Goal: Task Accomplishment & Management: Complete application form

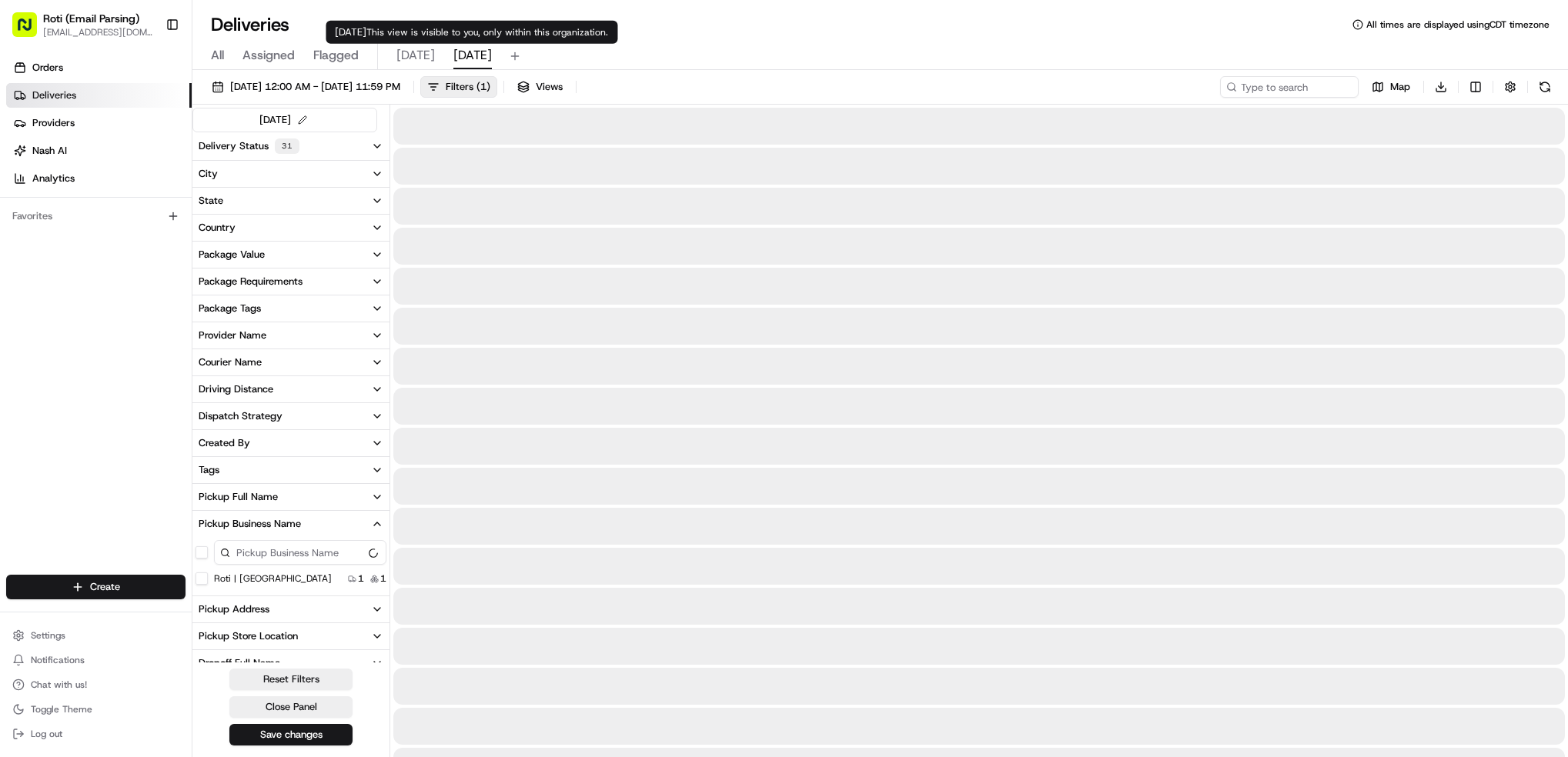
click at [454, 58] on span "[DATE]" at bounding box center [473, 55] width 38 height 18
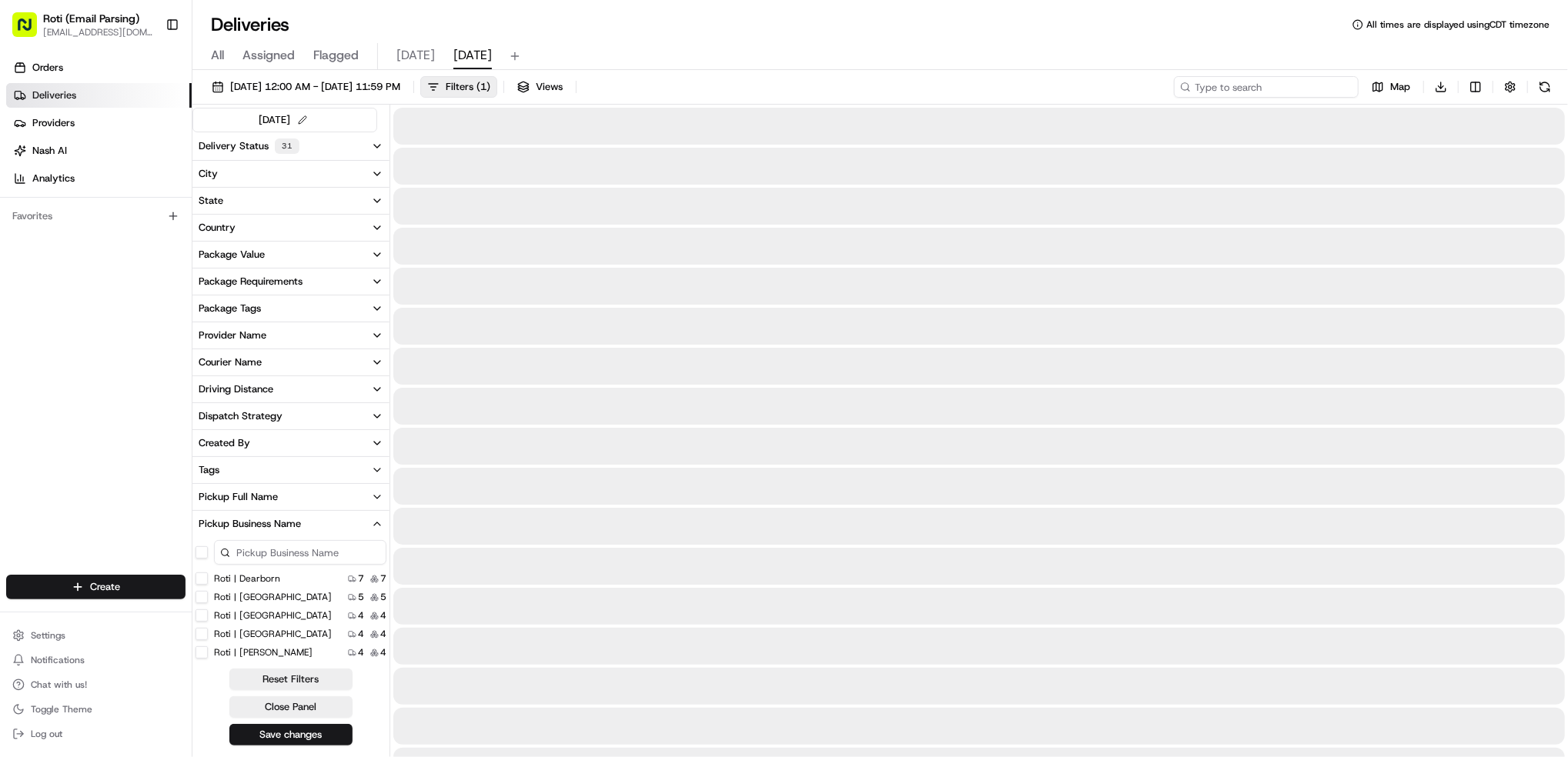
click at [1253, 85] on input at bounding box center [1265, 87] width 184 height 22
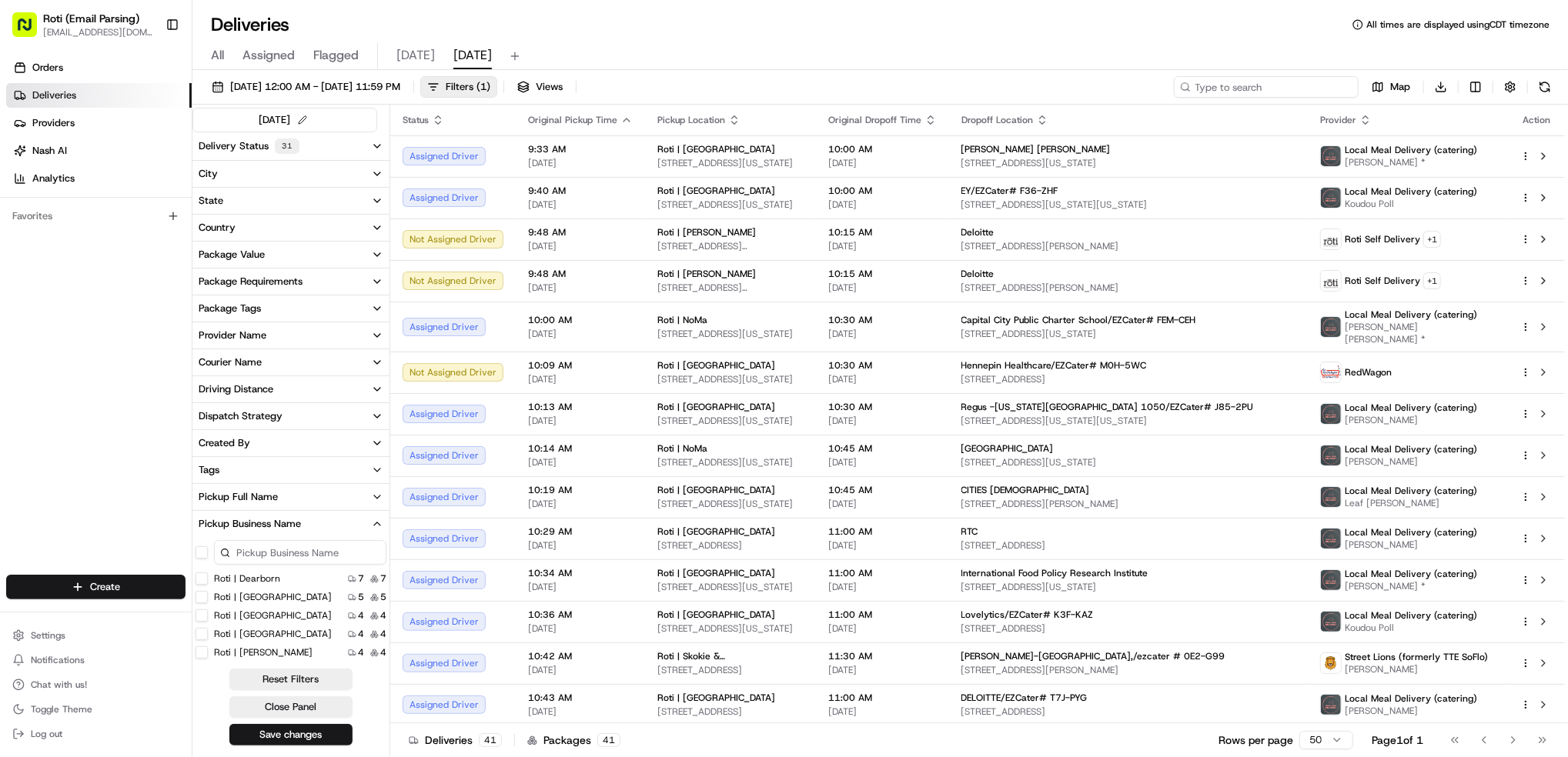
paste input "[PERSON_NAME][GEOGRAPHIC_DATA]"
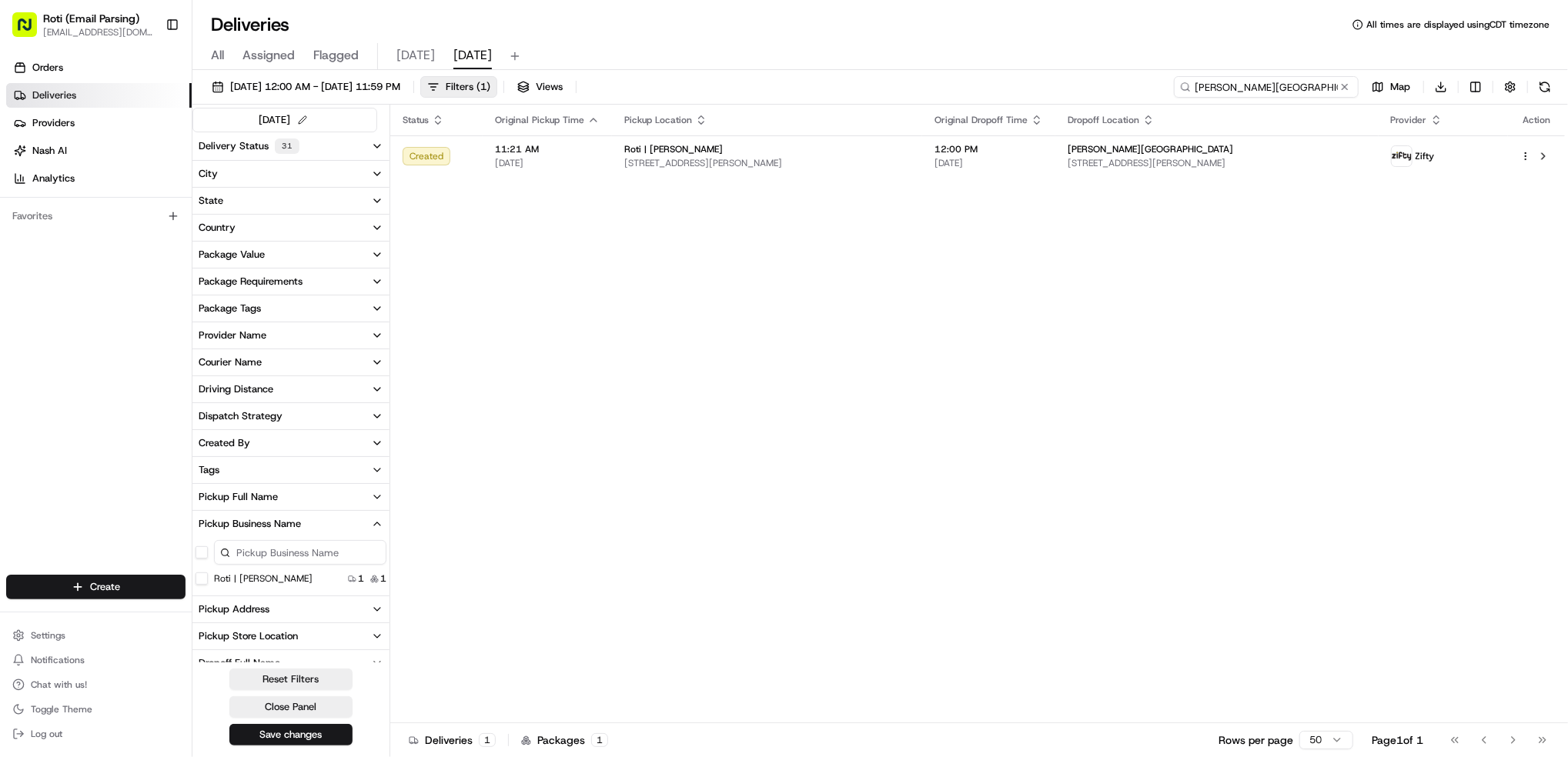
type input "[PERSON_NAME][GEOGRAPHIC_DATA]"
click at [412, 56] on span "[DATE]" at bounding box center [415, 55] width 38 height 18
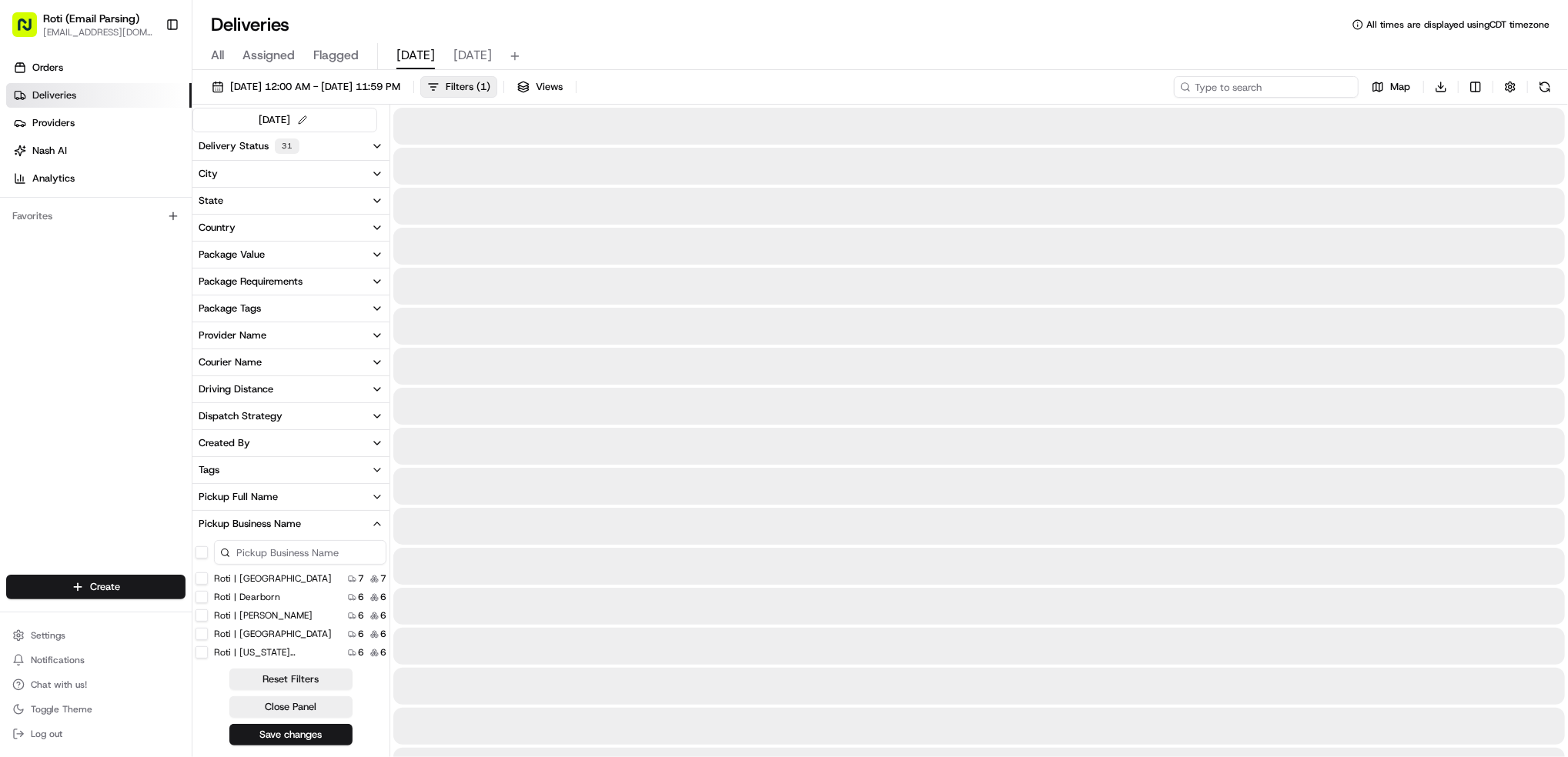
click at [1239, 85] on input at bounding box center [1265, 87] width 184 height 22
paste input "# 156-K39"
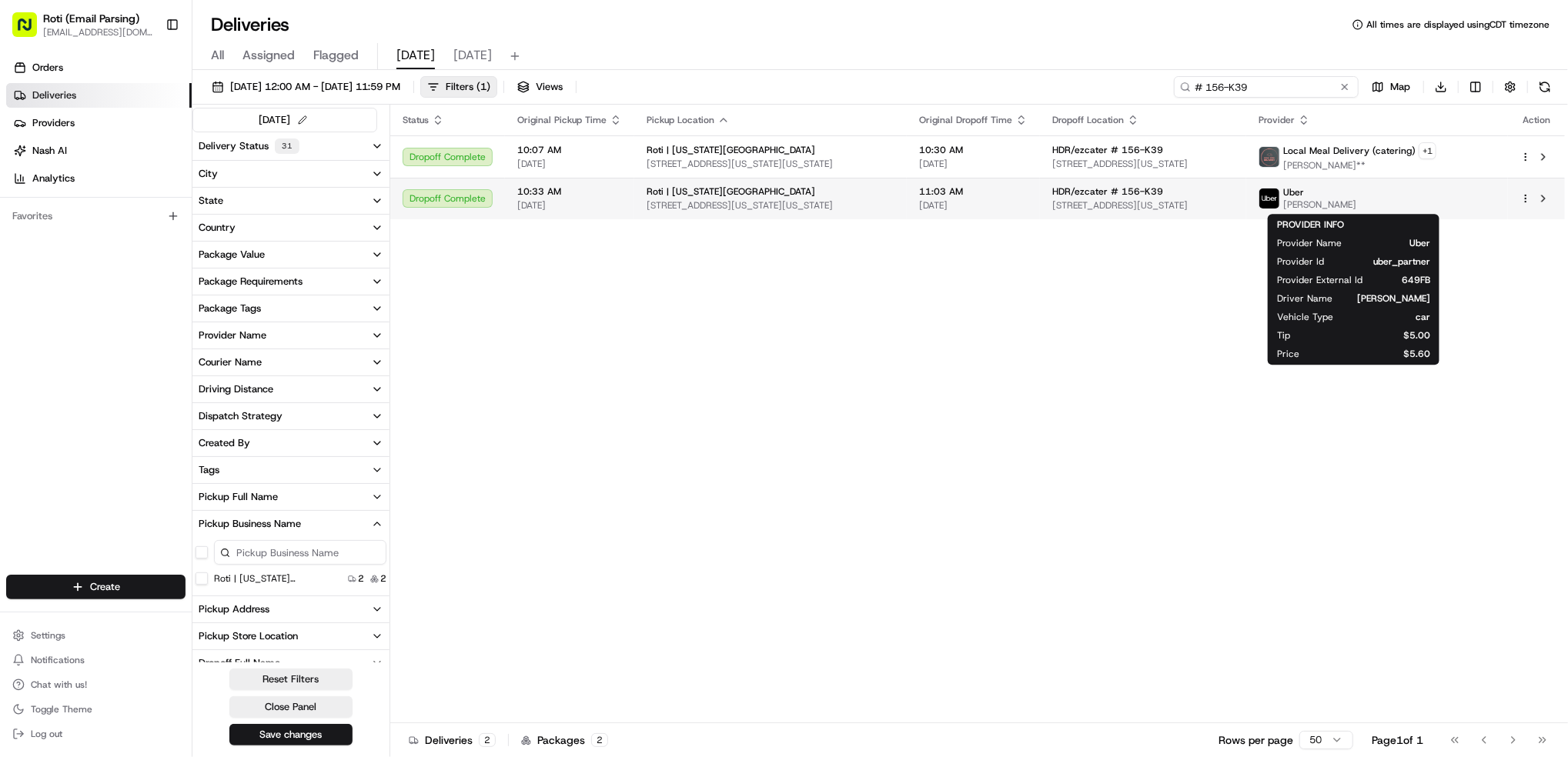
type input "# 156-K39"
click at [1356, 195] on div "Uber" at bounding box center [1319, 192] width 73 height 13
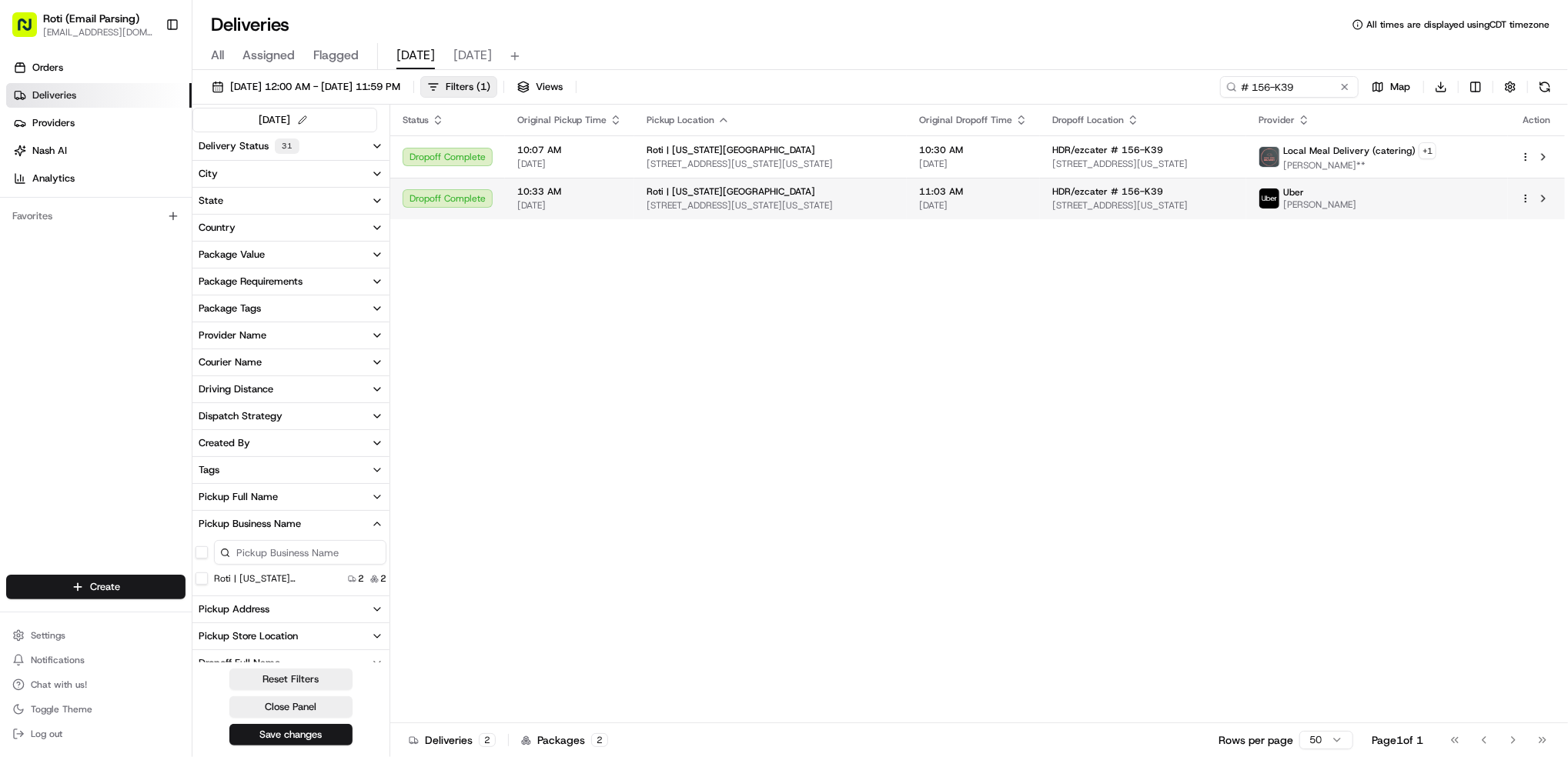
click at [1419, 210] on div "[PERSON_NAME]" at bounding box center [1377, 198] width 237 height 25
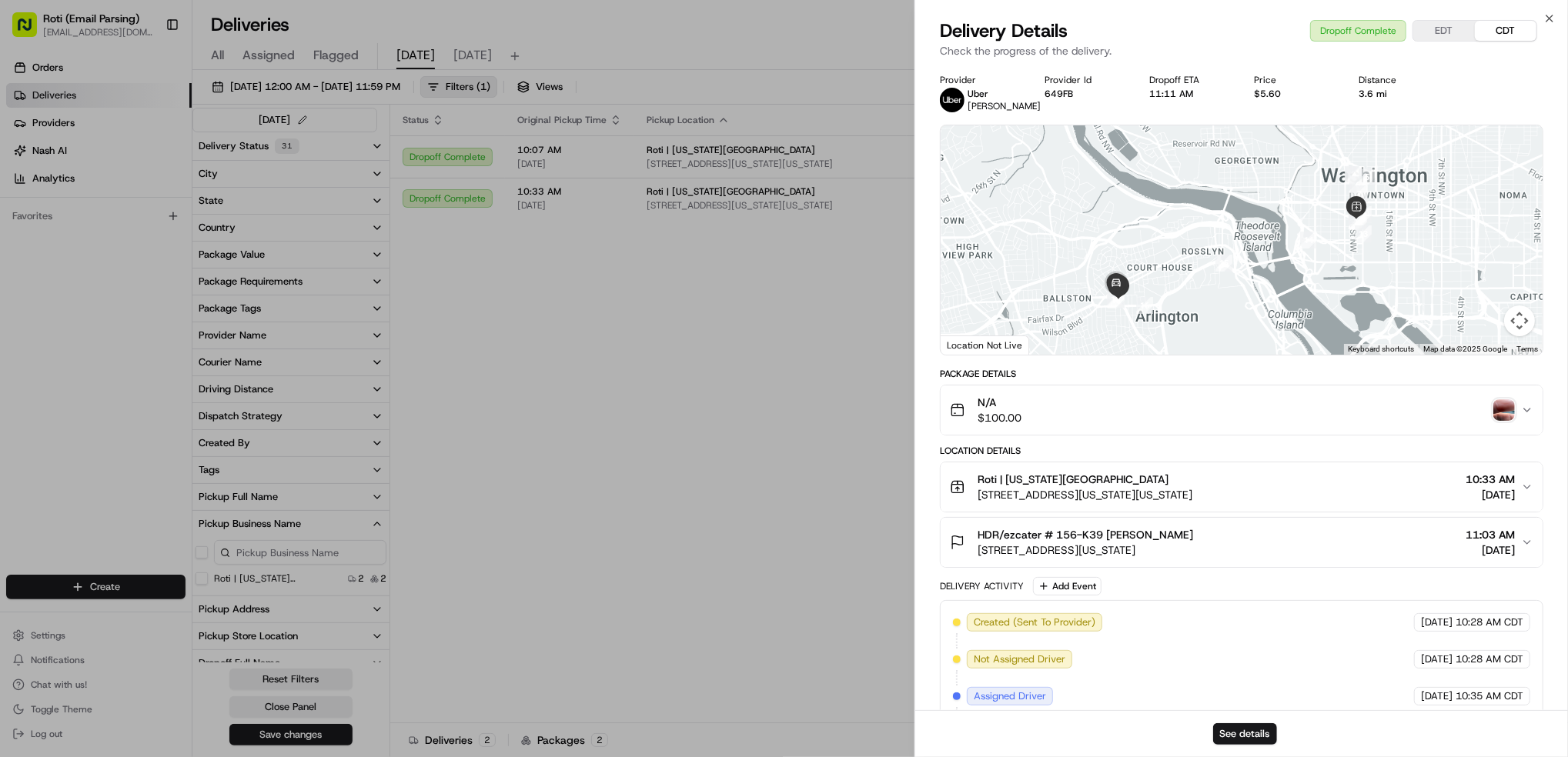
click at [1465, 541] on span "11:03 AM" at bounding box center [1490, 534] width 49 height 15
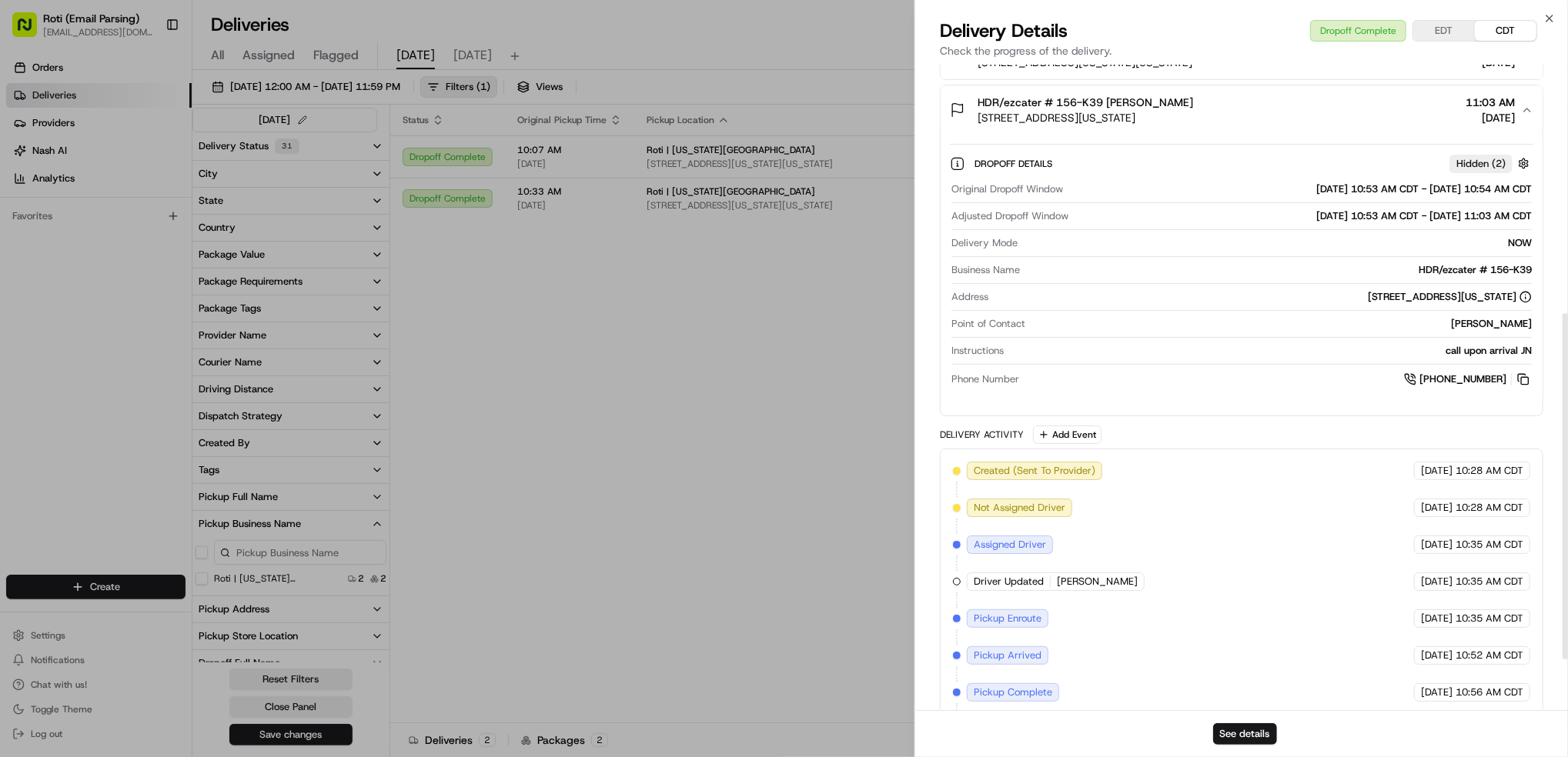
scroll to position [558, 0]
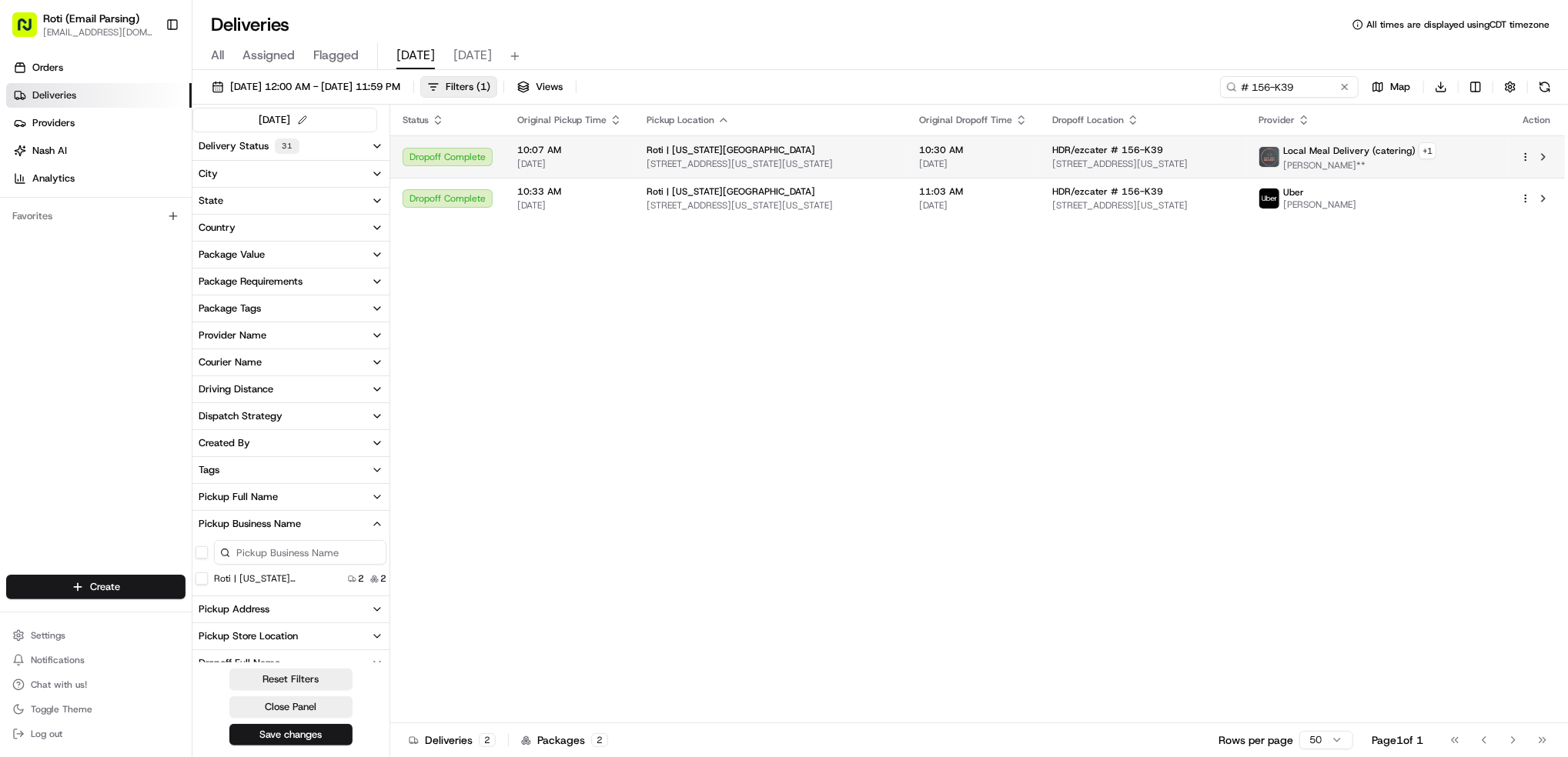
click at [1364, 160] on span "[PERSON_NAME]**" at bounding box center [1359, 165] width 153 height 13
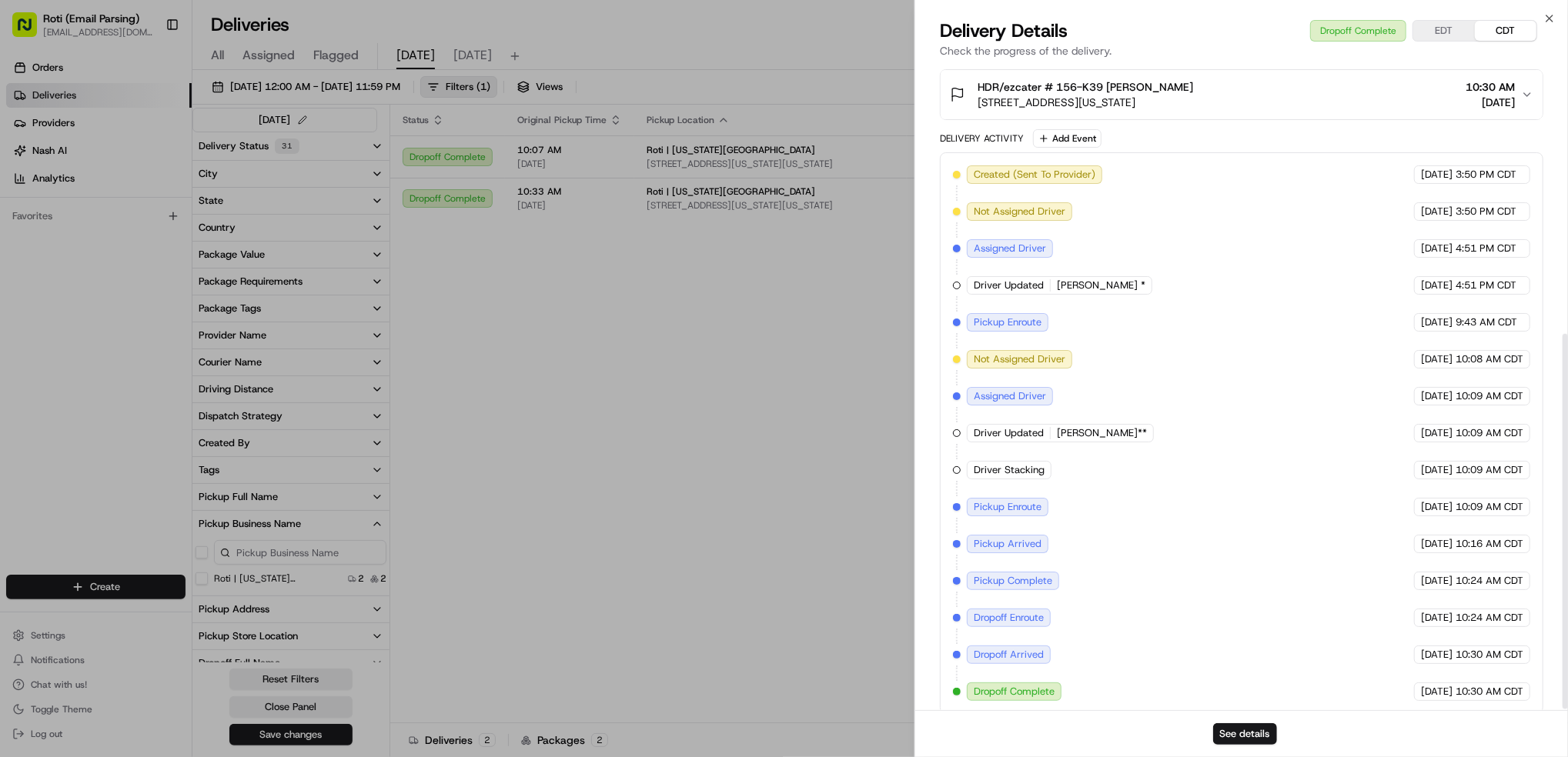
scroll to position [462, 0]
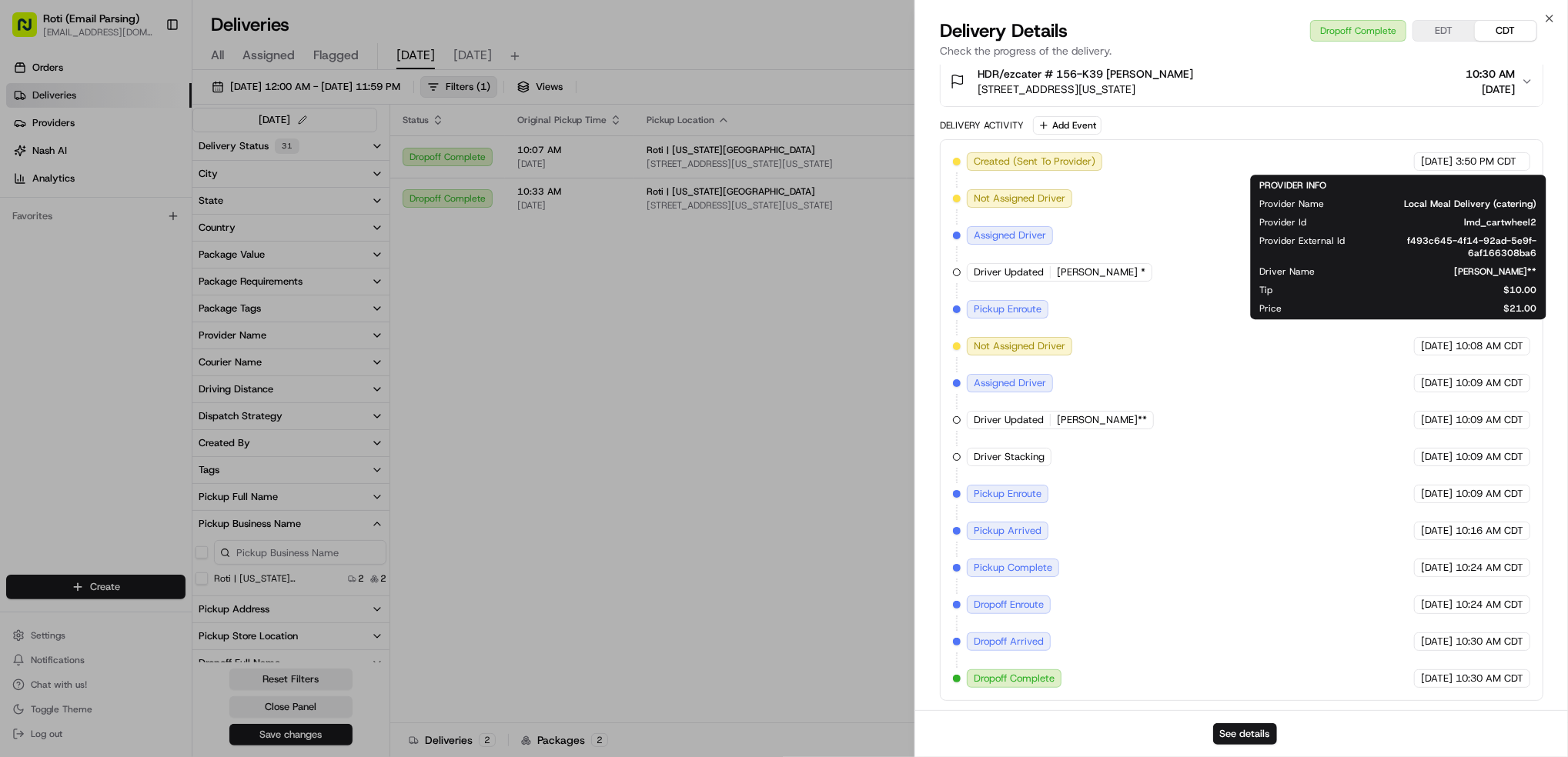
drag, startPoint x: 685, startPoint y: 389, endPoint x: 1133, endPoint y: 137, distance: 514.0
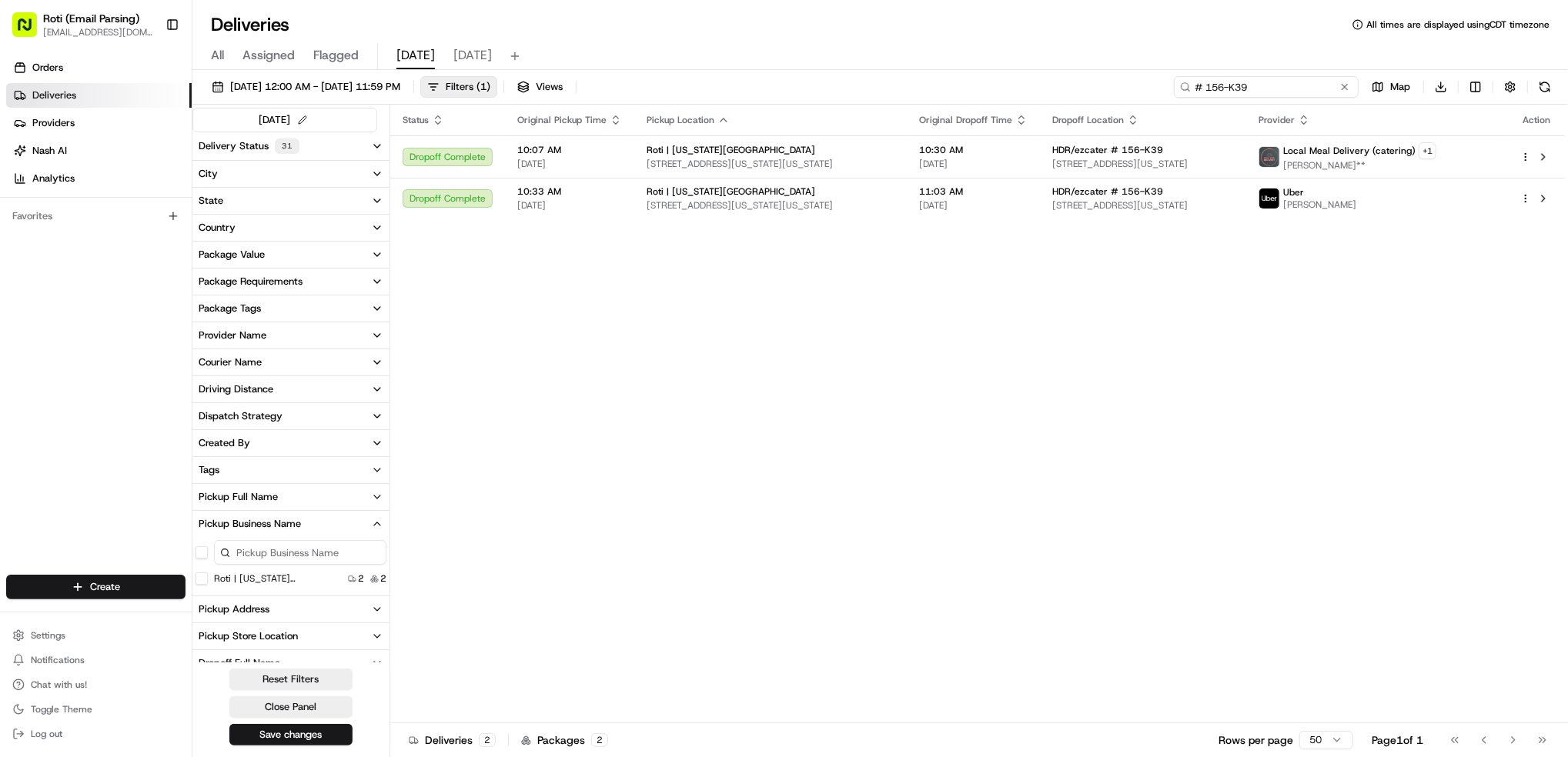
drag, startPoint x: 1306, startPoint y: 93, endPoint x: 985, endPoint y: 38, distance: 325.7
click at [998, 38] on div "Deliveries All times are displayed using CDT timezone All Assigned Flagged [DAT…" at bounding box center [880, 378] width 1375 height 757
paste input "PwC/ezcater # K1T-651"
type input "PwC/ezcater # K1T-651"
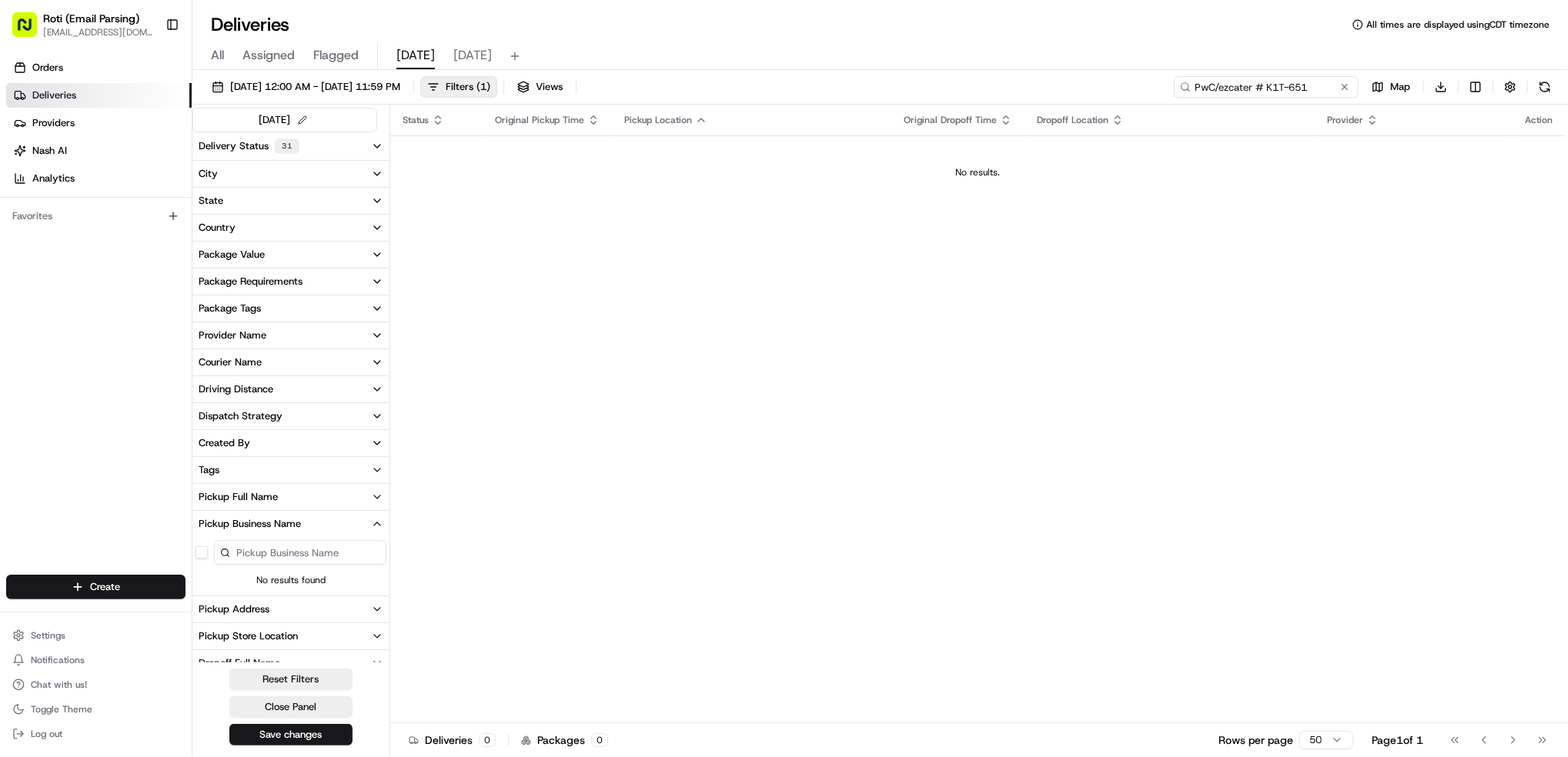
click at [1214, 90] on input "PwC/ezcater # K1T-651" at bounding box center [1265, 87] width 184 height 22
type input "PwC/ezcater # K1T-651"
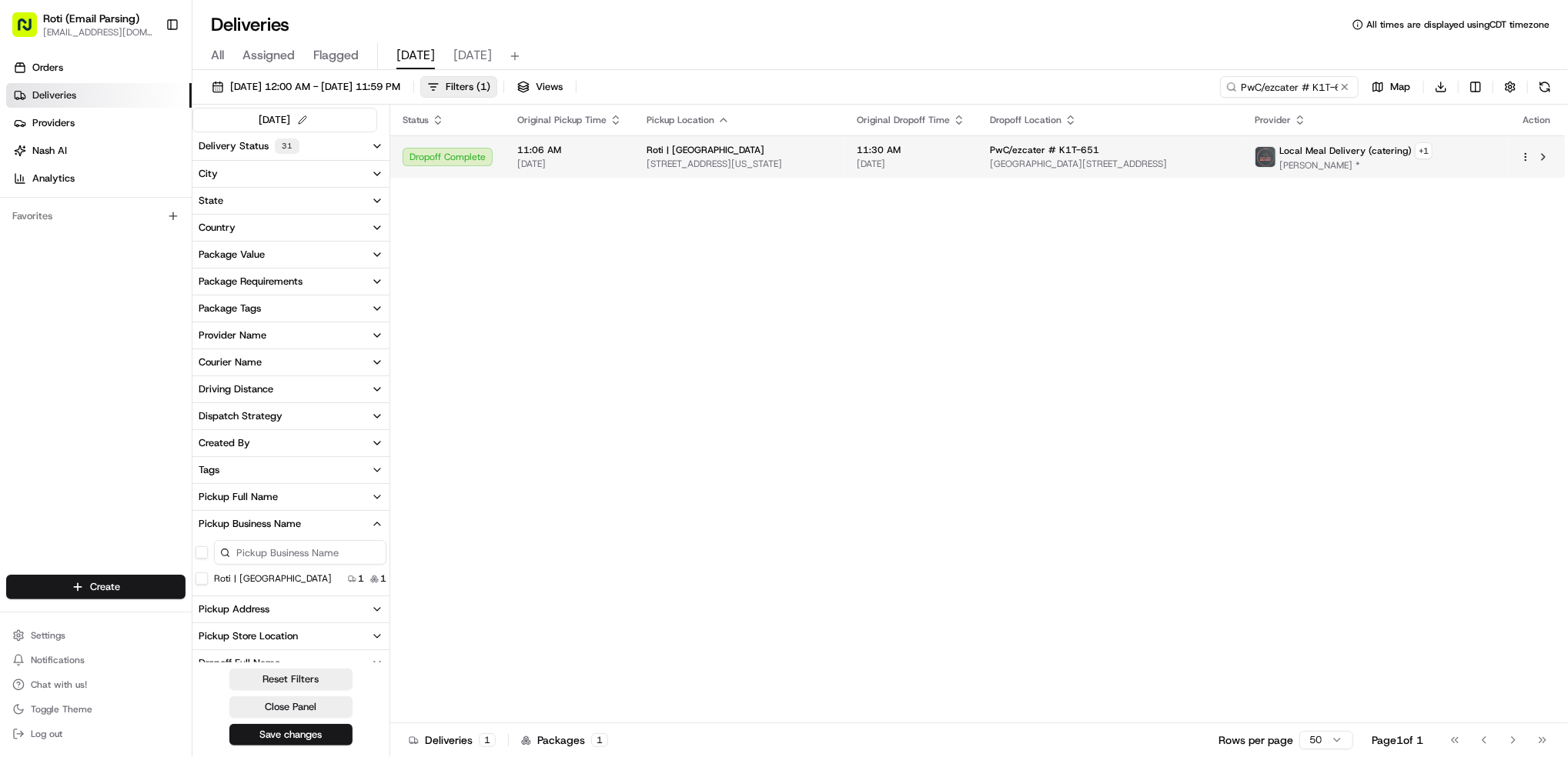
click at [1412, 154] on span "Local Meal Delivery (catering)" at bounding box center [1345, 150] width 133 height 13
click at [1338, 88] on button at bounding box center [1344, 87] width 15 height 15
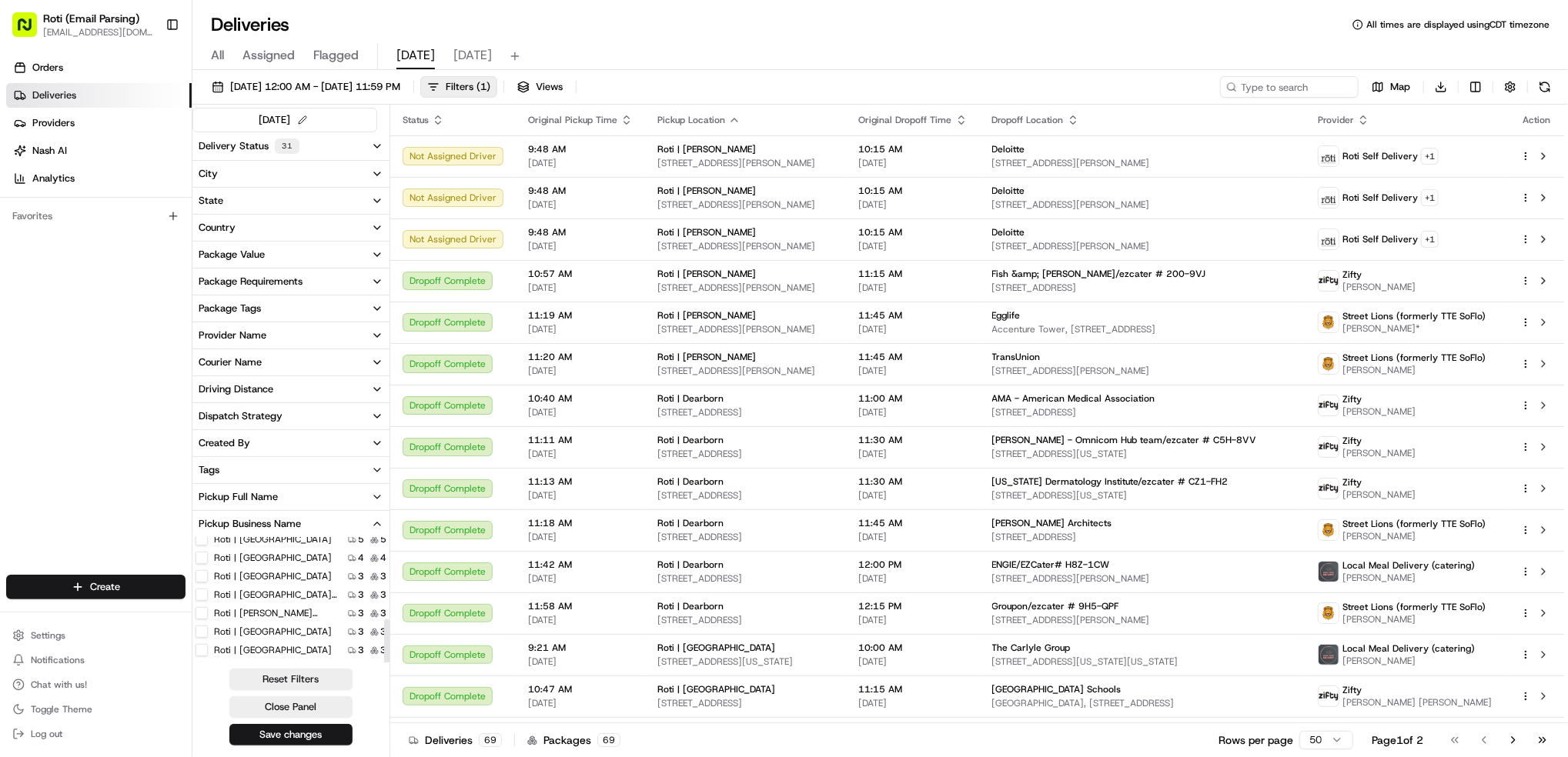
scroll to position [103, 0]
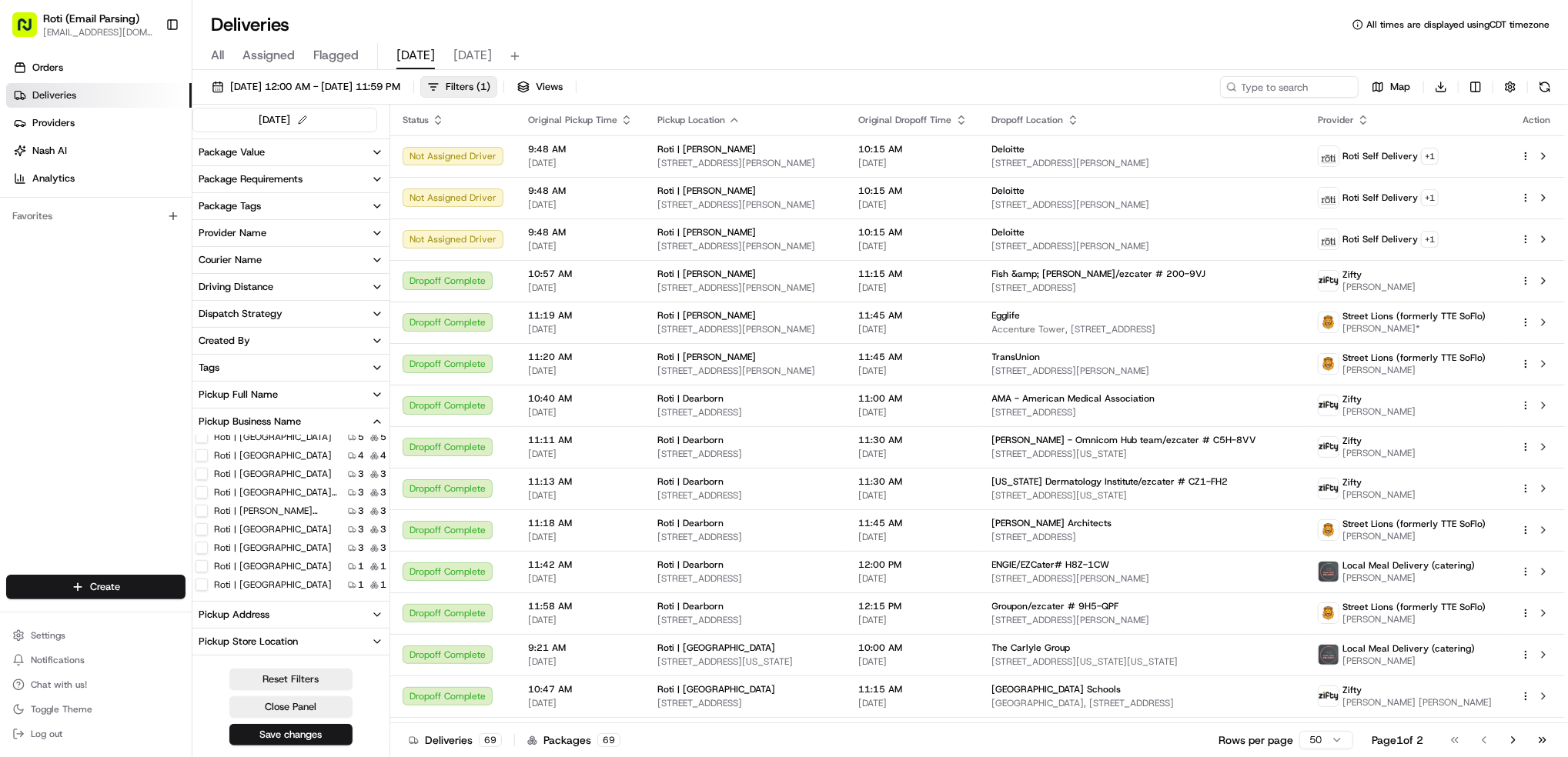
click at [300, 494] on label "Roti | [GEOGRAPHIC_DATA] and [US_STATE]" at bounding box center [276, 492] width 123 height 13
click at [208, 494] on Michigan "Roti | [GEOGRAPHIC_DATA] and [US_STATE]" at bounding box center [201, 492] width 13 height 13
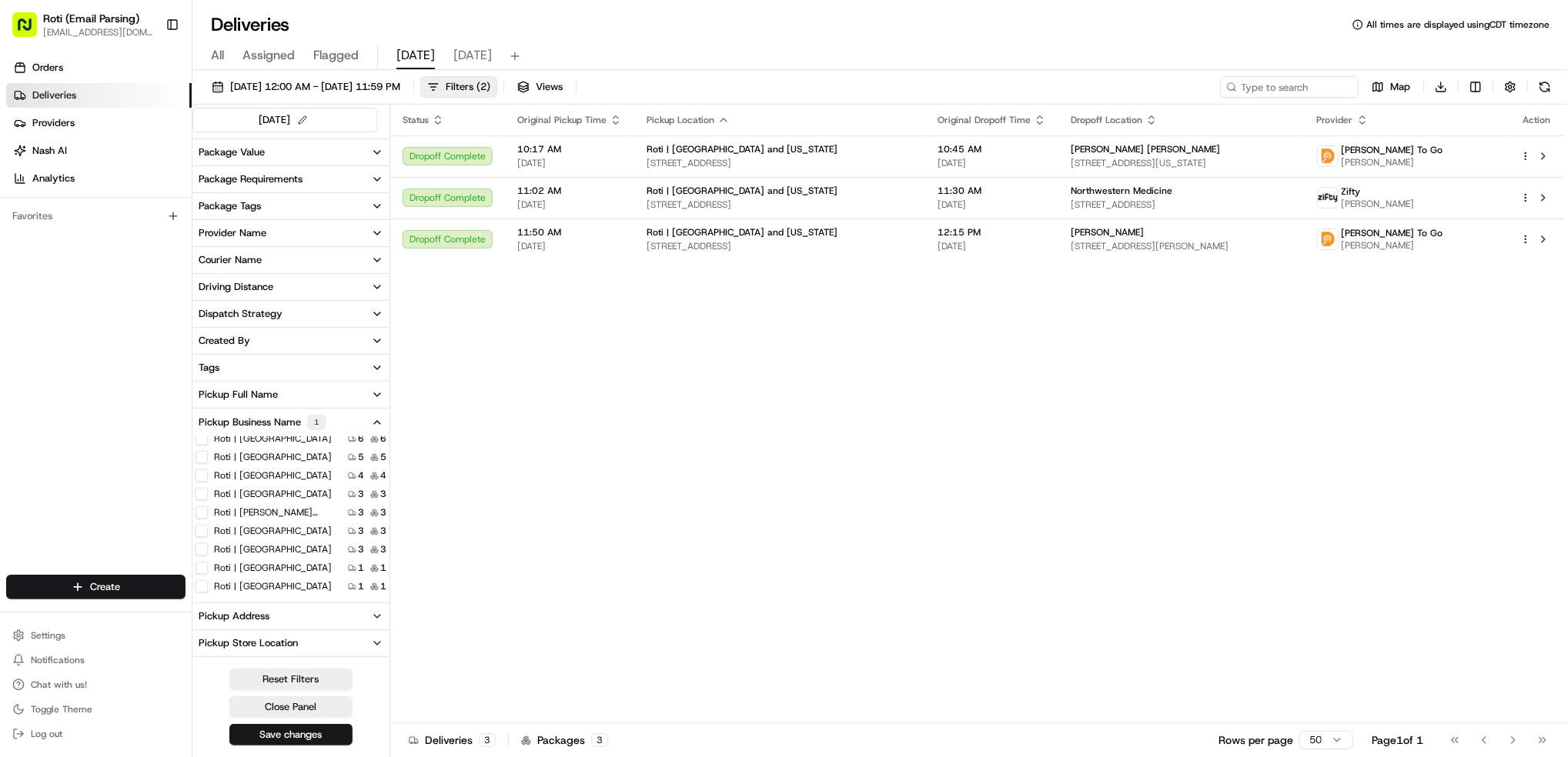
scroll to position [66, 0]
click at [263, 447] on label "Roti | Dearborn" at bounding box center [247, 449] width 66 height 13
click at [208, 447] on Dearborn "Roti | Dearborn" at bounding box center [201, 449] width 13 height 13
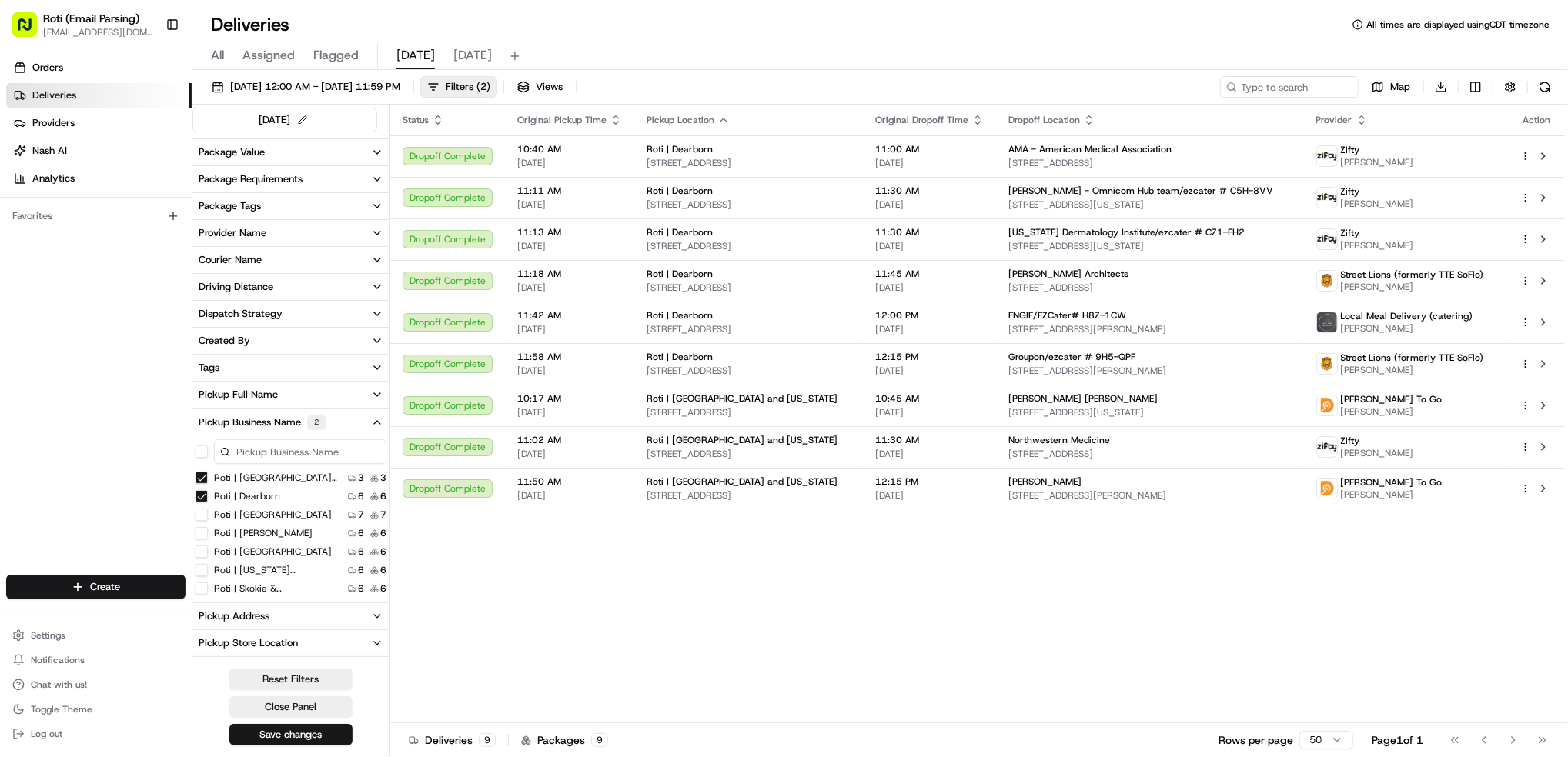
click at [200, 477] on Michigan "Roti | [GEOGRAPHIC_DATA] and [US_STATE]" at bounding box center [201, 478] width 13 height 13
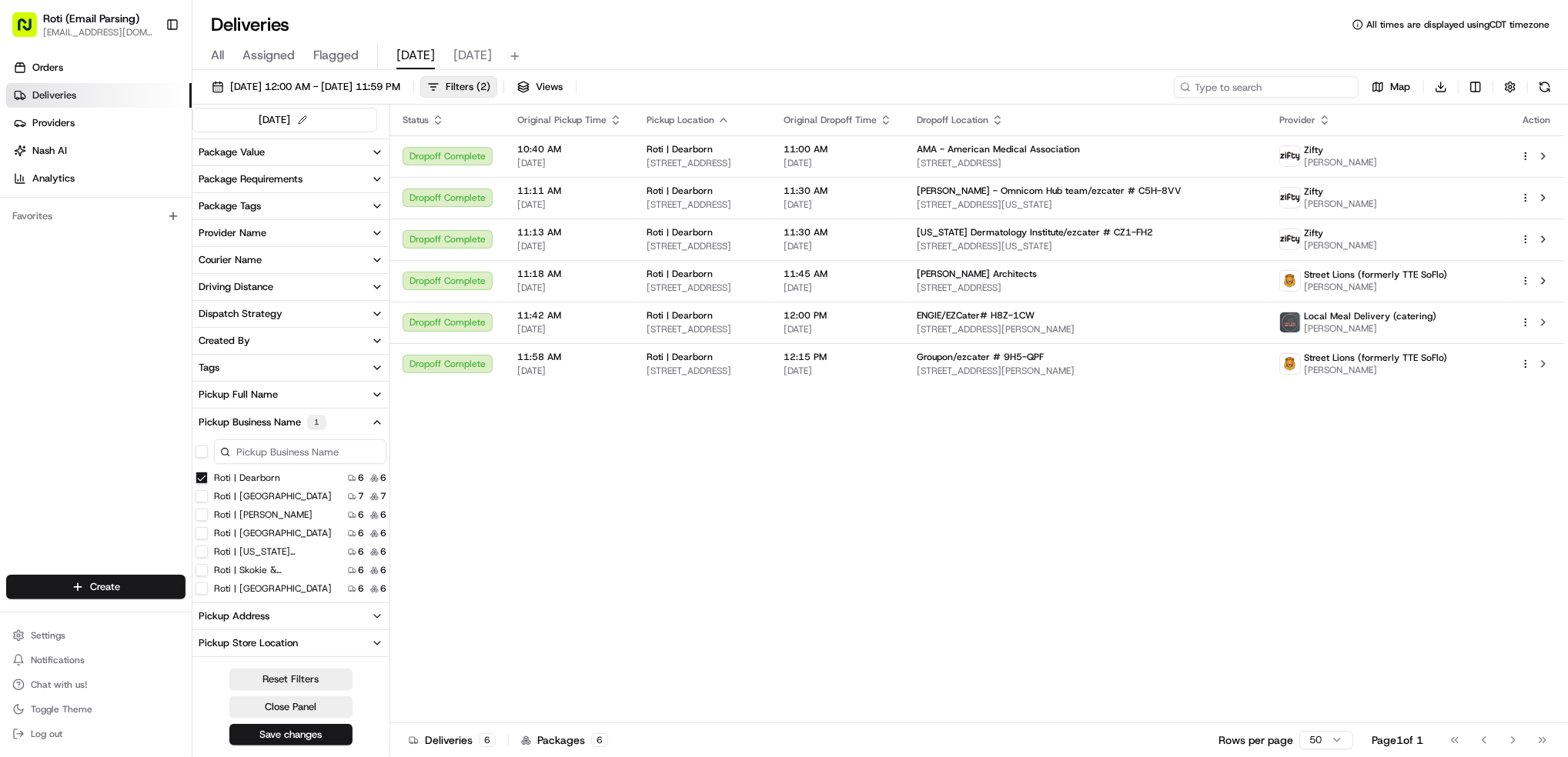
click at [1299, 88] on input at bounding box center [1265, 87] width 184 height 22
paste input "Starcom/EZCater# 01J-4PP"
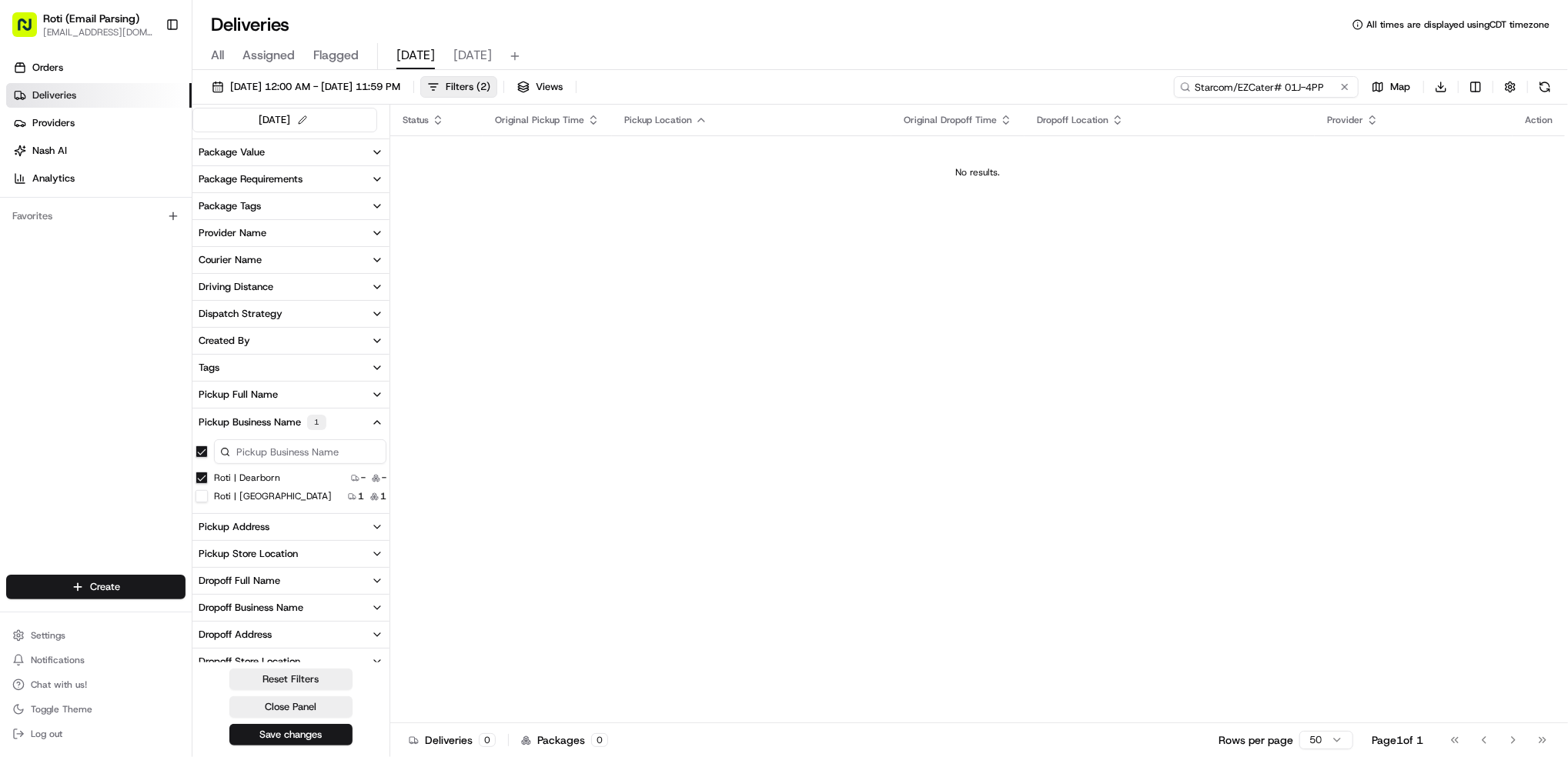
type input "Starcom/EZCater# 01J-4PP"
click at [199, 494] on Loop "Roti | [GEOGRAPHIC_DATA]" at bounding box center [201, 496] width 13 height 13
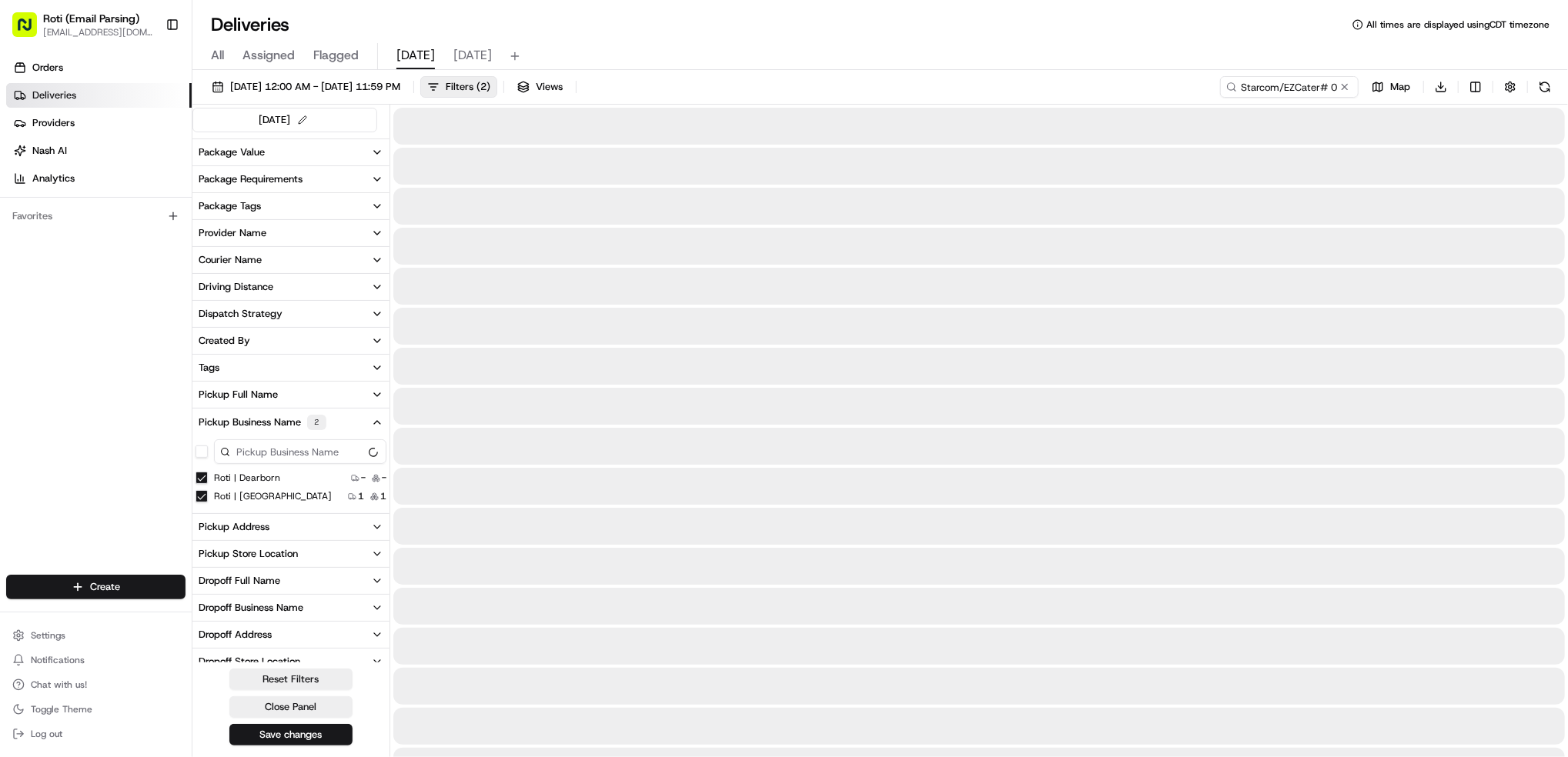
click at [202, 475] on Dearborn "Roti | Dearborn" at bounding box center [201, 478] width 13 height 13
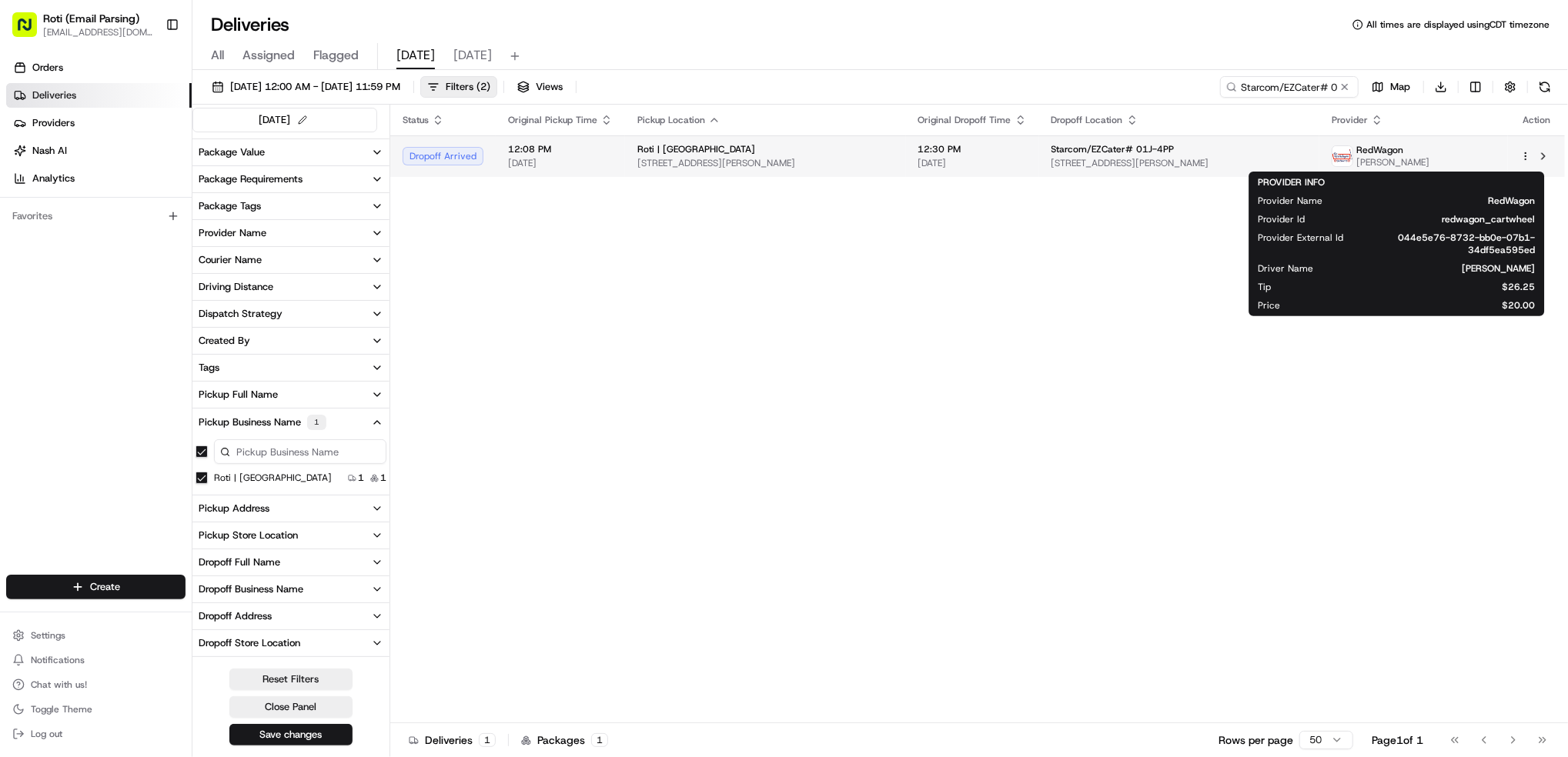
click at [1430, 164] on span "[PERSON_NAME]" at bounding box center [1393, 162] width 73 height 13
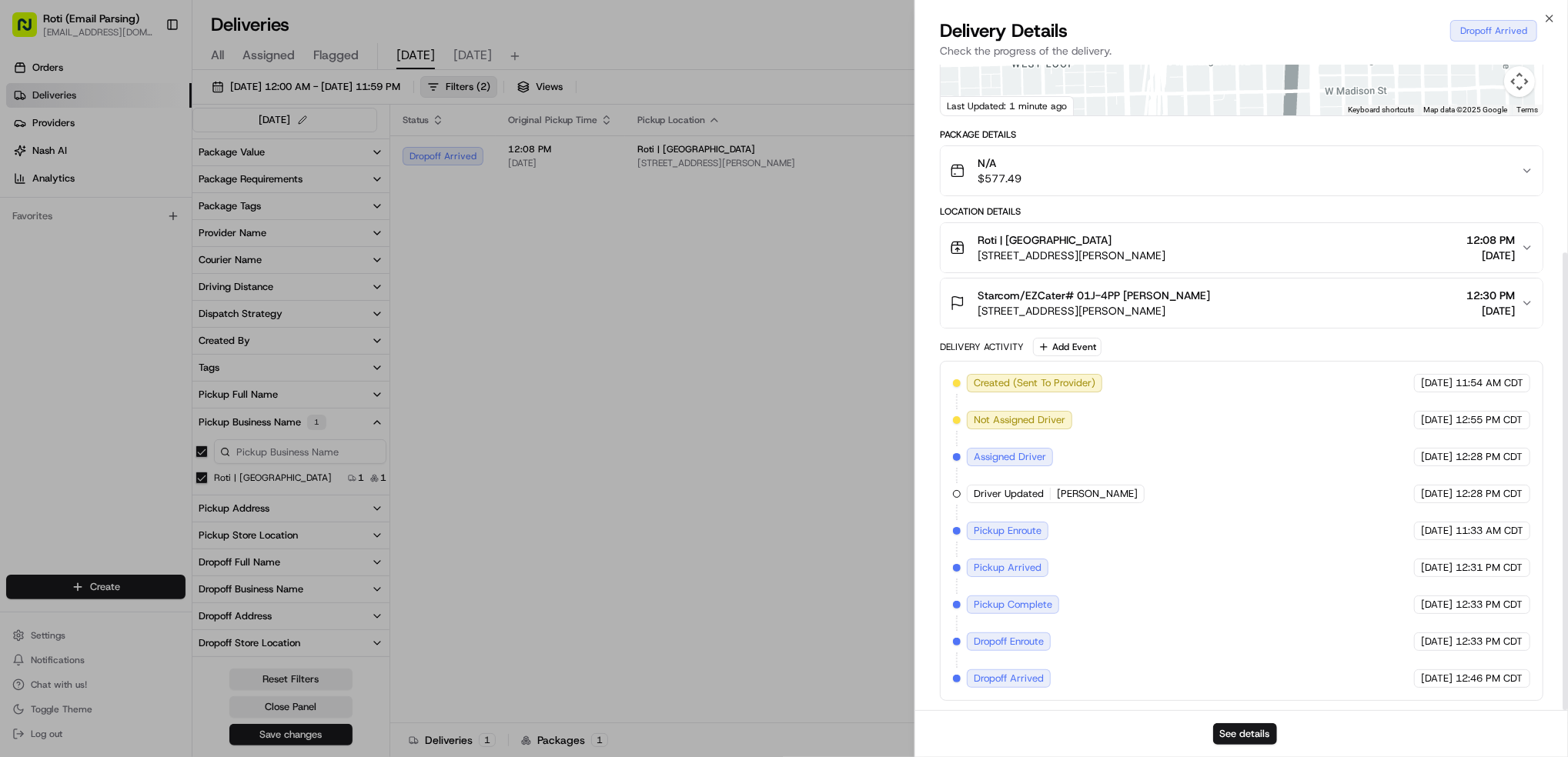
scroll to position [264, 0]
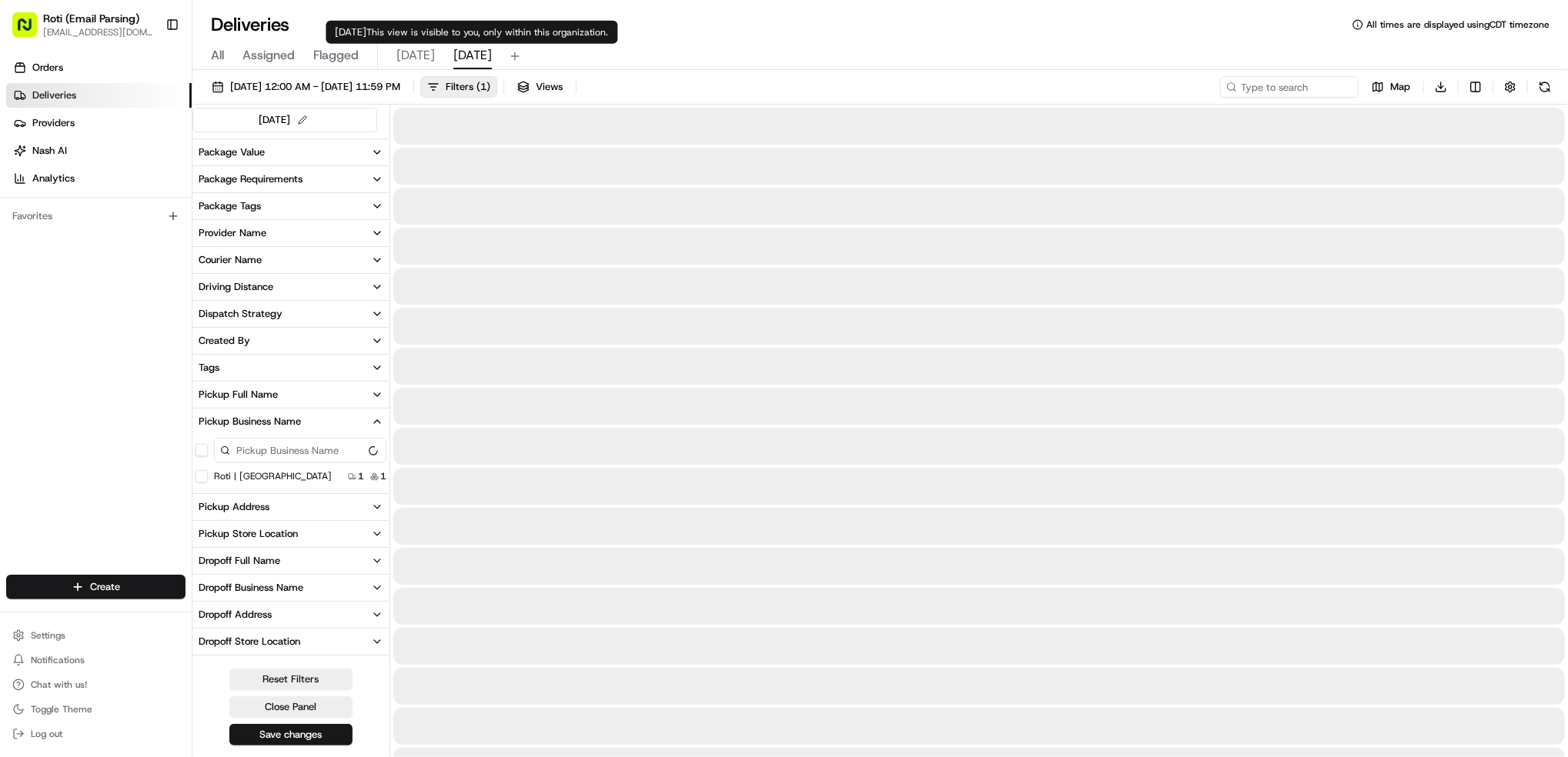
click at [470, 53] on span "[DATE]" at bounding box center [473, 55] width 38 height 18
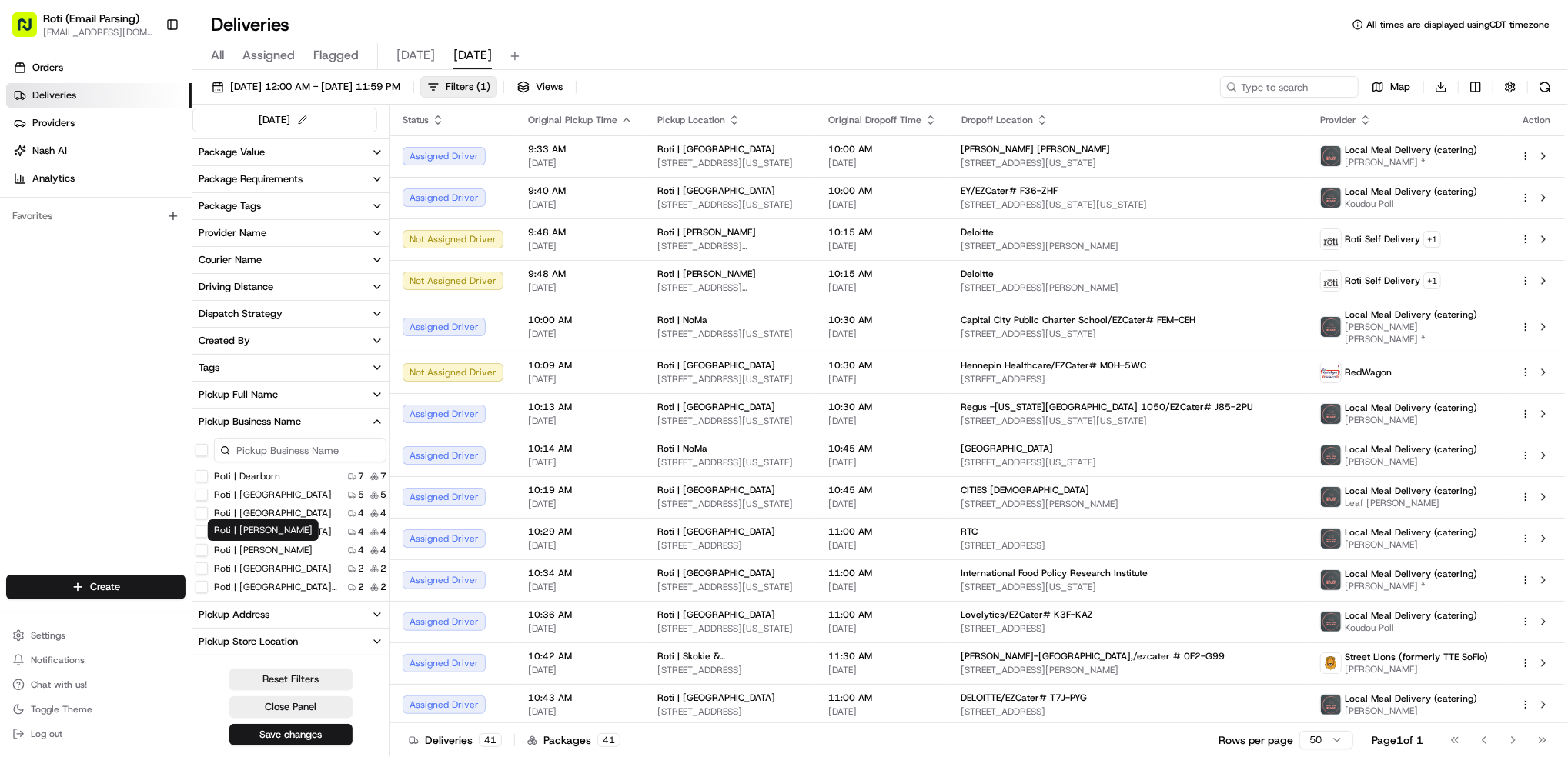
click at [246, 553] on label "Roti | [PERSON_NAME]" at bounding box center [264, 549] width 98 height 13
click at [208, 553] on Adams "Roti | [PERSON_NAME]" at bounding box center [201, 549] width 13 height 13
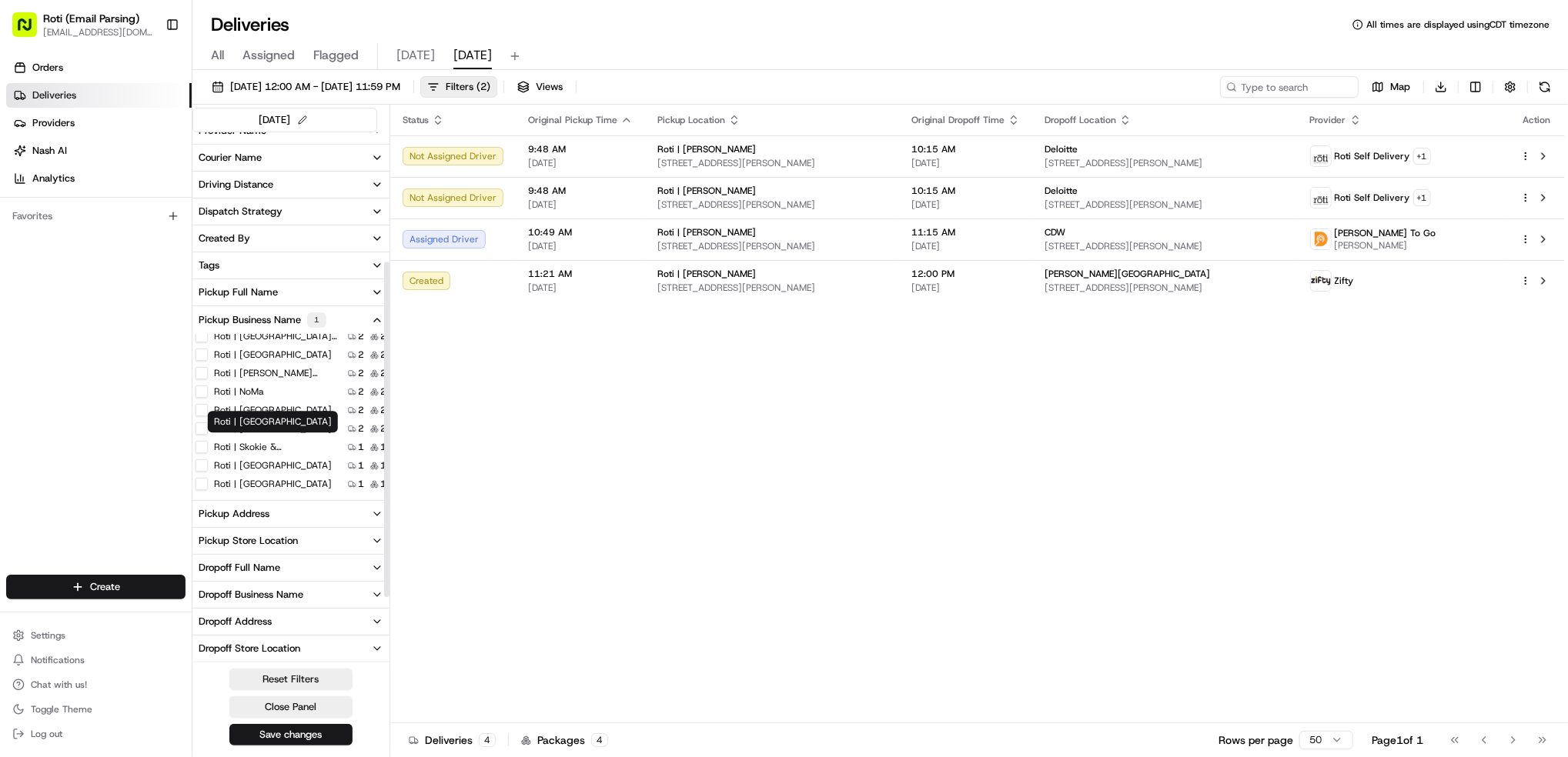
scroll to position [47, 0]
click at [269, 344] on label "Roti | Dearborn" at bounding box center [247, 347] width 66 height 13
click at [208, 344] on Dearborn "Roti | Dearborn" at bounding box center [201, 347] width 13 height 13
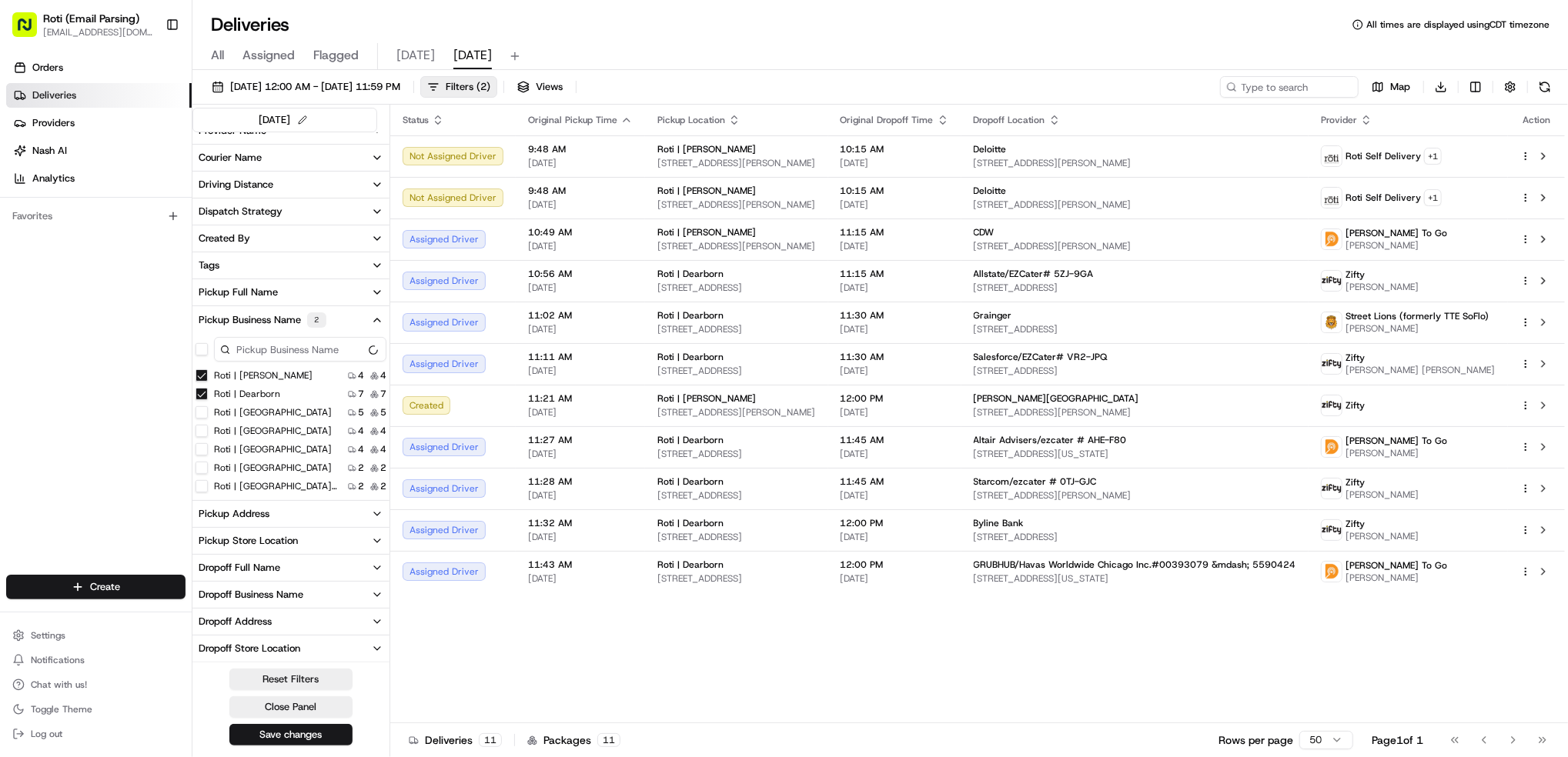
click at [198, 374] on Adams "Roti | [PERSON_NAME]" at bounding box center [201, 375] width 13 height 13
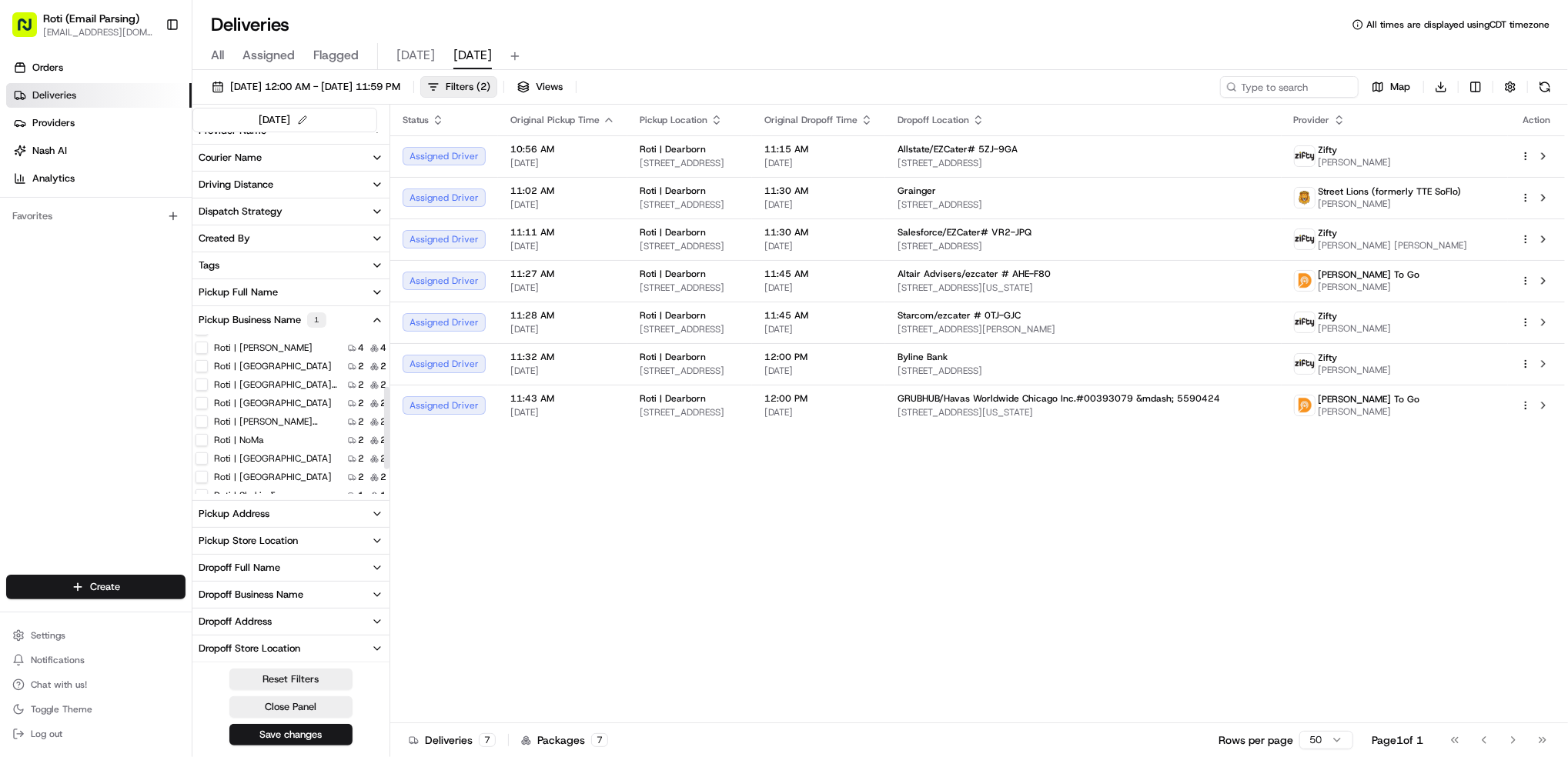
scroll to position [103, 0]
click at [249, 437] on label "Roti | NoMa" at bounding box center [239, 439] width 50 height 13
click at [208, 437] on NoMa "Roti | NoMa" at bounding box center [201, 439] width 13 height 13
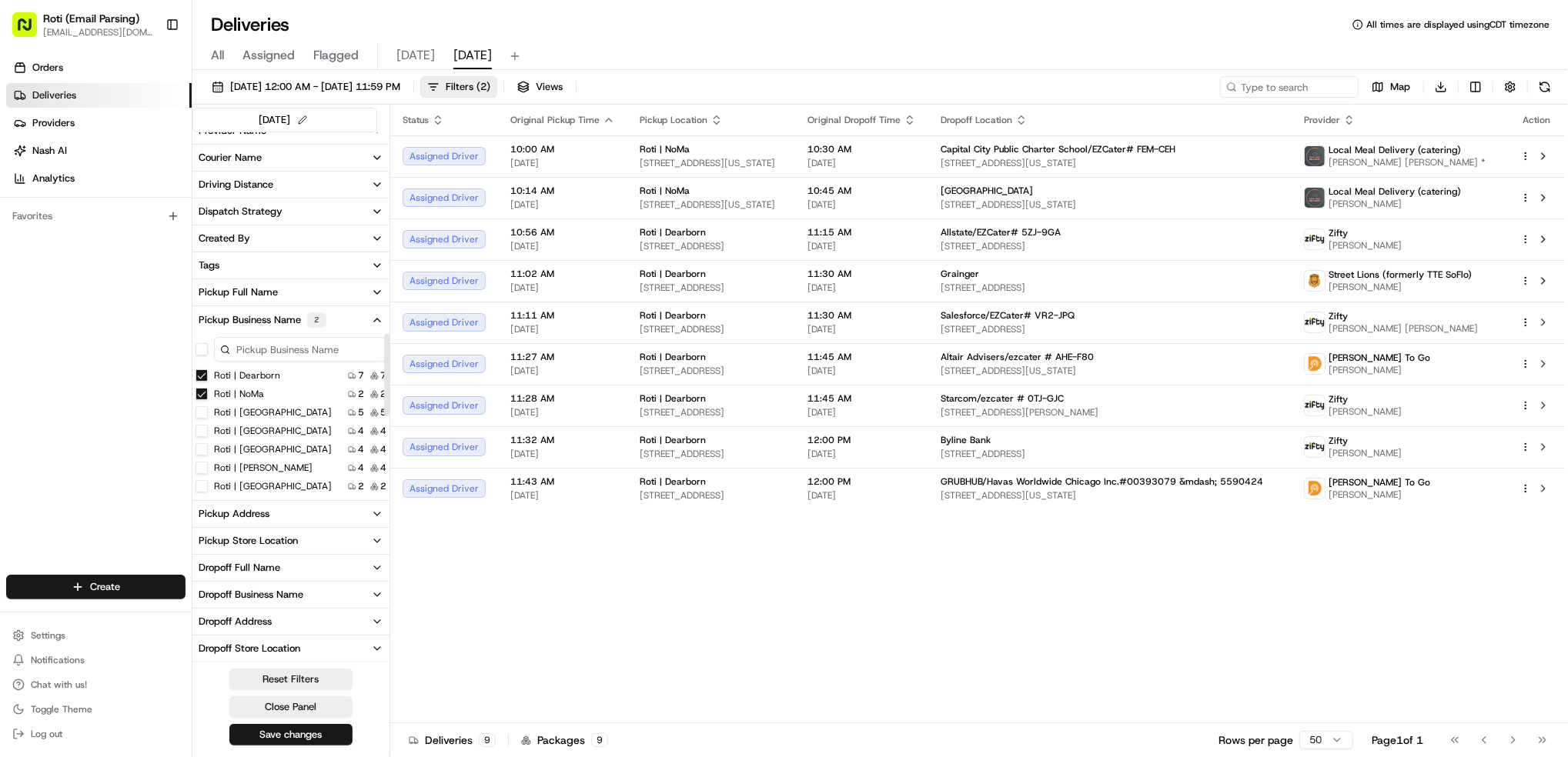
click at [204, 376] on Dearborn "Roti | Dearborn" at bounding box center [201, 375] width 13 height 13
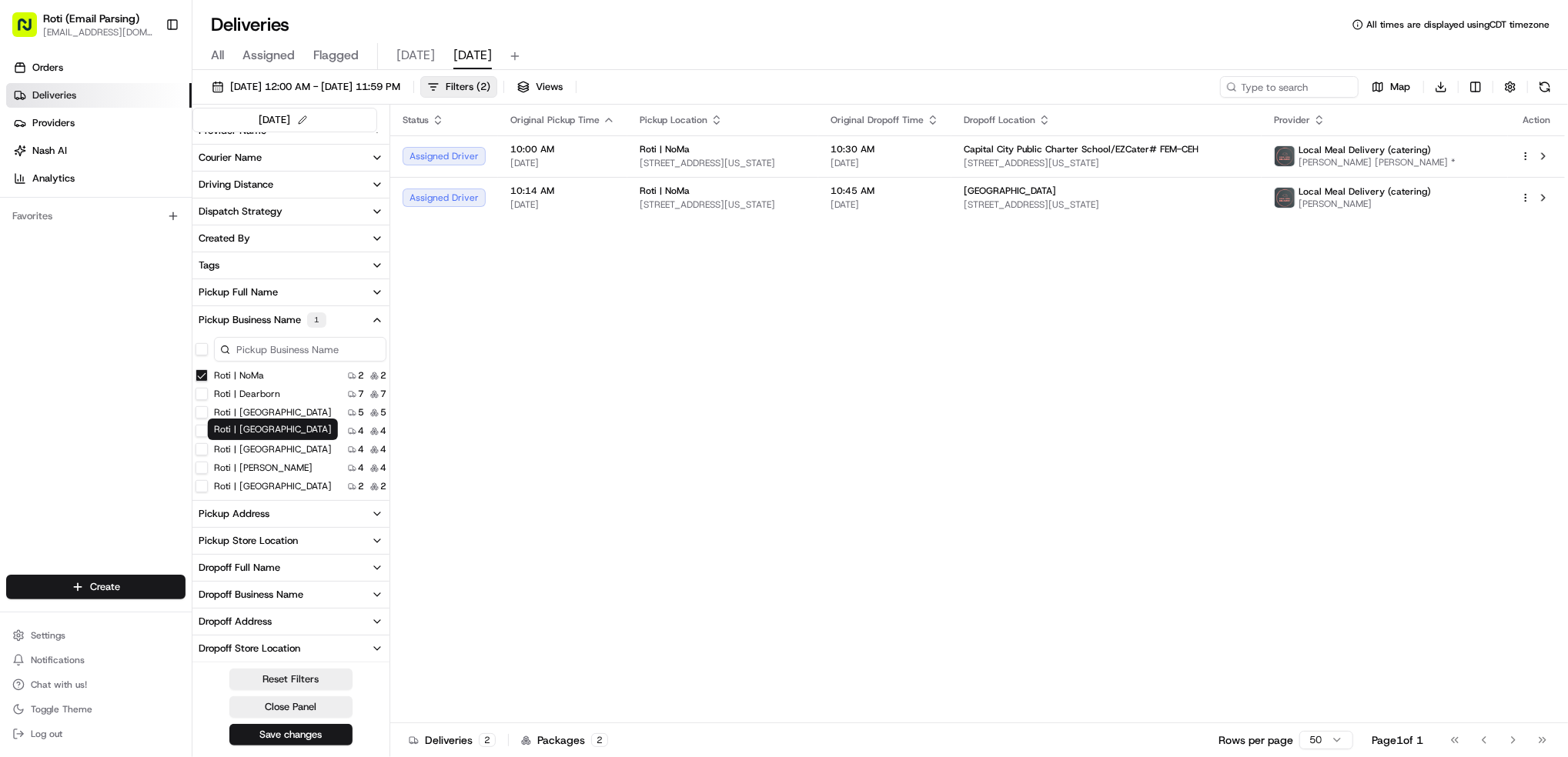
click at [254, 446] on label "Roti | [GEOGRAPHIC_DATA]" at bounding box center [273, 449] width 118 height 13
click at [208, 446] on Street "Roti | [GEOGRAPHIC_DATA]" at bounding box center [201, 449] width 13 height 13
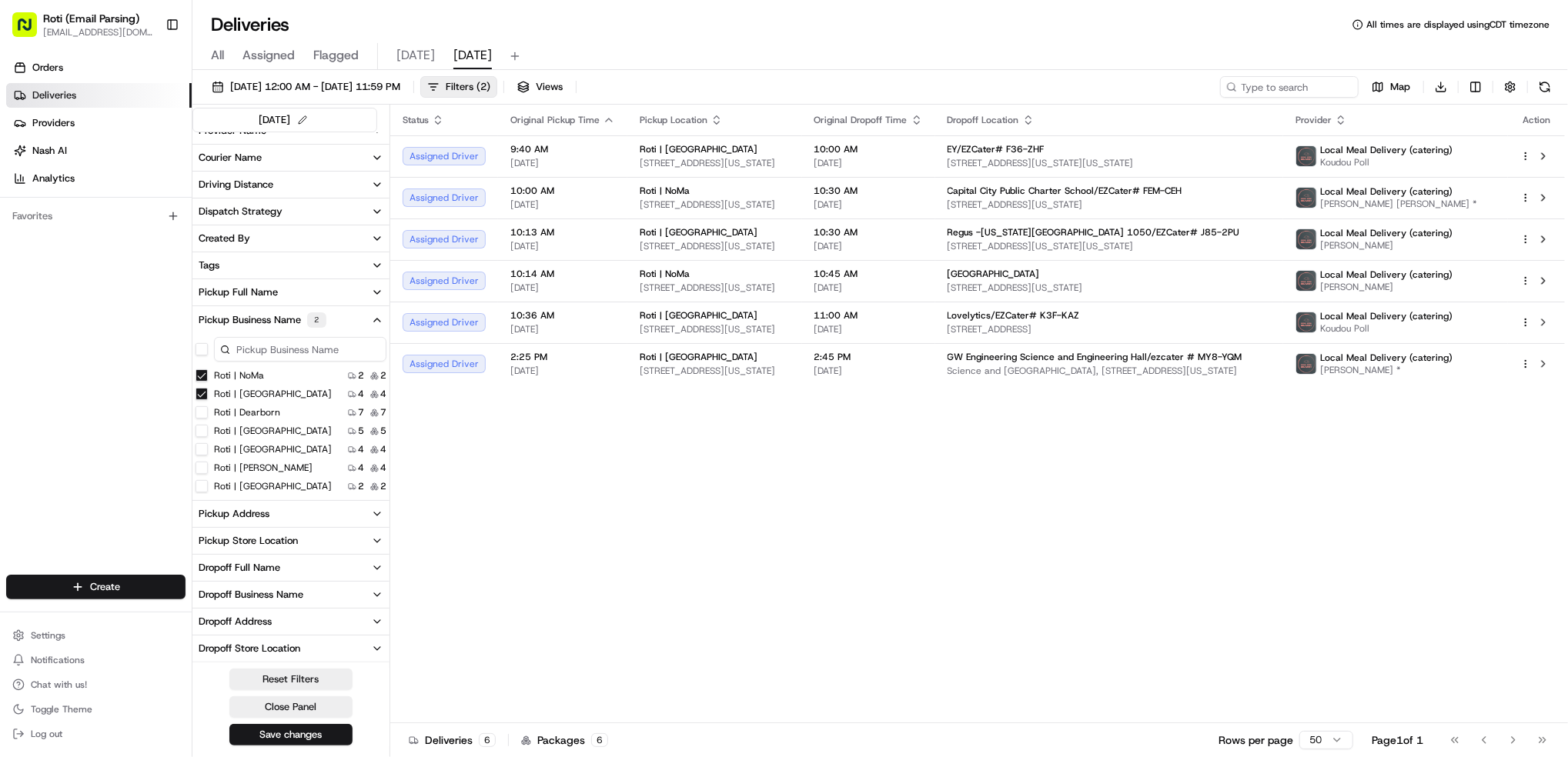
click at [202, 378] on NoMa "Roti | NoMa" at bounding box center [201, 375] width 13 height 13
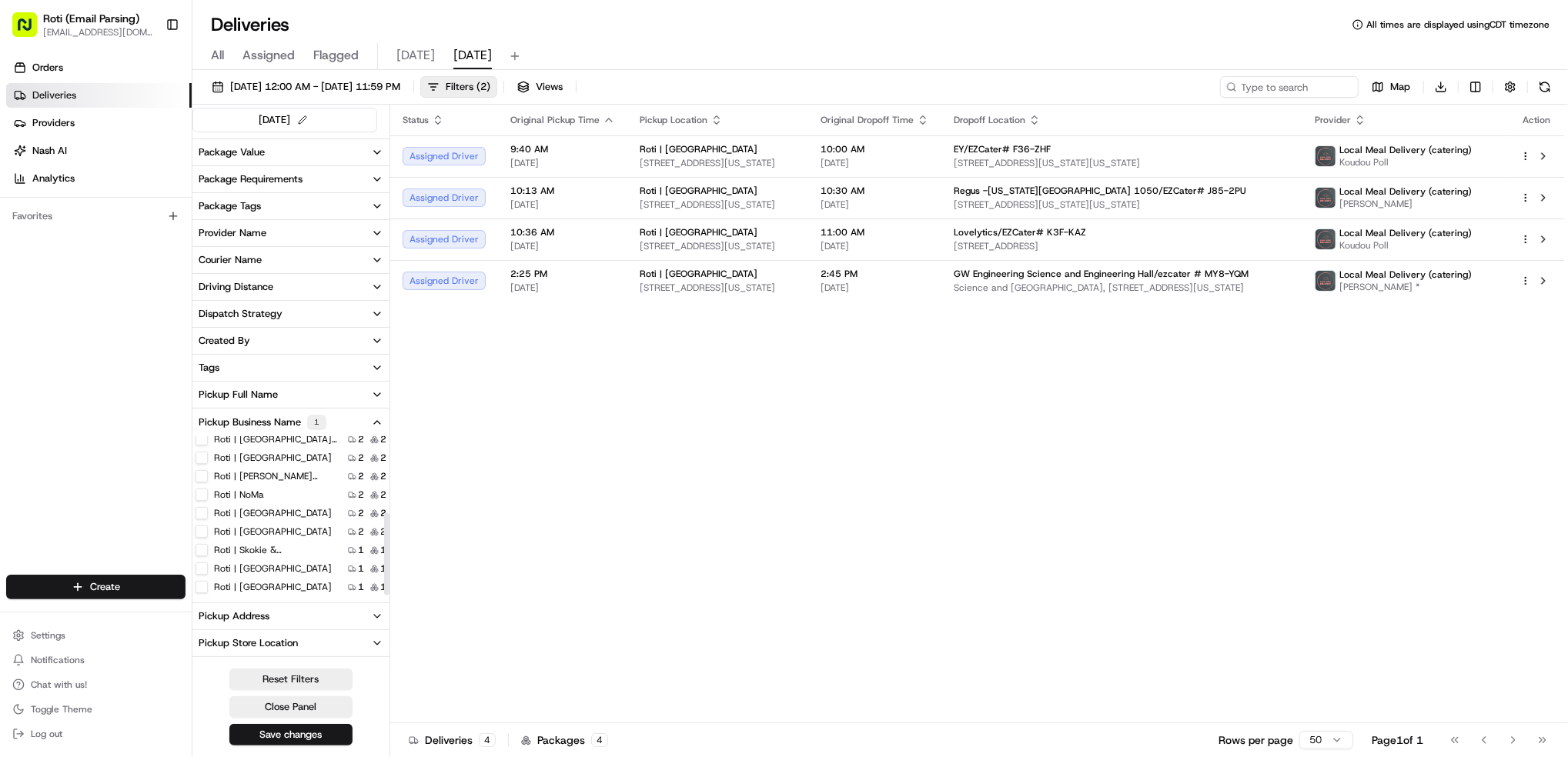
scroll to position [150, 0]
click at [198, 457] on Street "Roti | [GEOGRAPHIC_DATA]" at bounding box center [201, 457] width 13 height 13
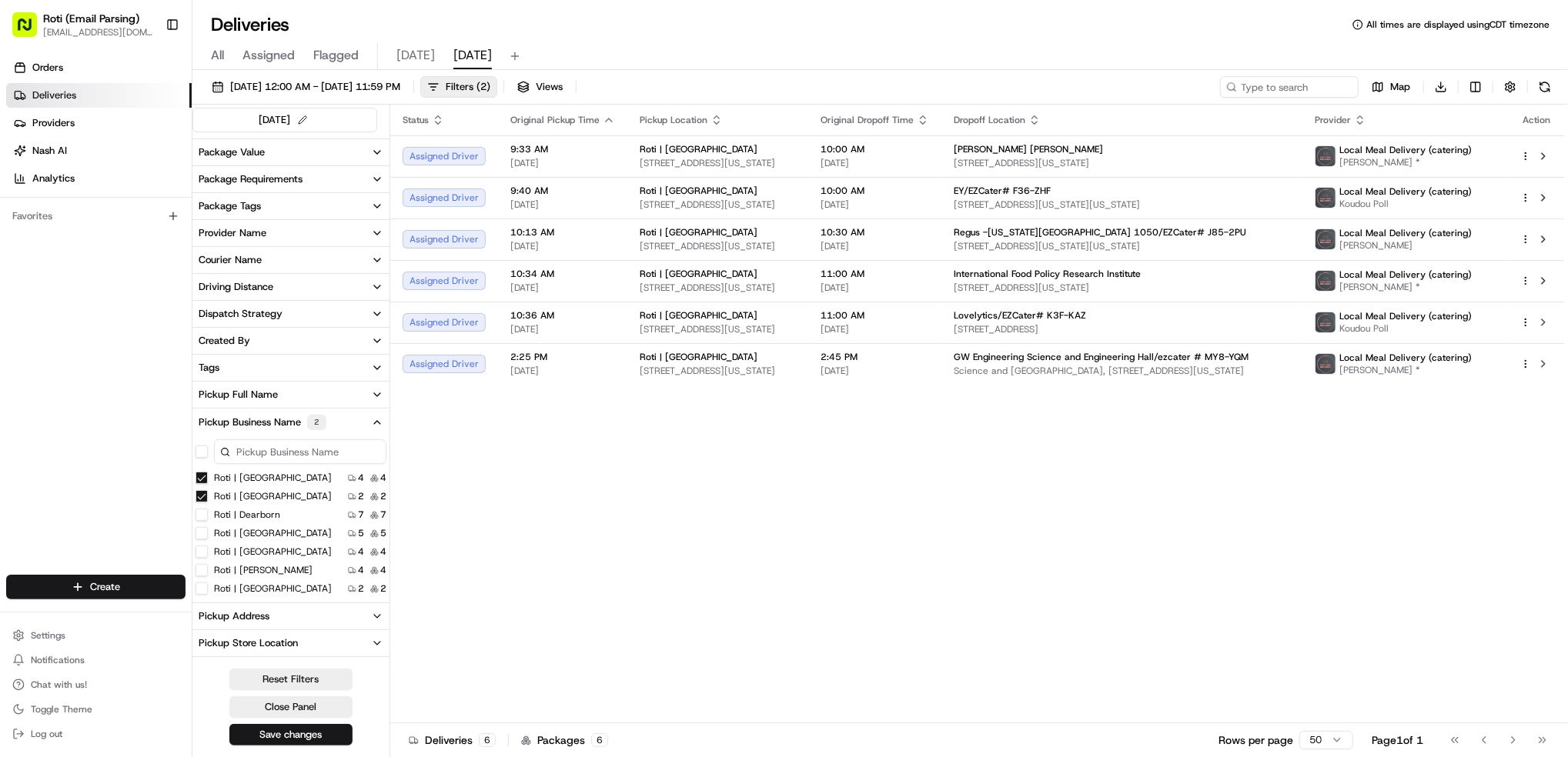
click at [200, 478] on Street "Roti | [GEOGRAPHIC_DATA]" at bounding box center [201, 478] width 13 height 13
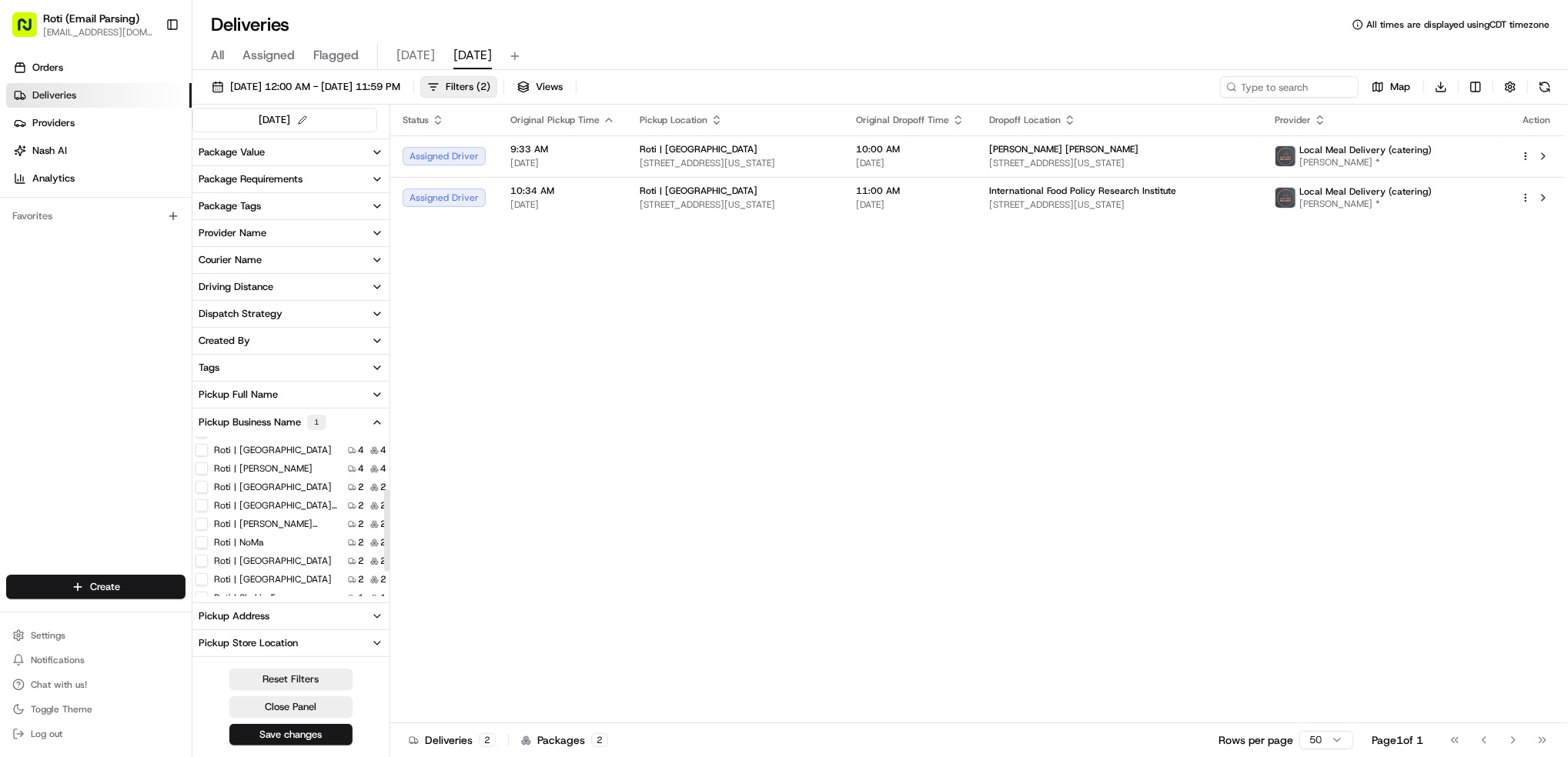
scroll to position [103, 0]
click at [260, 564] on label "Roti | [GEOGRAPHIC_DATA]" at bounding box center [273, 559] width 118 height 13
click at [208, 564] on Brook "Roti | [GEOGRAPHIC_DATA]" at bounding box center [201, 559] width 13 height 13
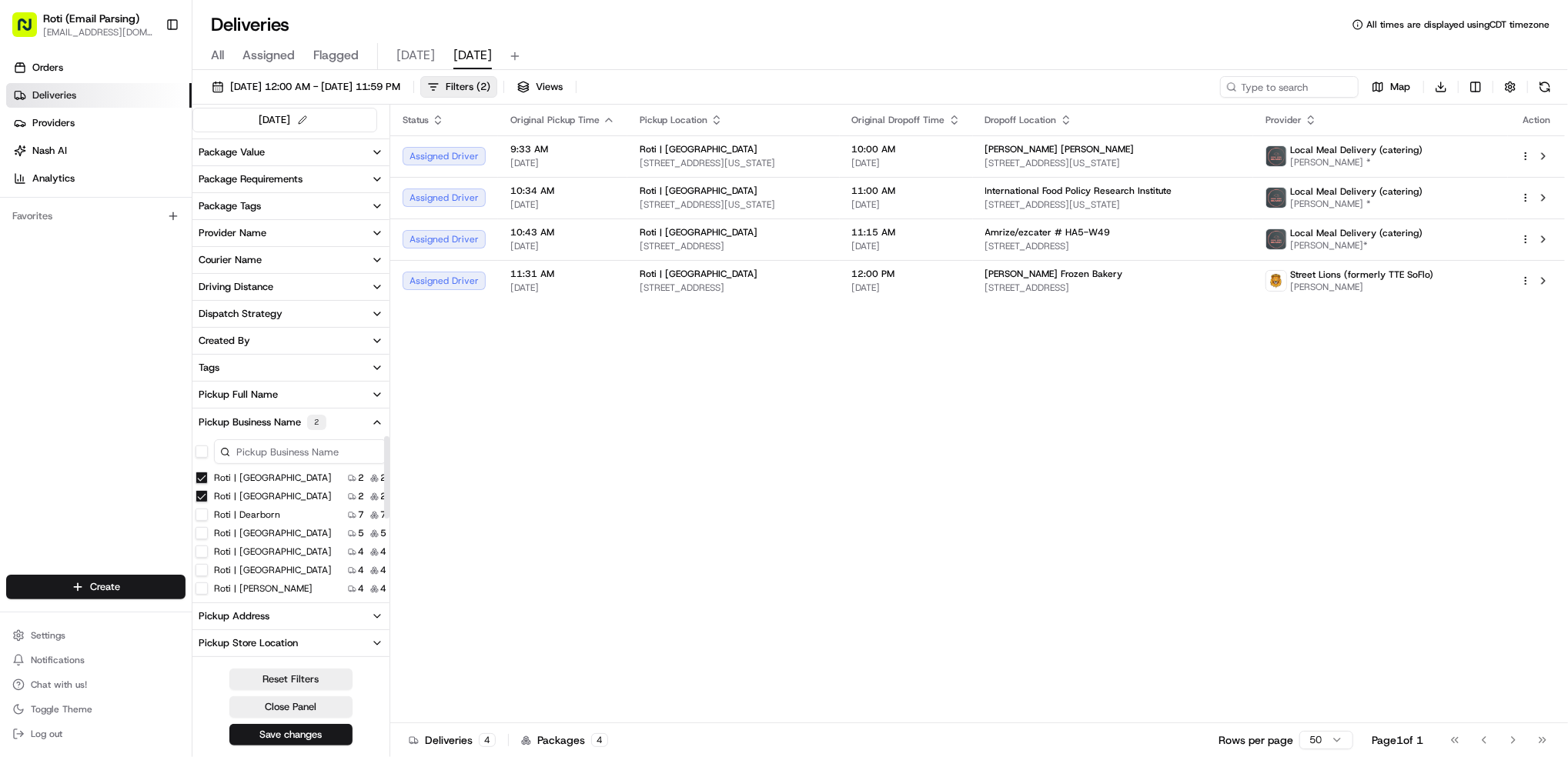
click at [202, 483] on Street "Roti | [GEOGRAPHIC_DATA]" at bounding box center [201, 478] width 13 height 13
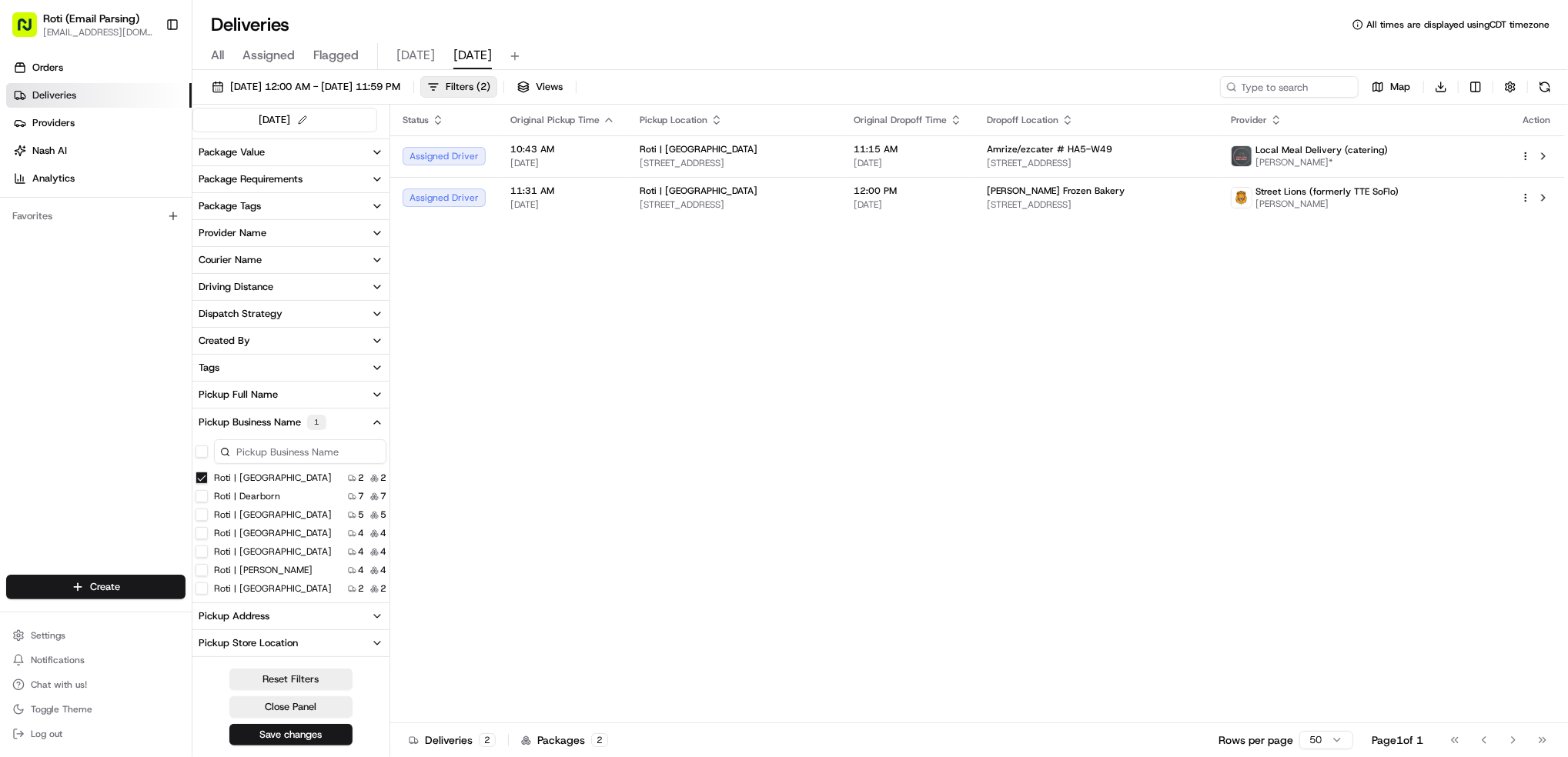
scroll to position [103, 0]
click at [276, 579] on label "Roti | [GEOGRAPHIC_DATA]" at bounding box center [273, 579] width 118 height 13
click at [208, 579] on Schaumburg "Roti | [GEOGRAPHIC_DATA]" at bounding box center [201, 579] width 13 height 13
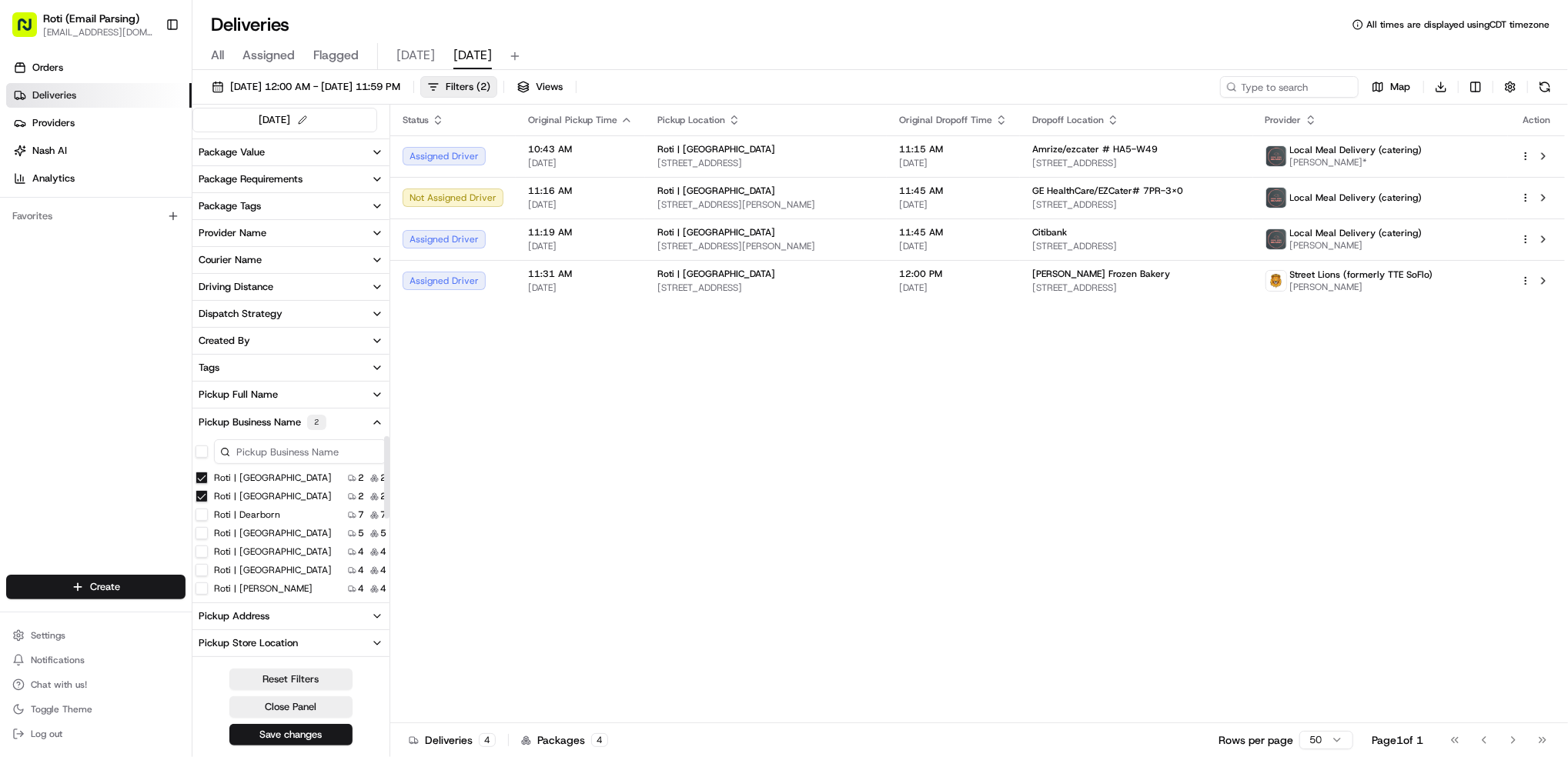
click at [202, 484] on Brook "Roti | [GEOGRAPHIC_DATA]" at bounding box center [201, 478] width 13 height 13
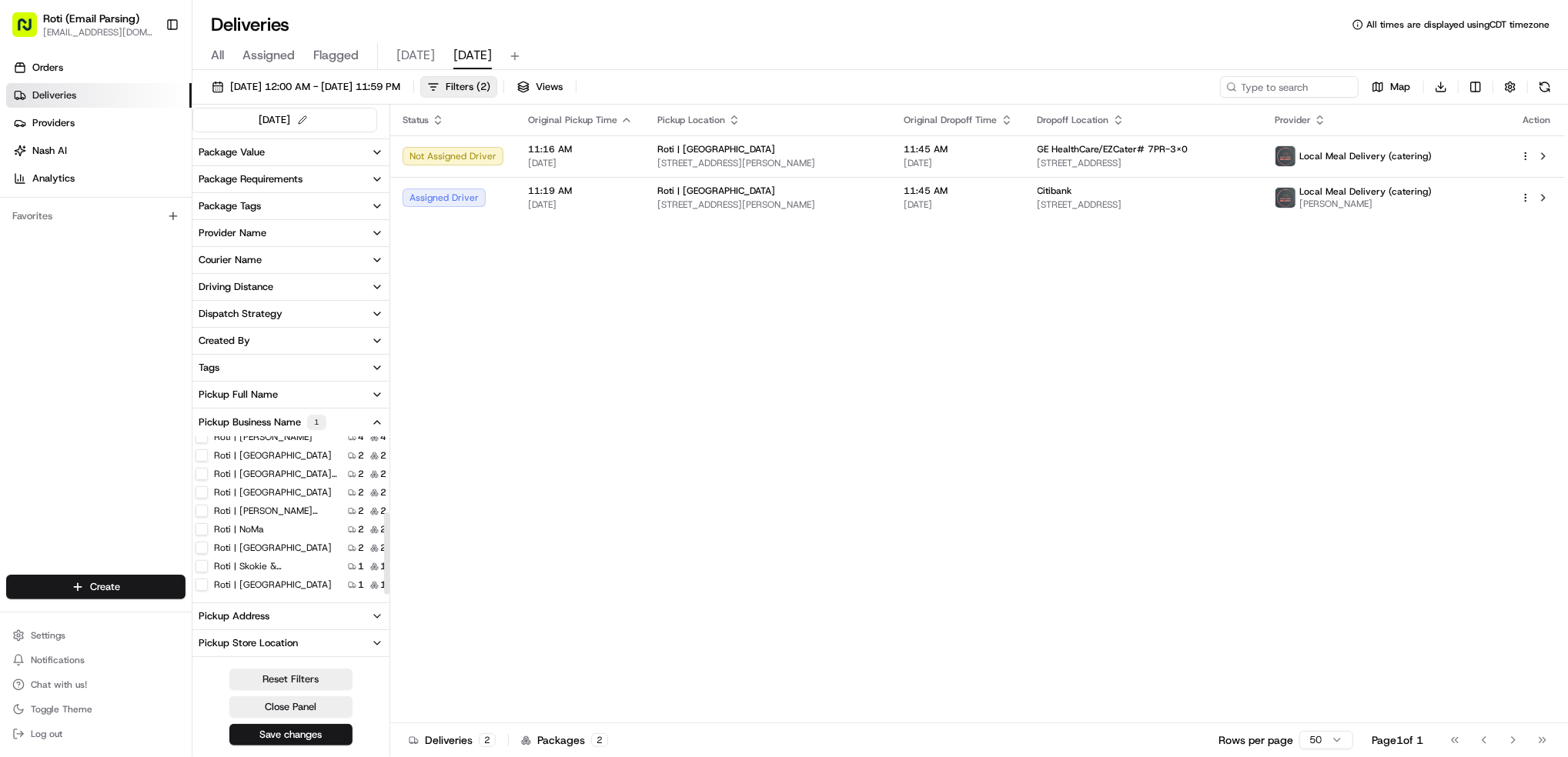
scroll to position [150, 0]
click at [284, 546] on label "Roti | Skokie & [GEOGRAPHIC_DATA]" at bounding box center [276, 549] width 123 height 13
click at [208, 546] on Dundee "Roti | Skokie & [GEOGRAPHIC_DATA]" at bounding box center [201, 549] width 13 height 13
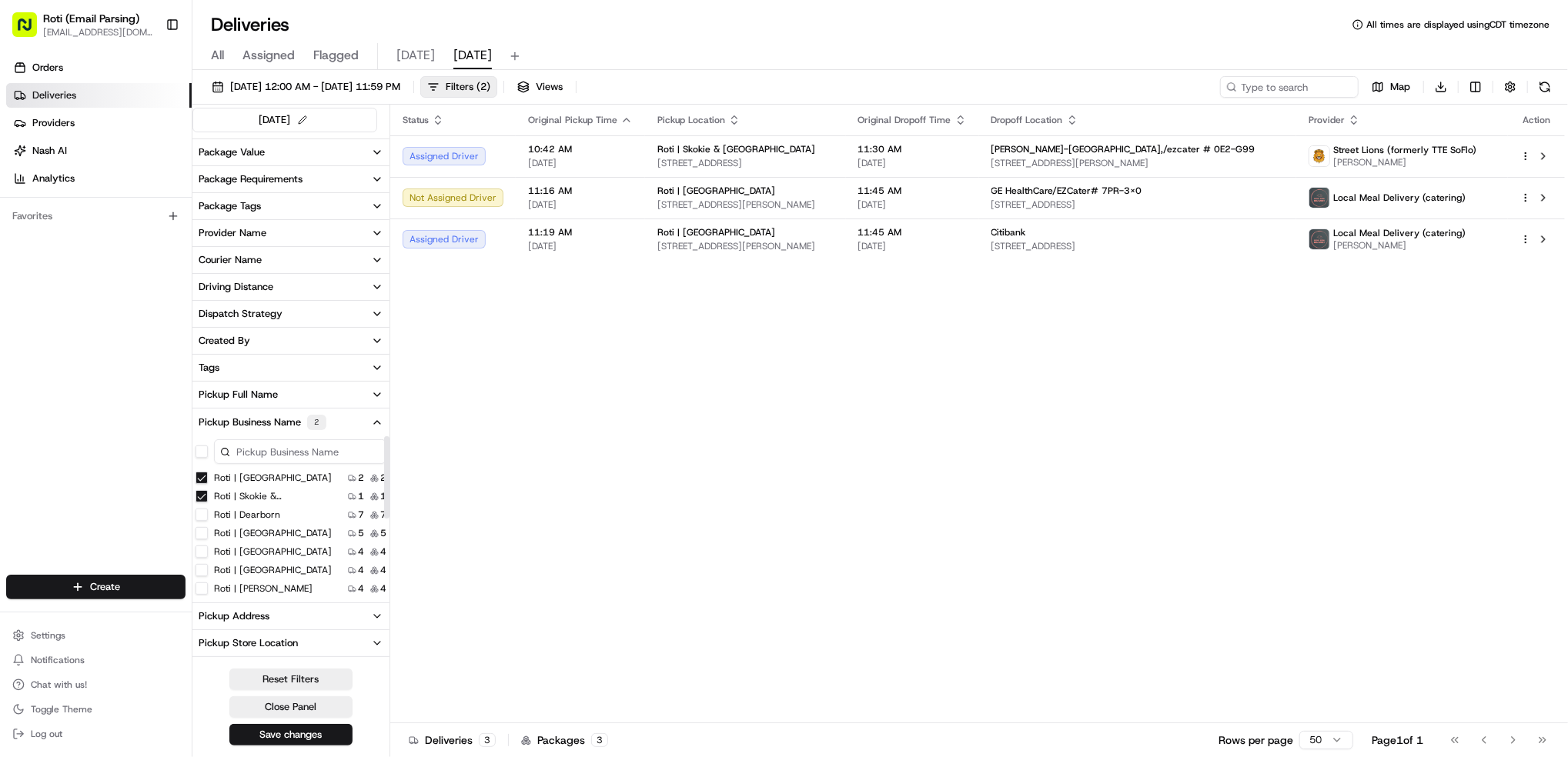
click at [206, 476] on Schaumburg "Roti | [GEOGRAPHIC_DATA]" at bounding box center [201, 478] width 13 height 13
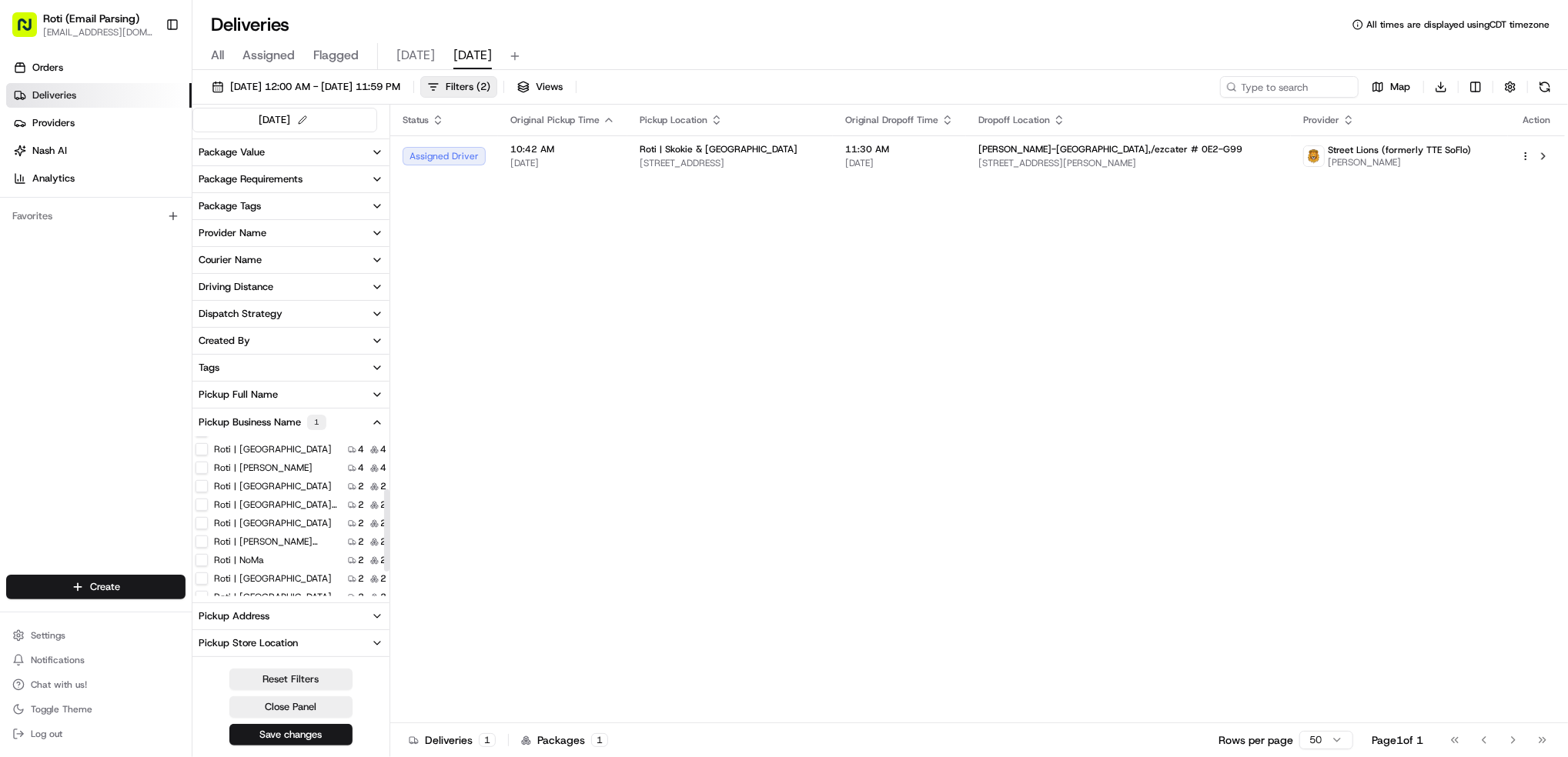
scroll to position [150, 0]
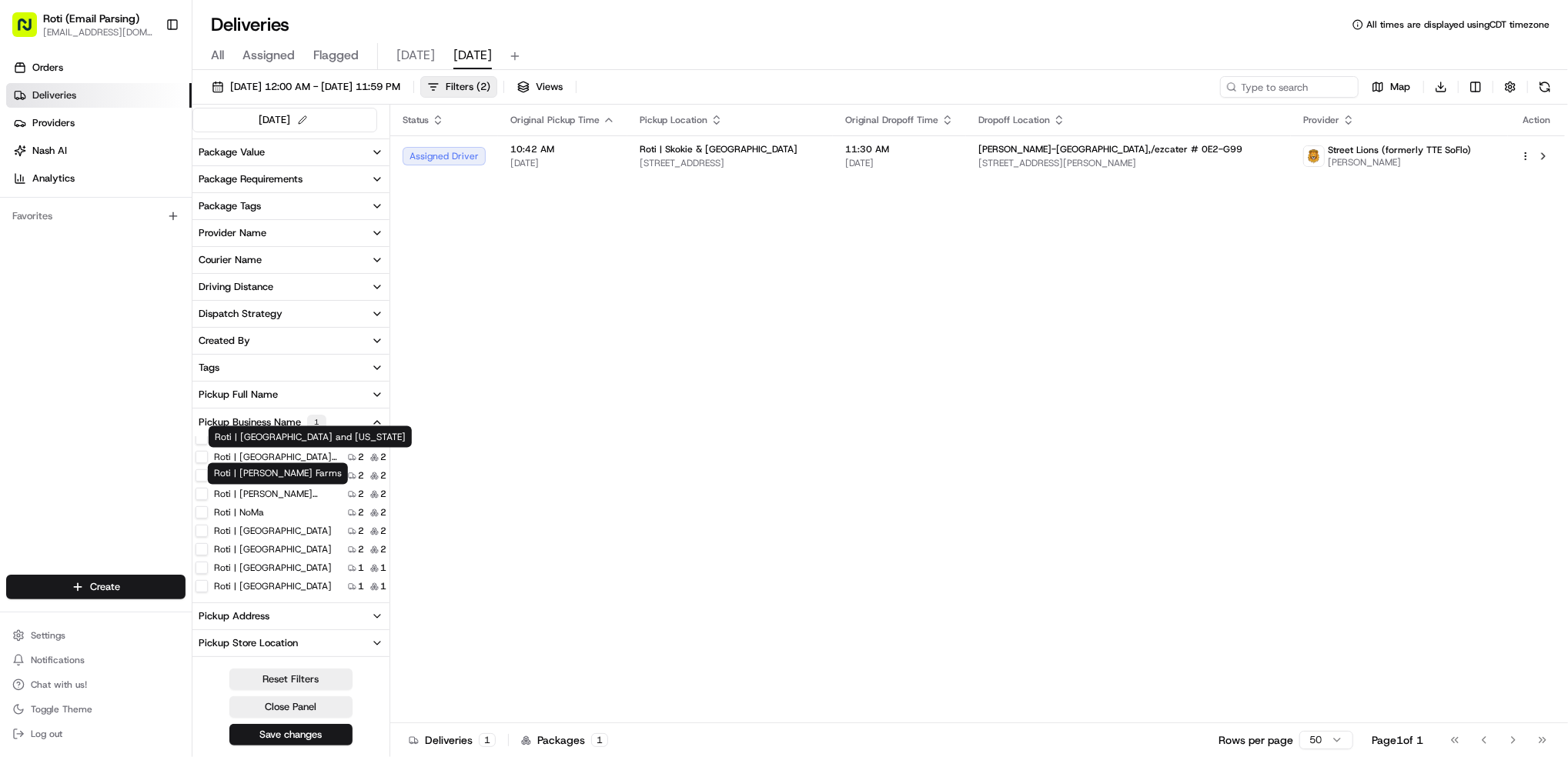
click at [302, 459] on label "Roti | [GEOGRAPHIC_DATA] and [US_STATE]" at bounding box center [276, 457] width 123 height 13
click at [208, 459] on Michigan "Roti | [GEOGRAPHIC_DATA] and [US_STATE]" at bounding box center [201, 457] width 13 height 13
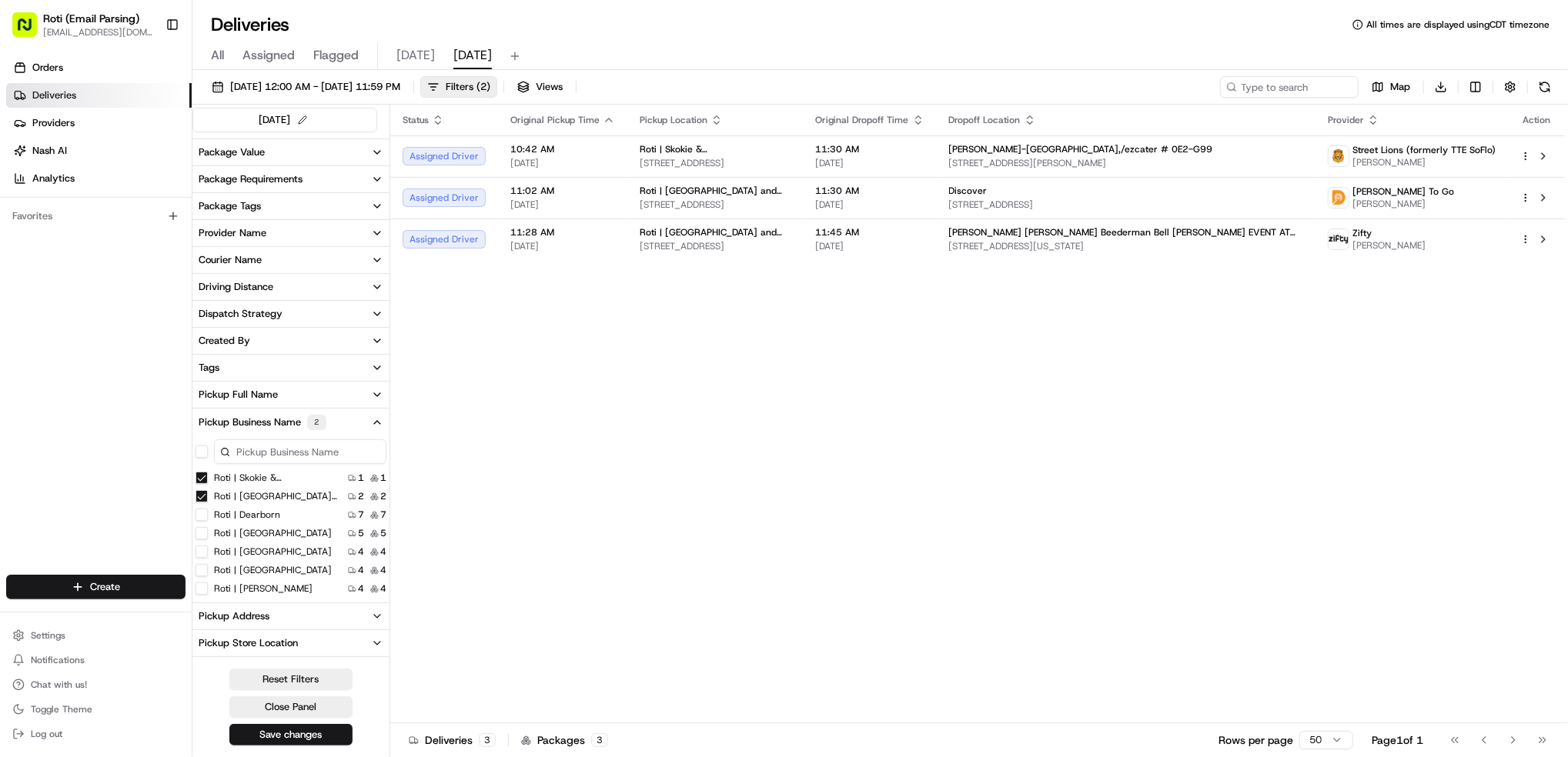
click at [204, 480] on Dundee "Roti | Skokie & [GEOGRAPHIC_DATA]" at bounding box center [201, 478] width 13 height 13
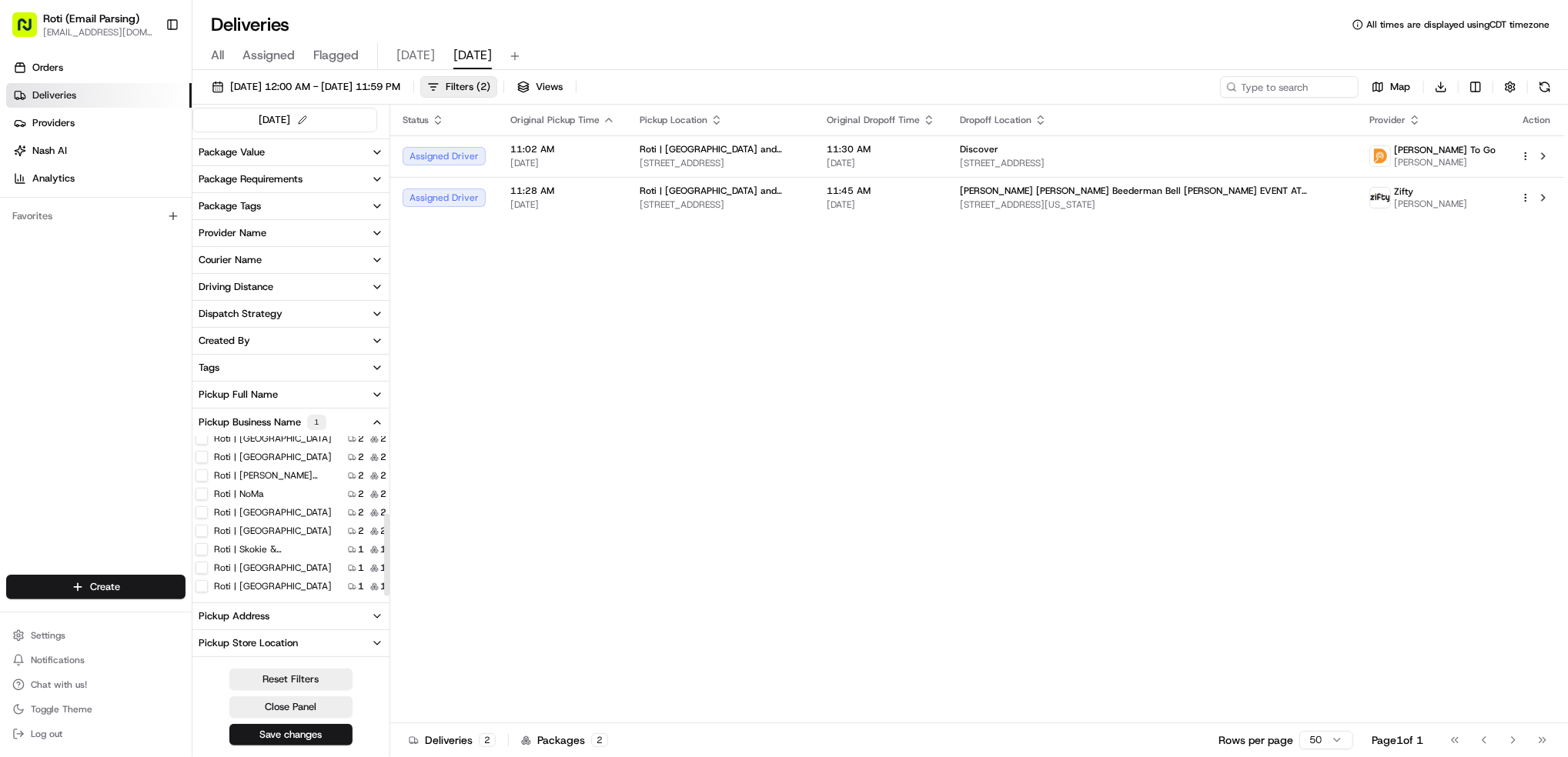
scroll to position [204, 0]
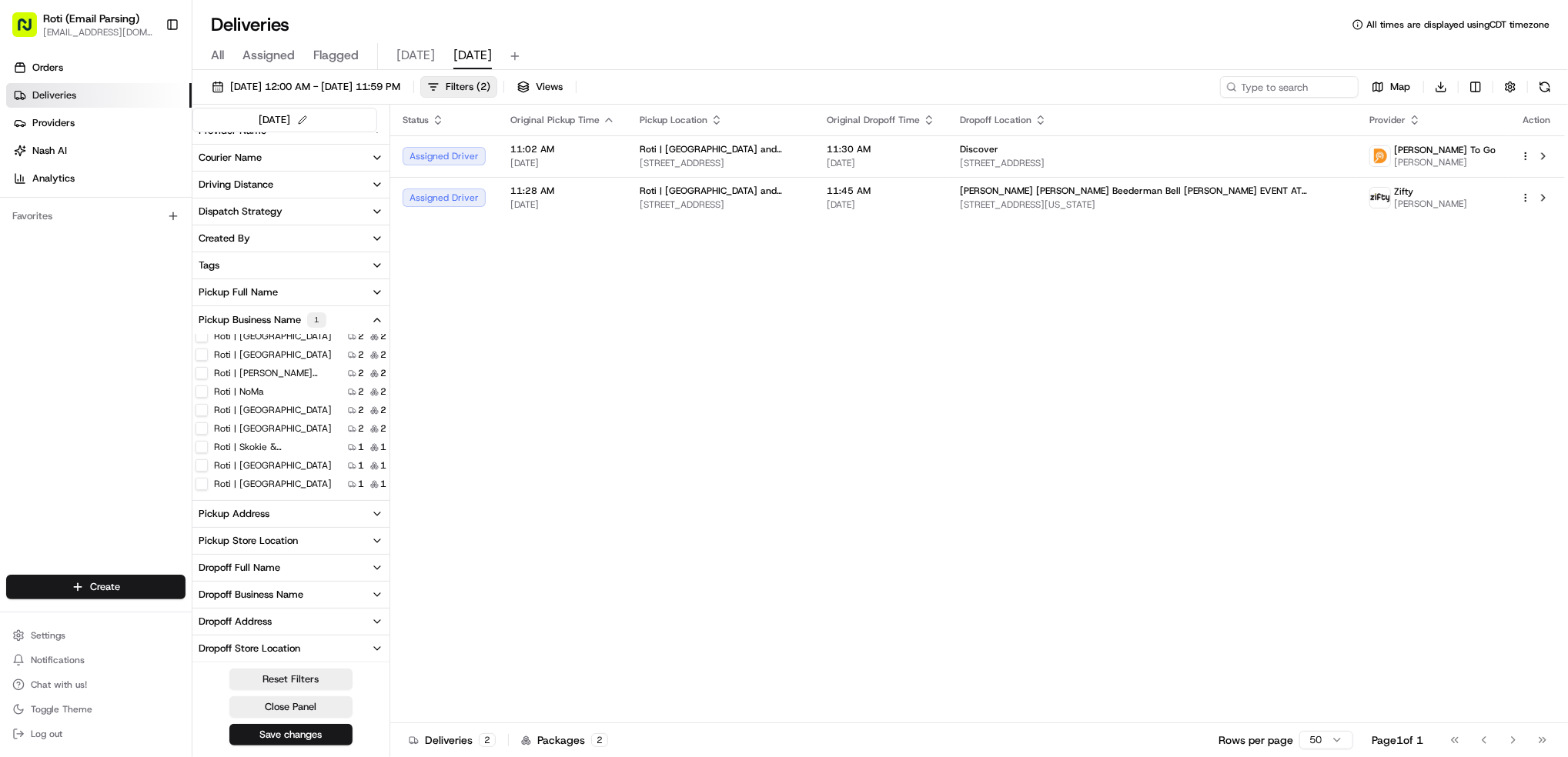
click at [200, 469] on Park "Roti | [GEOGRAPHIC_DATA]" at bounding box center [201, 465] width 13 height 13
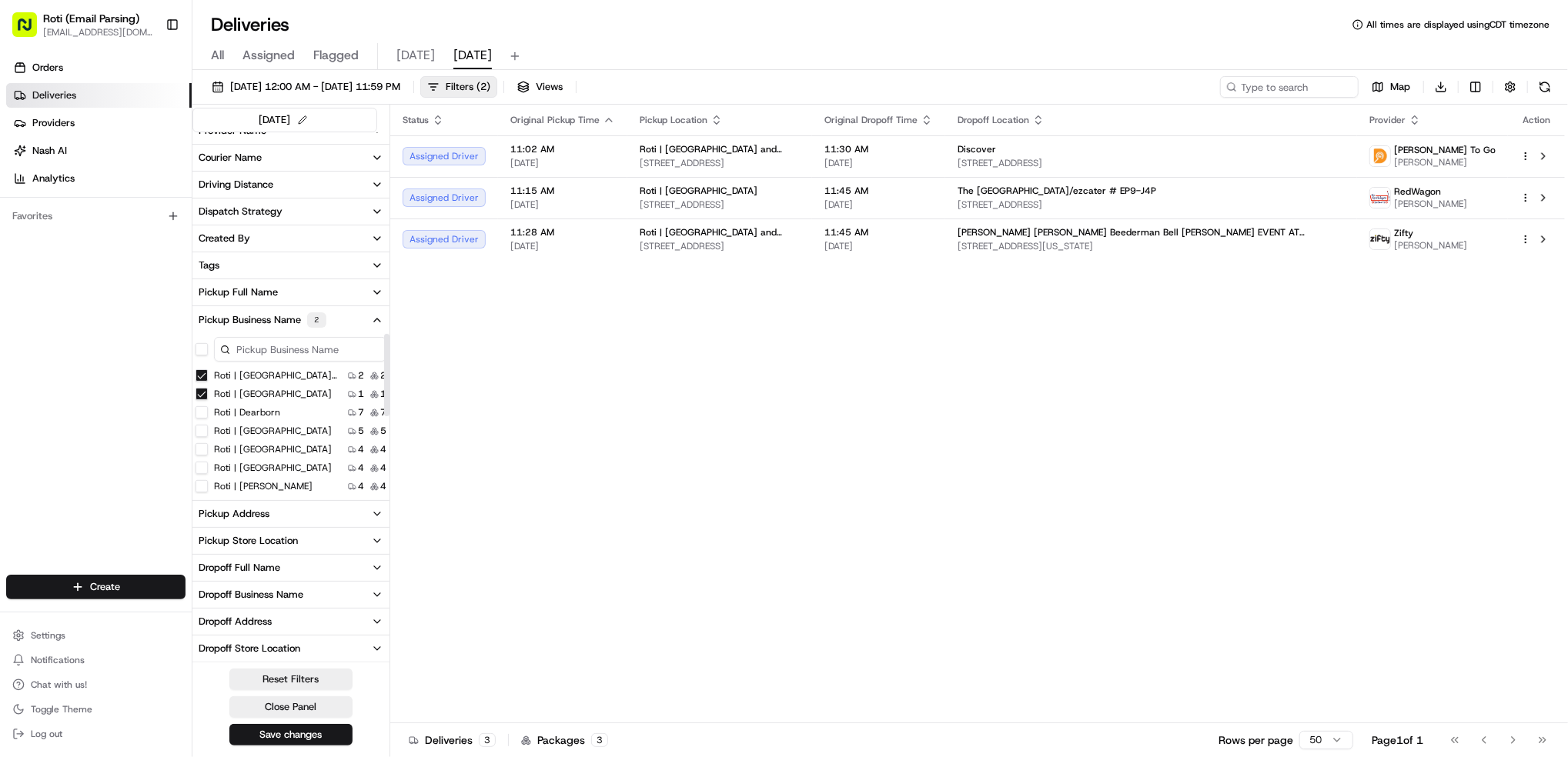
click at [204, 374] on Michigan "Roti | [GEOGRAPHIC_DATA] and [US_STATE]" at bounding box center [201, 375] width 13 height 13
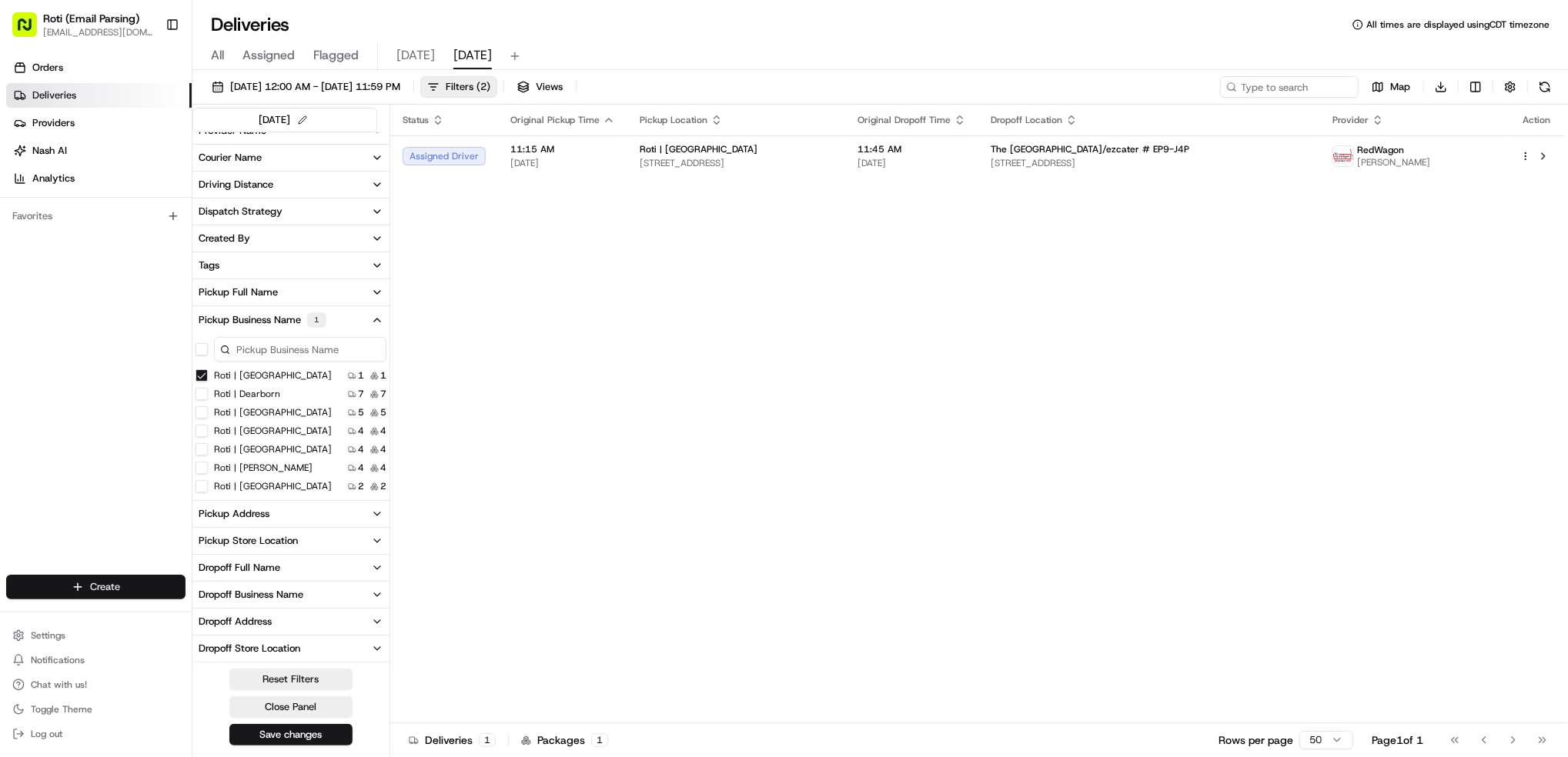
click at [131, 584] on html "Roti (Email Parsing) [EMAIL_ADDRESS][DOMAIN_NAME] Toggle Sidebar Orders Deliver…" at bounding box center [784, 378] width 1568 height 757
click at [213, 610] on icon at bounding box center [208, 616] width 13 height 13
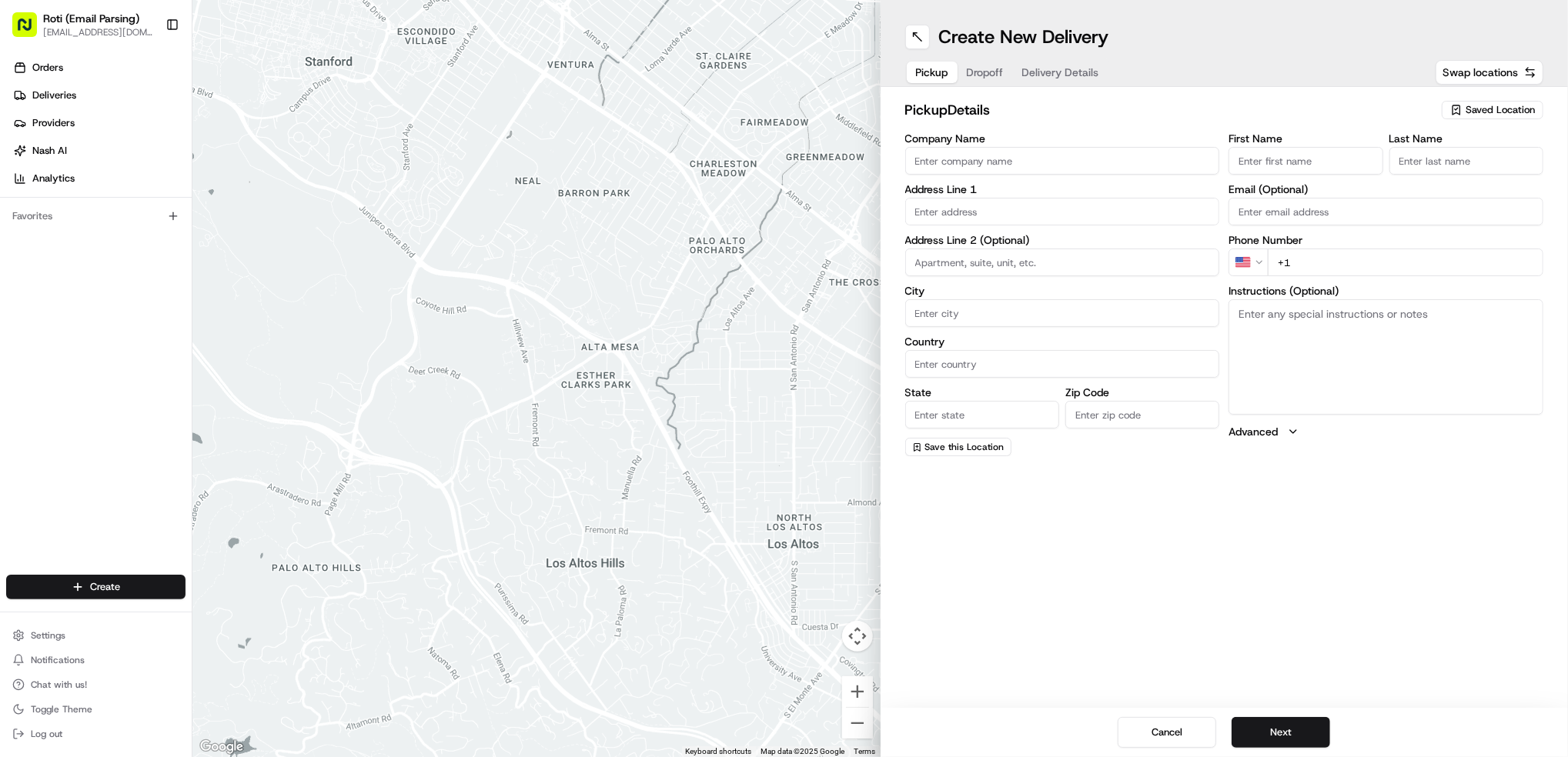
click at [1500, 109] on span "Saved Location" at bounding box center [1500, 110] width 69 height 14
type input "[GEOGRAPHIC_DATA]"
click at [1457, 167] on span "Roti | [GEOGRAPHIC_DATA]" at bounding box center [1466, 168] width 189 height 14
type input "Roti | [GEOGRAPHIC_DATA]"
type input "[STREET_ADDRESS]"
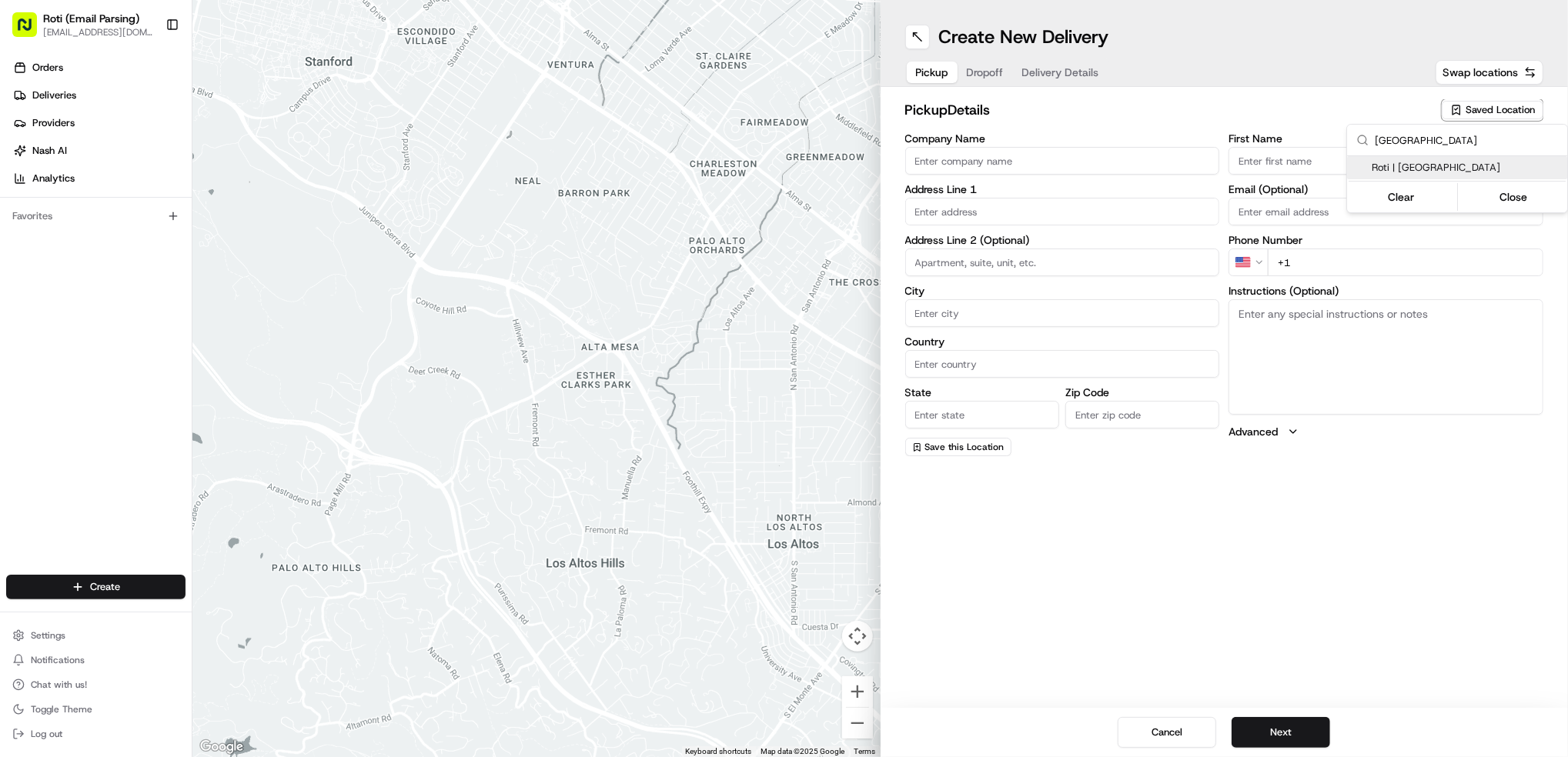
type input "[GEOGRAPHIC_DATA]"
type input "US"
type input "IL"
type input "60615"
type input "[PHONE_NUMBER]"
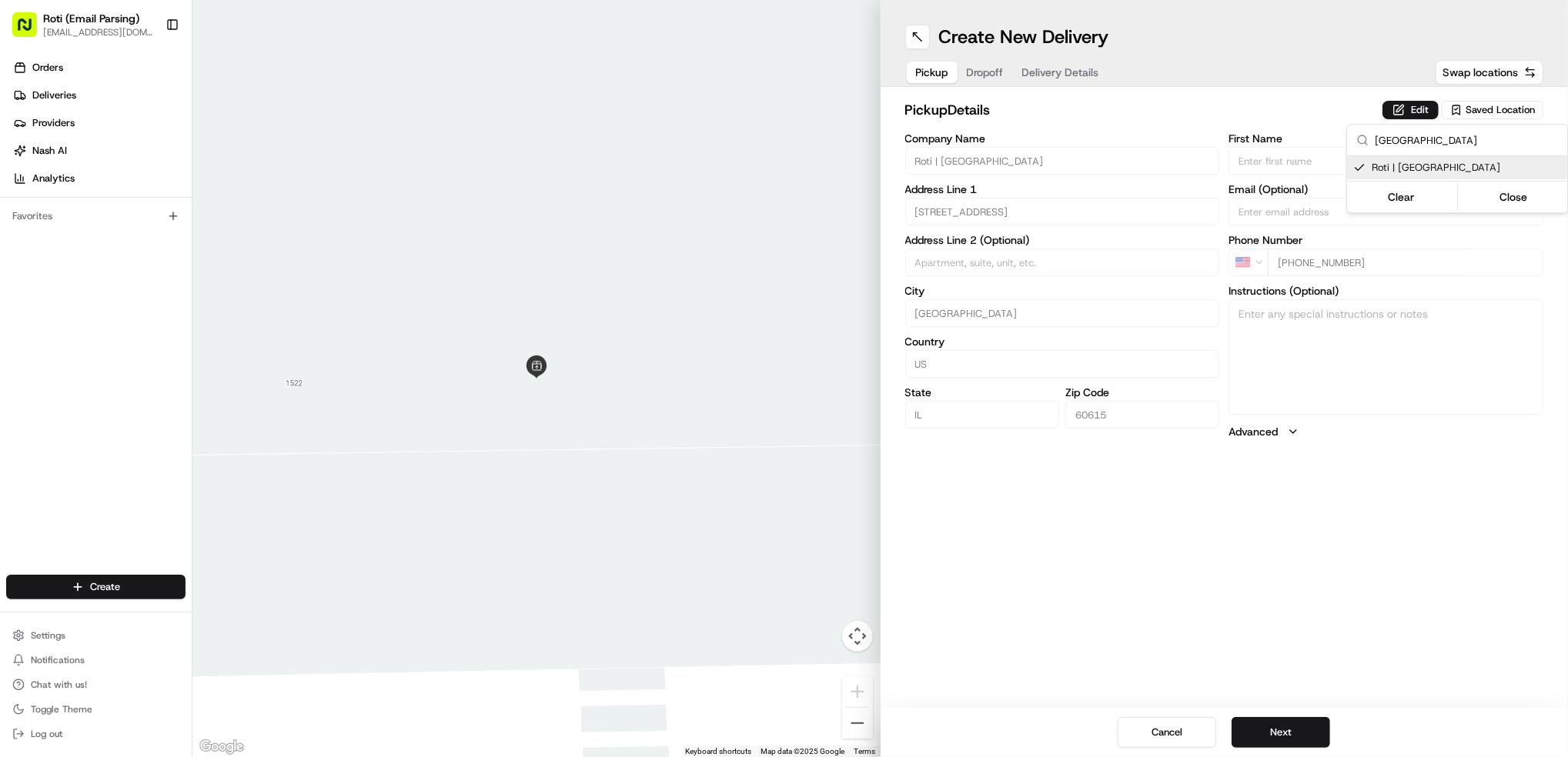
click at [1276, 733] on html "Roti (Email Parsing) [EMAIL_ADDRESS][DOMAIN_NAME] Toggle Sidebar Orders Deliver…" at bounding box center [784, 378] width 1568 height 757
drag, startPoint x: 1303, startPoint y: 734, endPoint x: 1278, endPoint y: 506, distance: 229.4
click at [1305, 730] on button "Next" at bounding box center [1281, 732] width 98 height 31
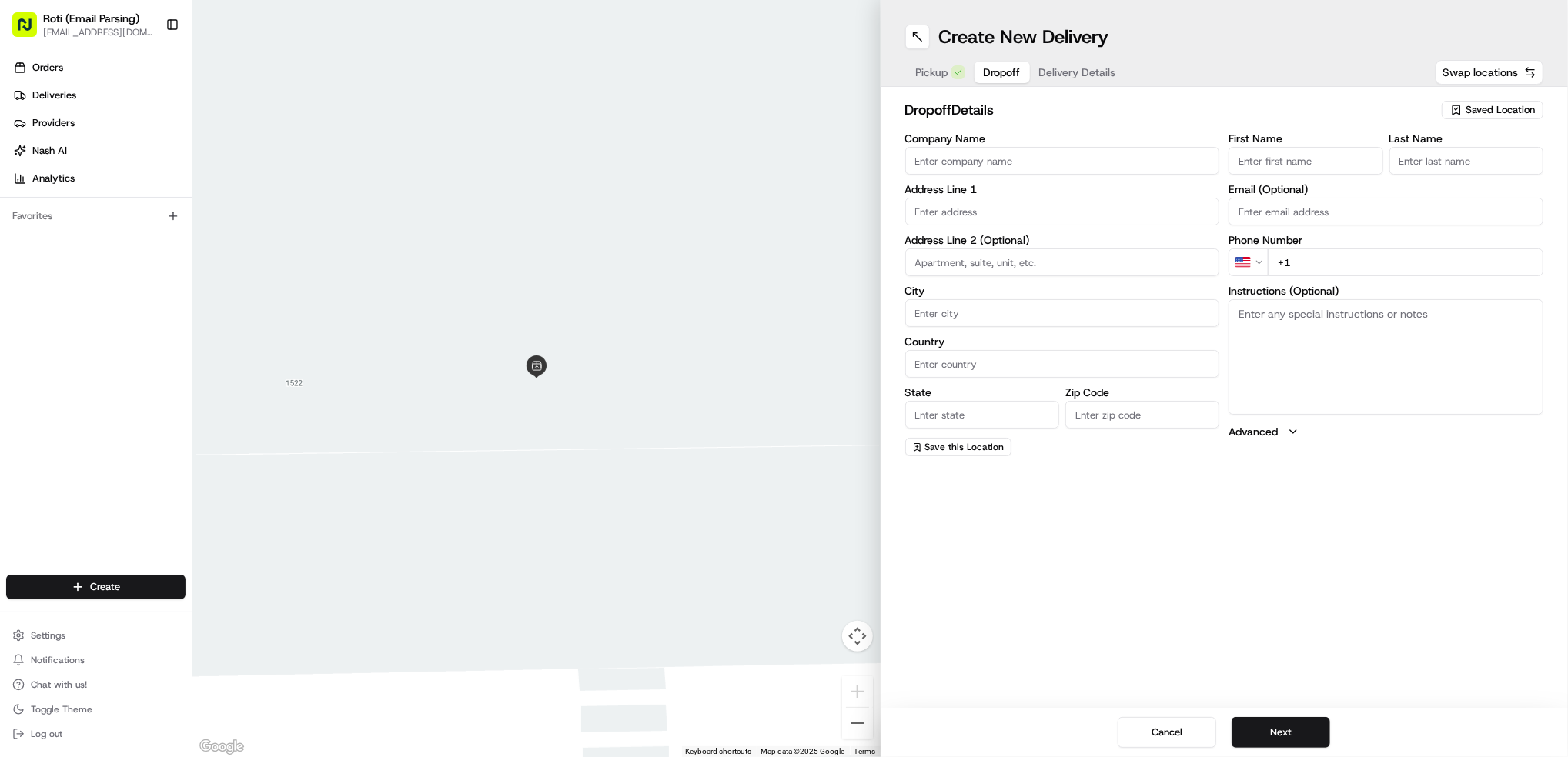
click at [1043, 158] on input "Company Name" at bounding box center [1062, 160] width 314 height 28
paste input "[GEOGRAPHIC_DATA]"
type input "[GEOGRAPHIC_DATA]"
click at [1266, 147] on input "First Name" at bounding box center [1305, 160] width 154 height 28
paste input "[PERSON_NAME]"
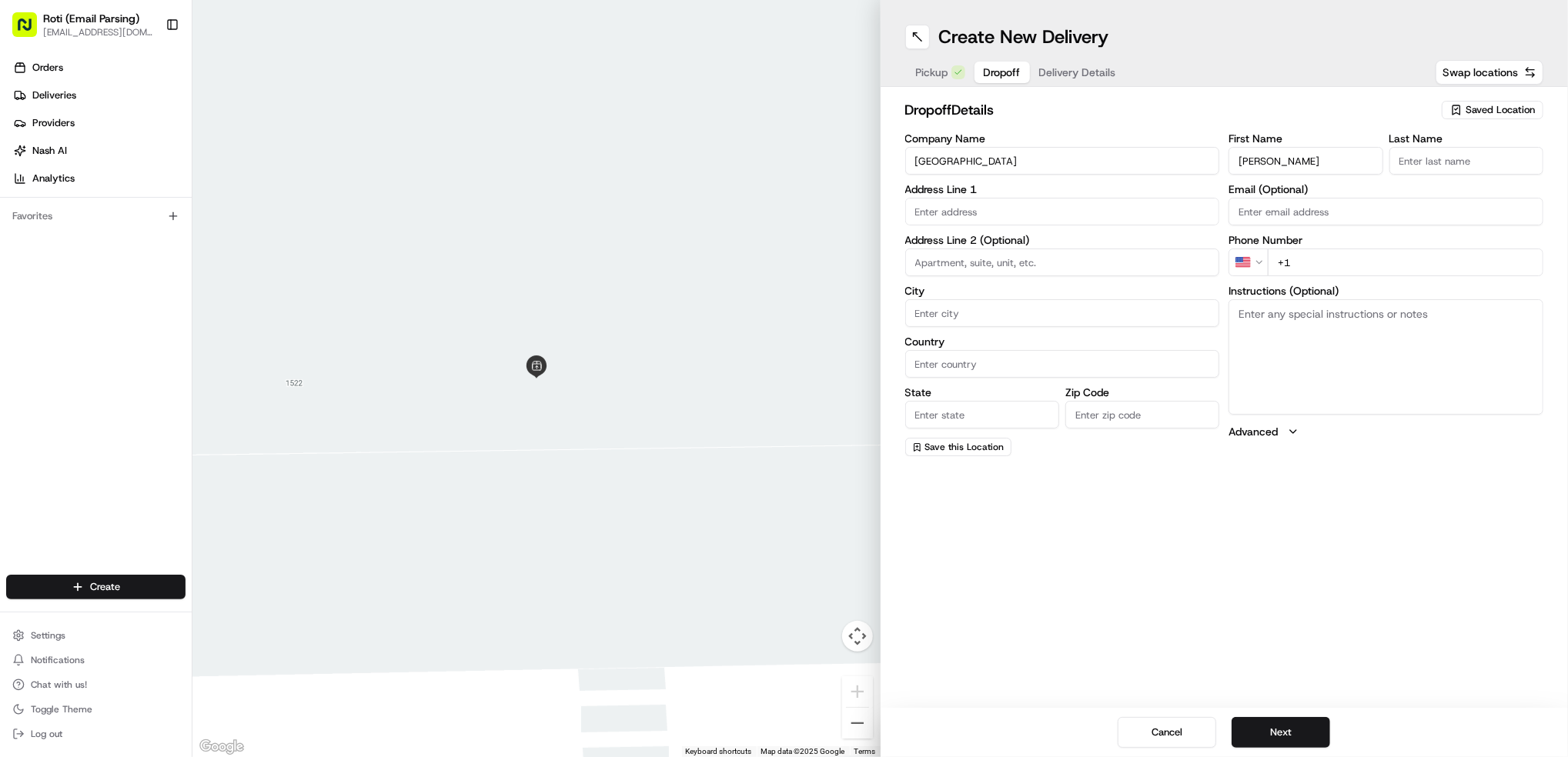
type input "[PERSON_NAME]"
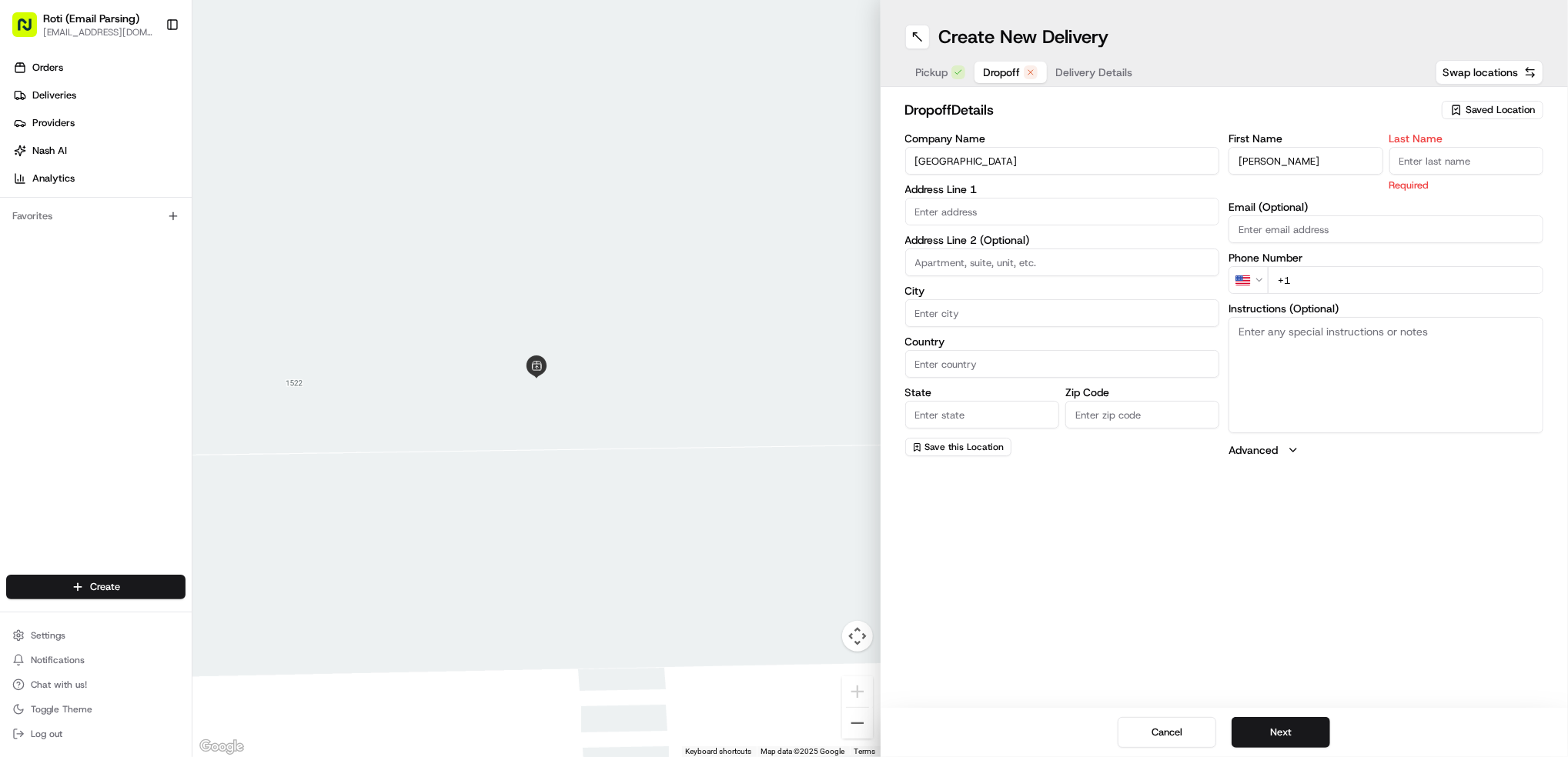
click at [1441, 152] on input "Last Name" at bounding box center [1466, 160] width 154 height 28
paste input "[PERSON_NAME]"
type input "[PERSON_NAME]"
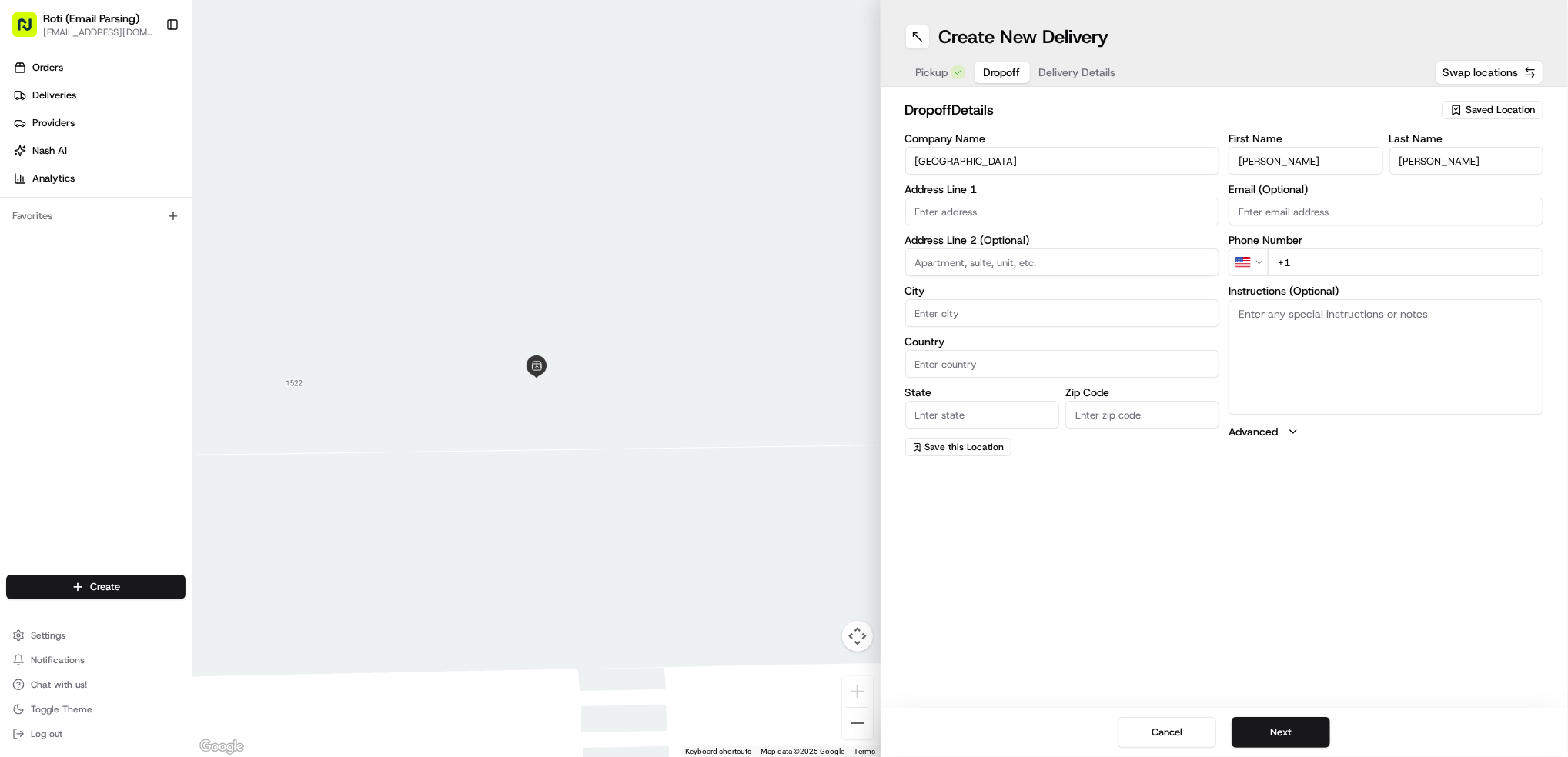
drag, startPoint x: 1316, startPoint y: 157, endPoint x: 1284, endPoint y: 157, distance: 32.0
click at [1284, 157] on input "[PERSON_NAME]" at bounding box center [1305, 160] width 154 height 28
type input "[PERSON_NAME]"
drag, startPoint x: 1442, startPoint y: 161, endPoint x: 1012, endPoint y: 118, distance: 432.1
click at [1049, 123] on div "dropoff Details Saved Location Company Name UNIVERSITY OF CHICAGO Address Line …" at bounding box center [1224, 278] width 639 height 357
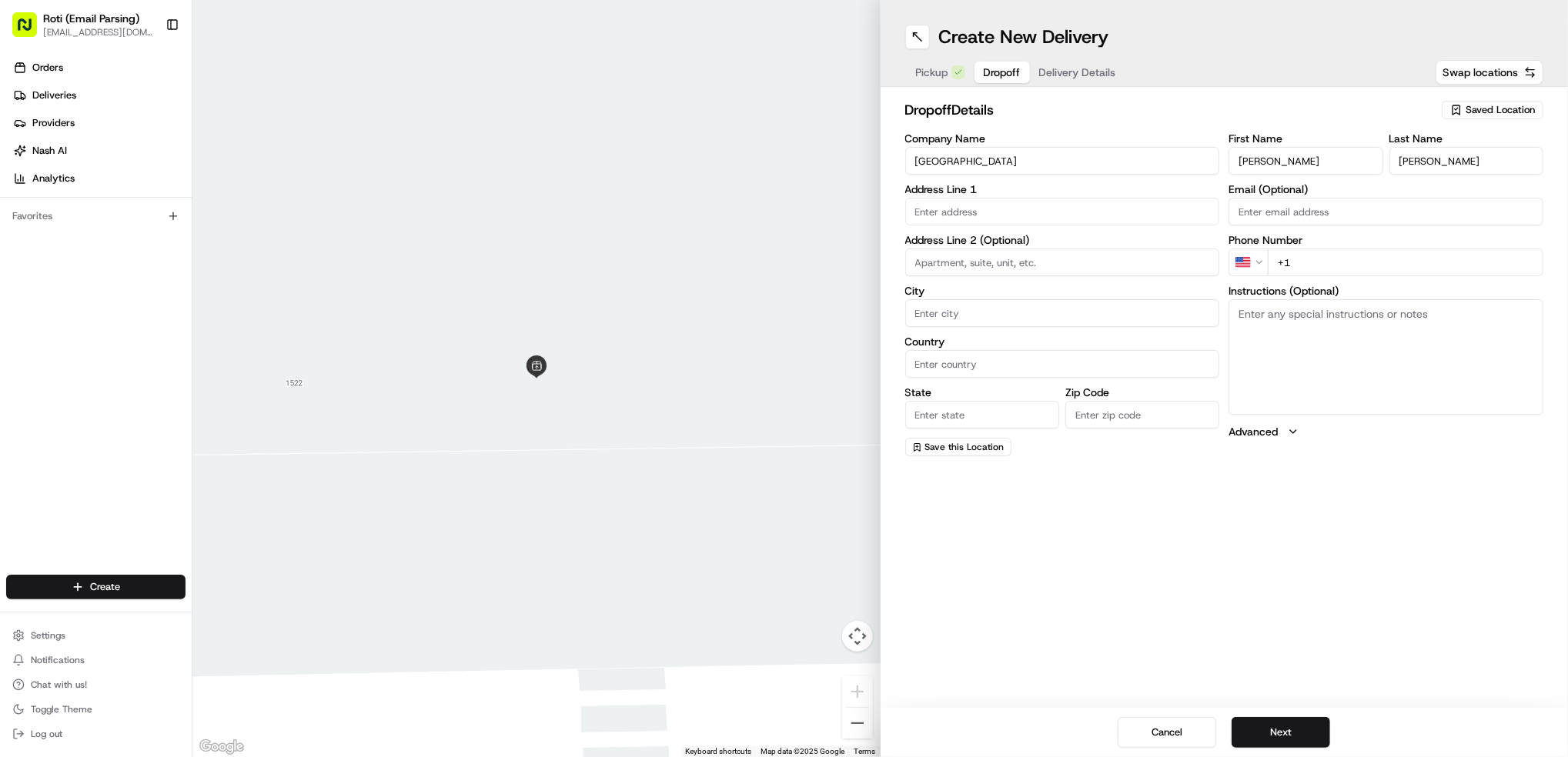
type input "[PERSON_NAME]"
click at [1362, 265] on input "+1" at bounding box center [1405, 262] width 275 height 28
paste input "[PHONE_NUMBER]"
type input "[PHONE_NUMBER]"
click at [1449, 347] on textarea "Instructions (Optional)" at bounding box center [1385, 357] width 314 height 115
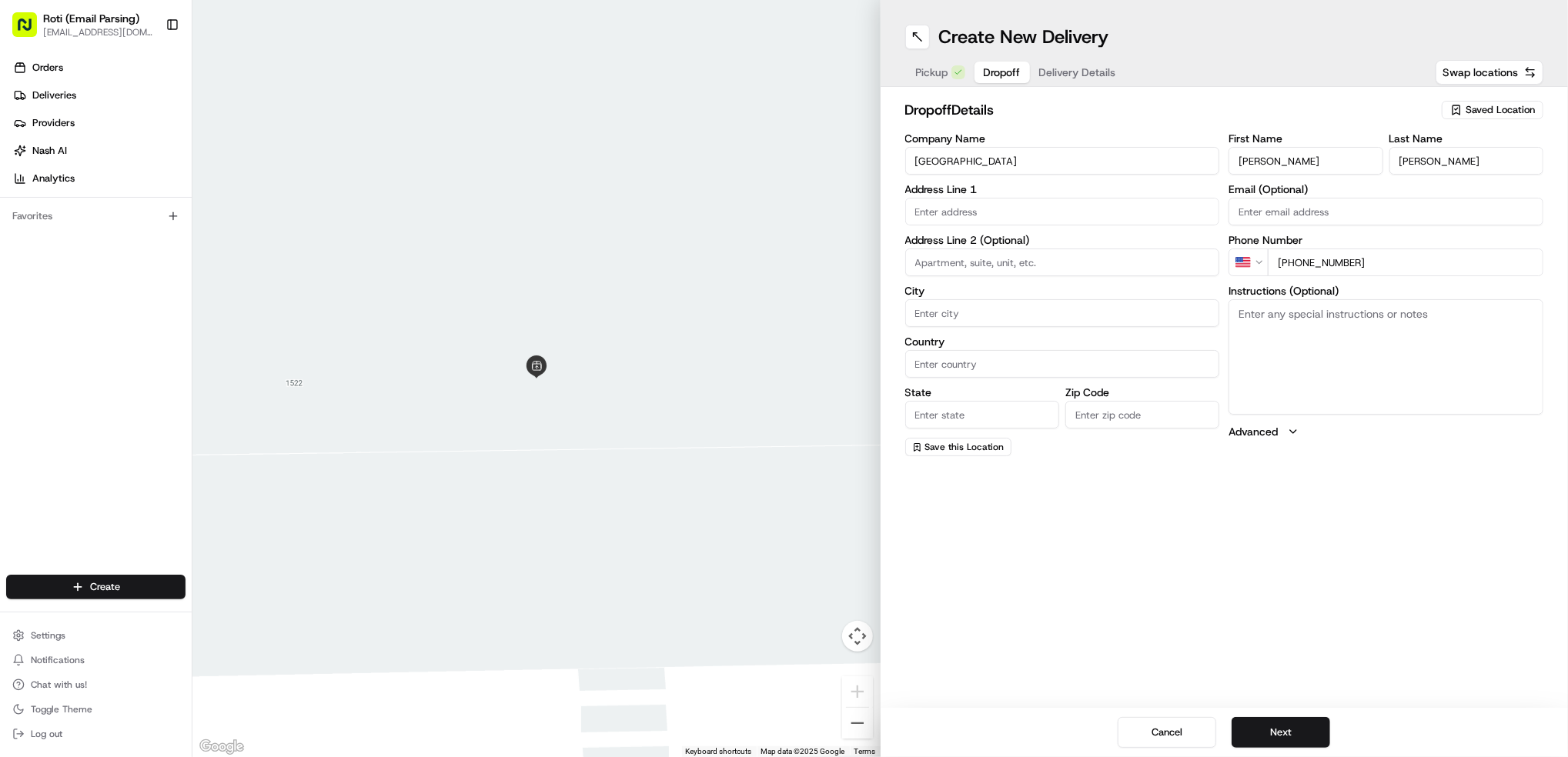
paste textarea "call when you arrive."
type textarea "call when you arrive."
click at [1011, 215] on input "text" at bounding box center [1062, 211] width 314 height 28
paste input "[STREET_ADDRESS][US_STATE]"
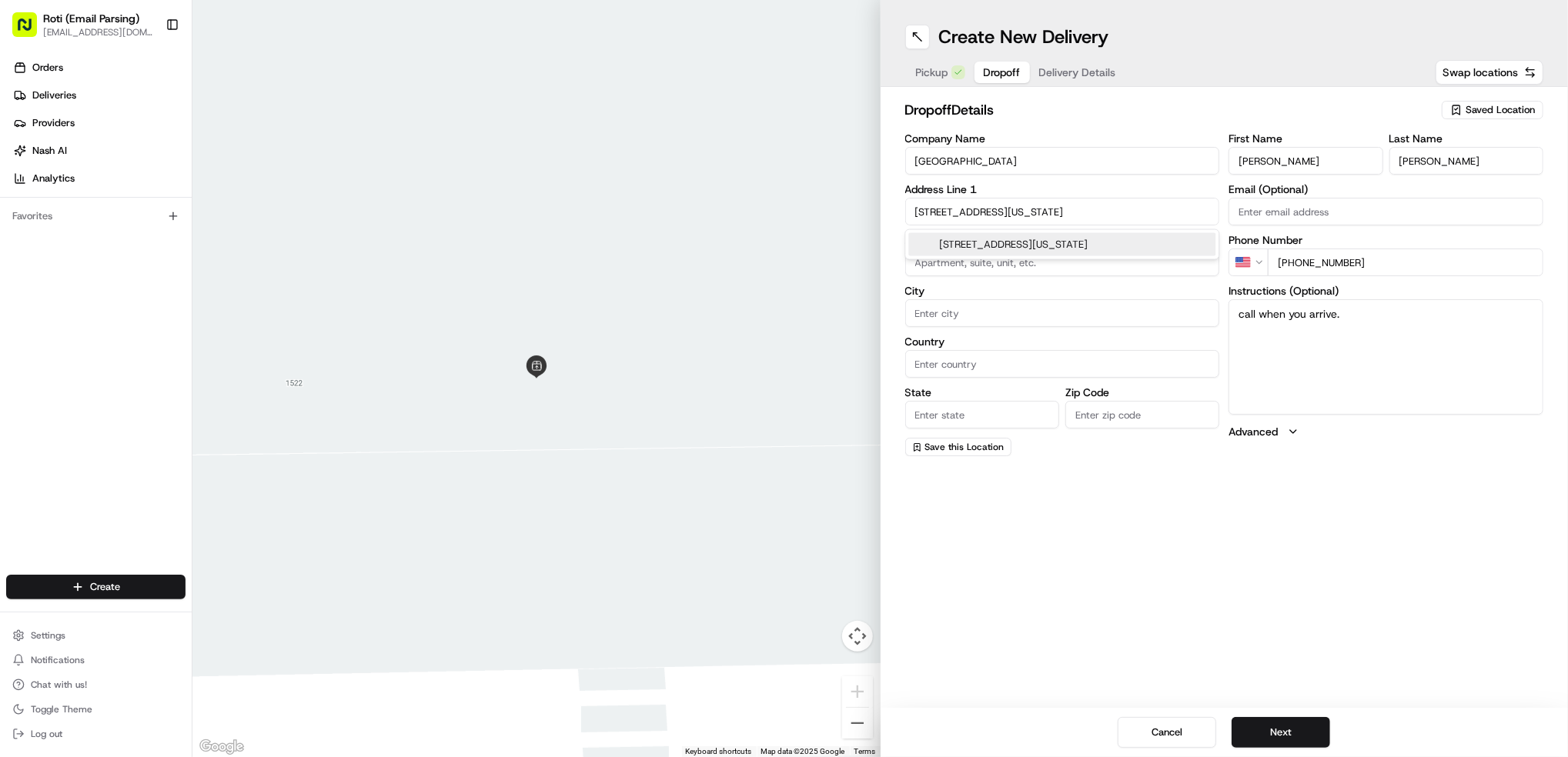
click at [1028, 243] on div "[STREET_ADDRESS][US_STATE]" at bounding box center [1062, 245] width 307 height 23
type input "[STREET_ADDRESS][US_STATE]"
type input "[GEOGRAPHIC_DATA]"
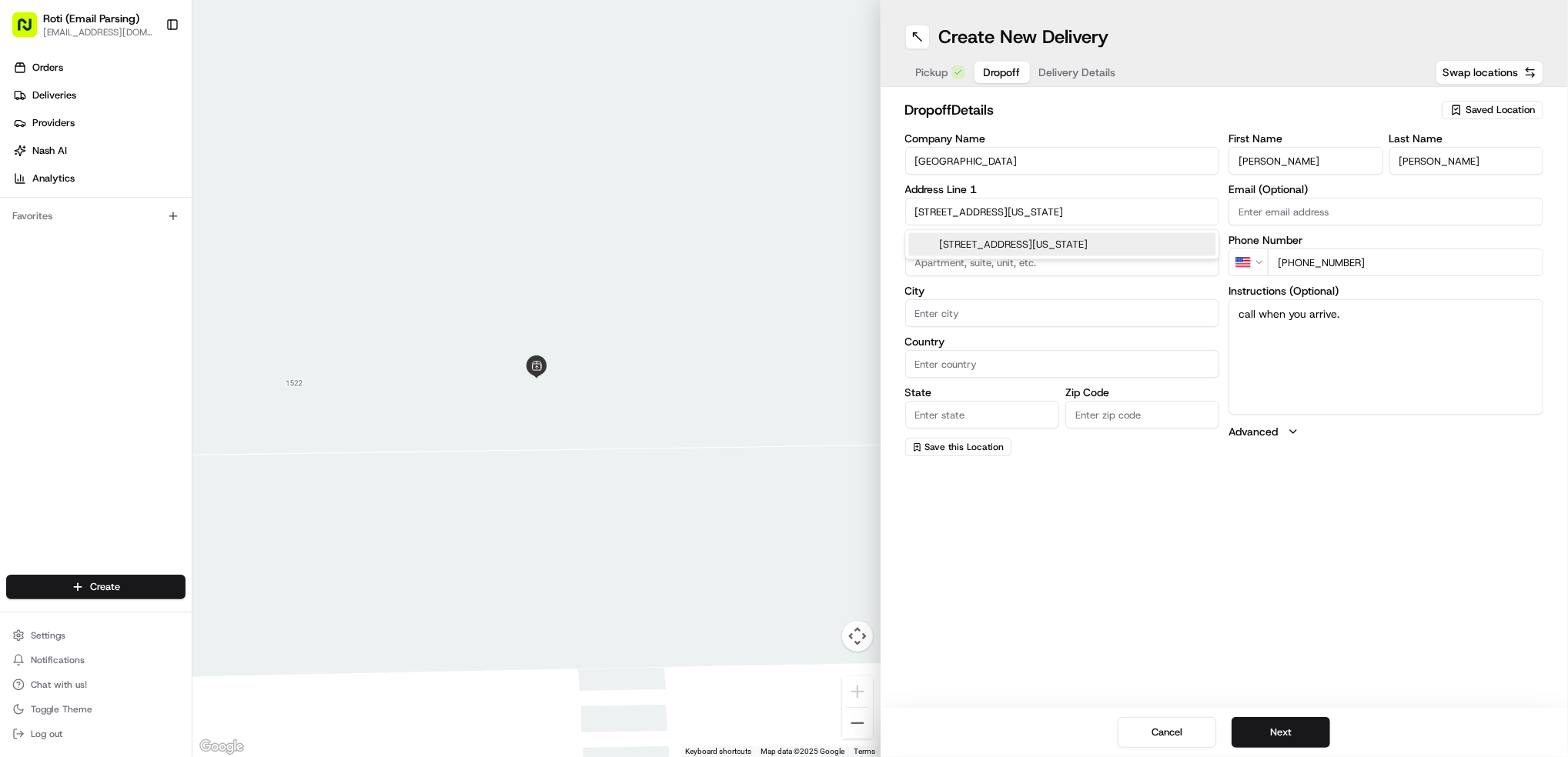
type input "IL"
type input "60637"
type input "[STREET_ADDRESS][US_STATE]"
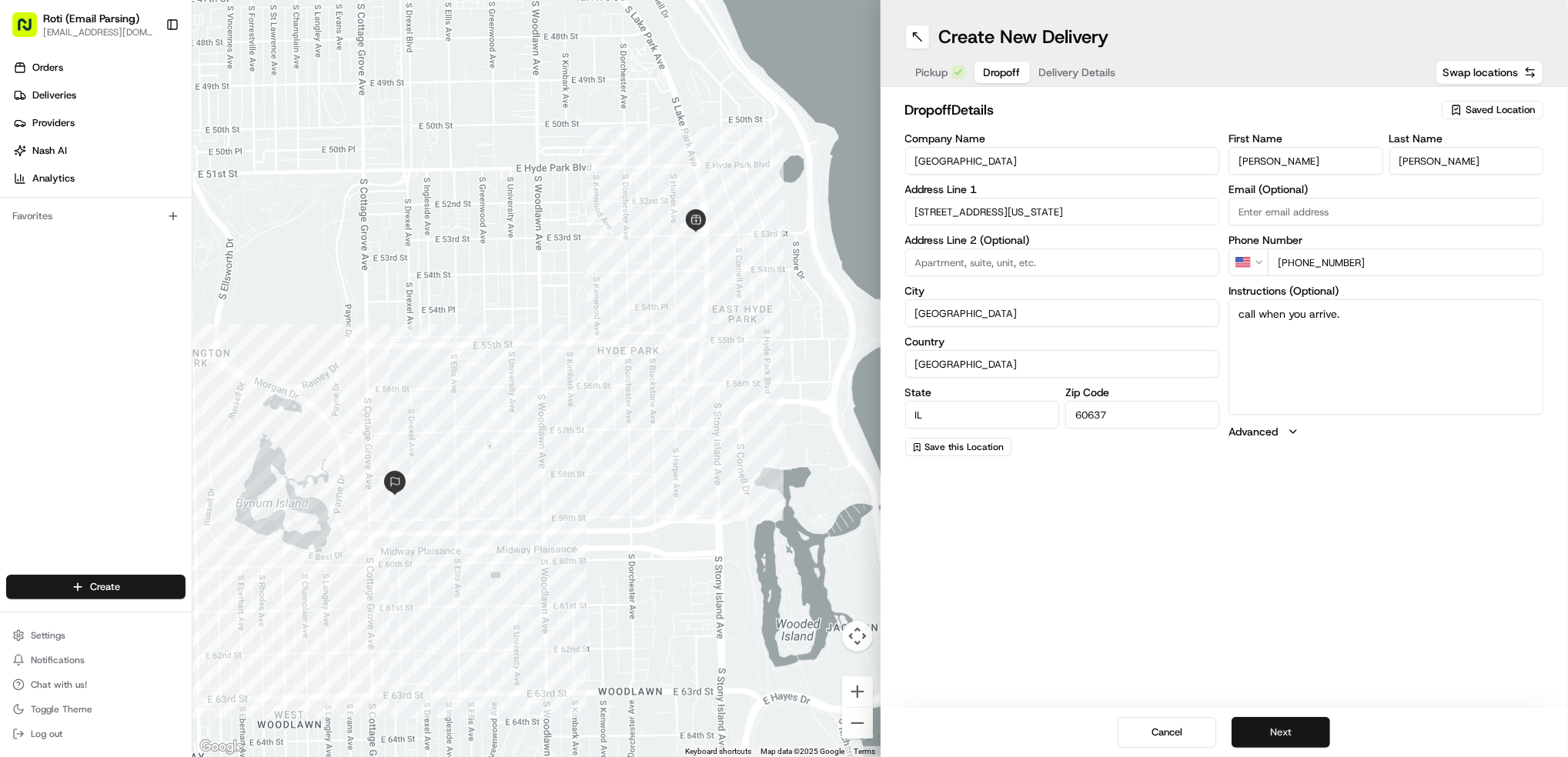
click at [1273, 735] on button "Next" at bounding box center [1281, 732] width 98 height 31
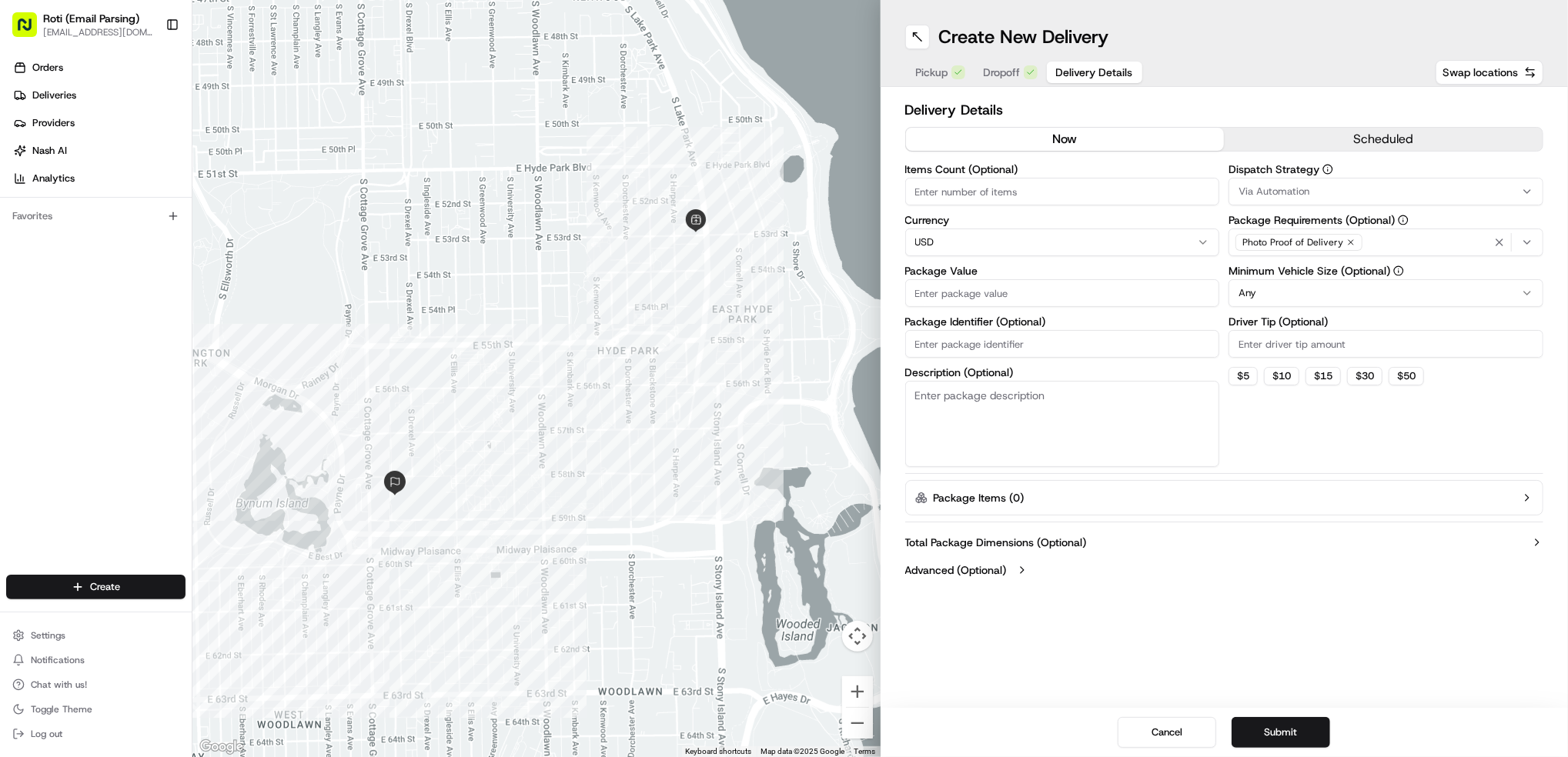
click at [1424, 135] on button "scheduled" at bounding box center [1383, 139] width 319 height 23
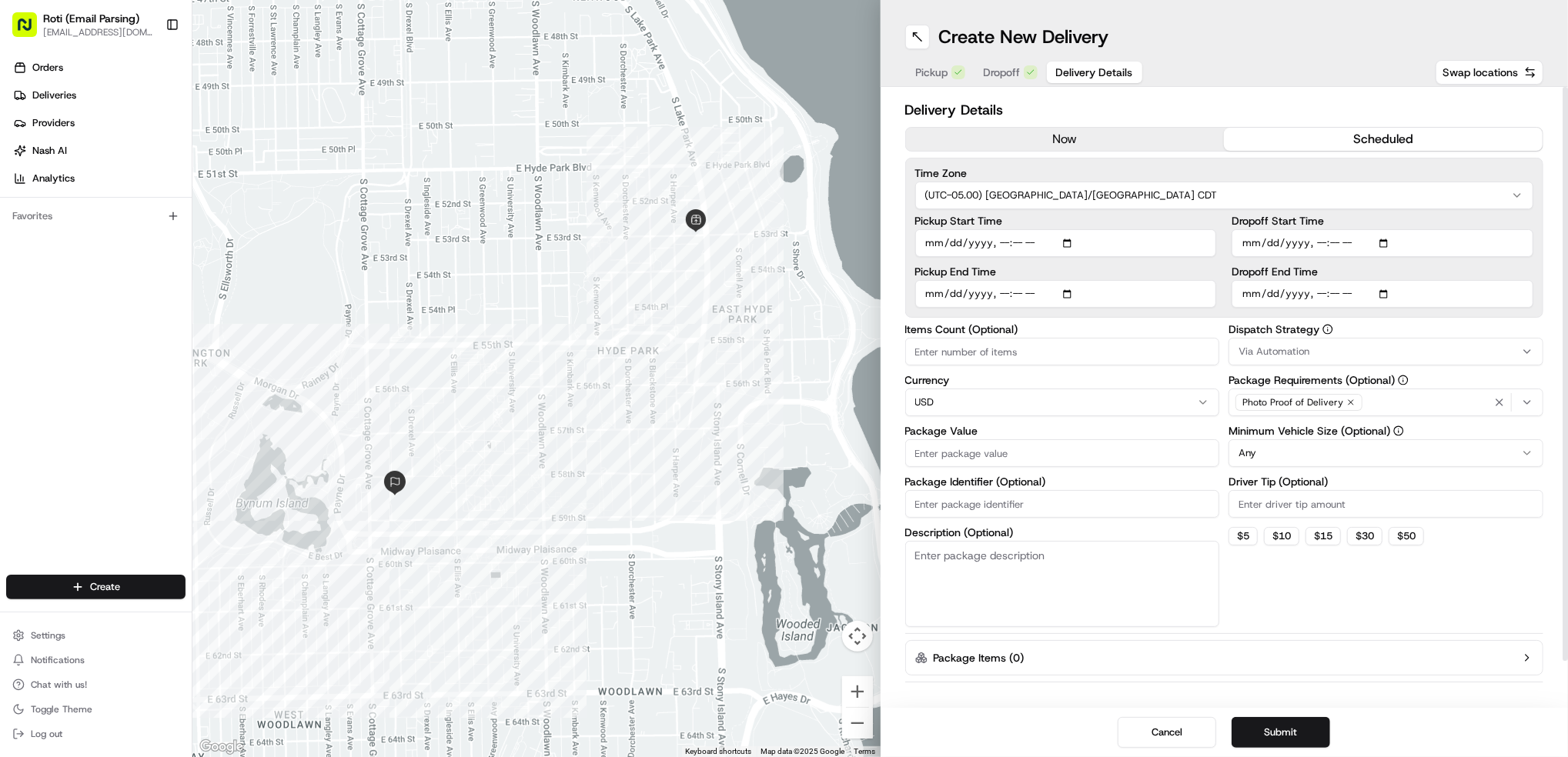
click at [1386, 234] on input "Dropoff Start Time" at bounding box center [1383, 243] width 302 height 28
click at [1386, 238] on input "Dropoff Start Time" at bounding box center [1383, 243] width 302 height 28
type input "[DATE]T11:00"
click at [1566, 225] on div at bounding box center [1565, 373] width 5 height 574
click at [1386, 295] on input "Dropoff End Time" at bounding box center [1383, 293] width 302 height 28
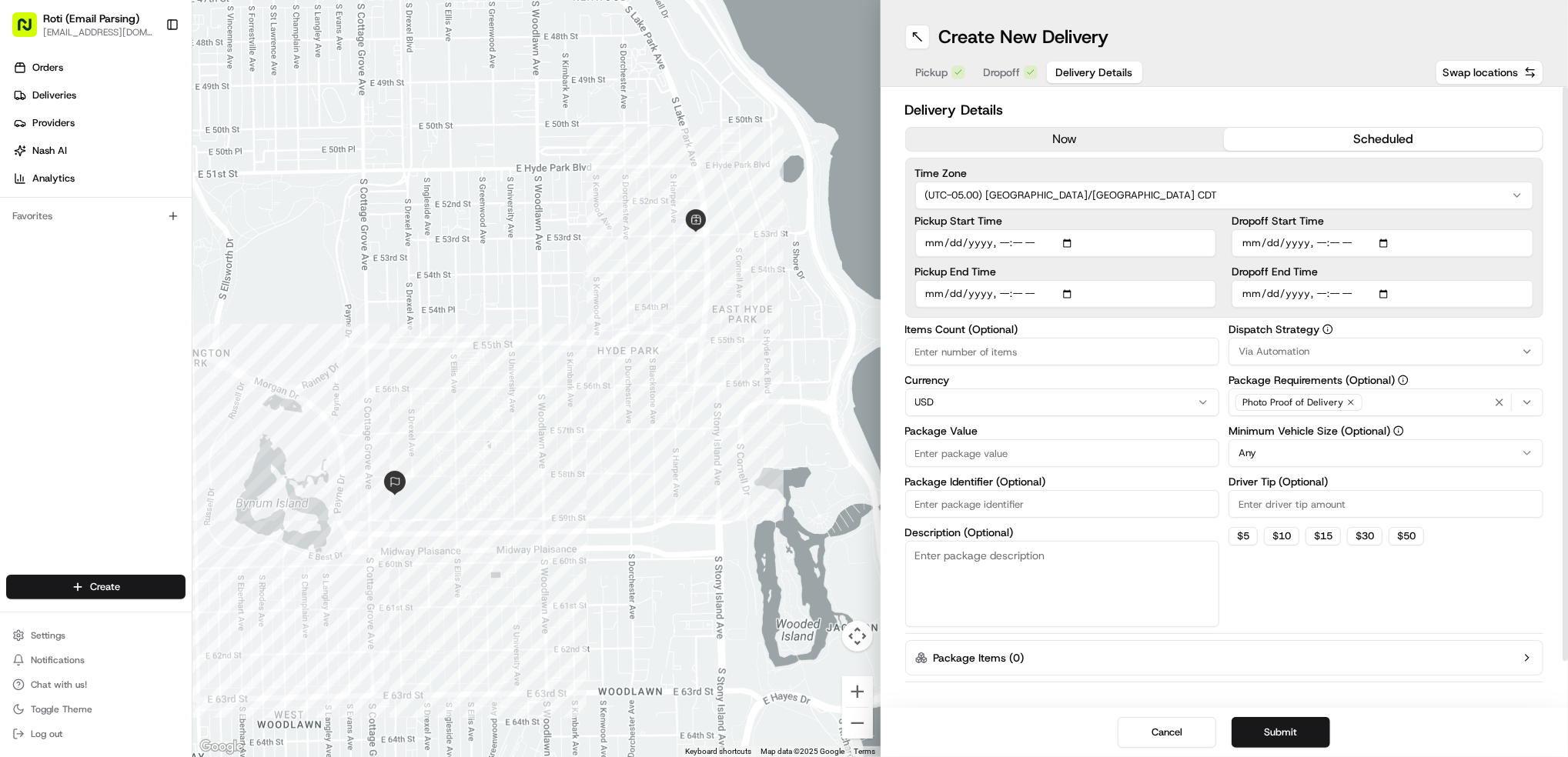
type input "[DATE]T11:15"
click at [1564, 332] on div at bounding box center [1565, 373] width 5 height 574
click at [1326, 354] on div "Via Automation" at bounding box center [1386, 351] width 307 height 14
click at [1314, 439] on span "CHI - Standard" at bounding box center [1349, 435] width 189 height 14
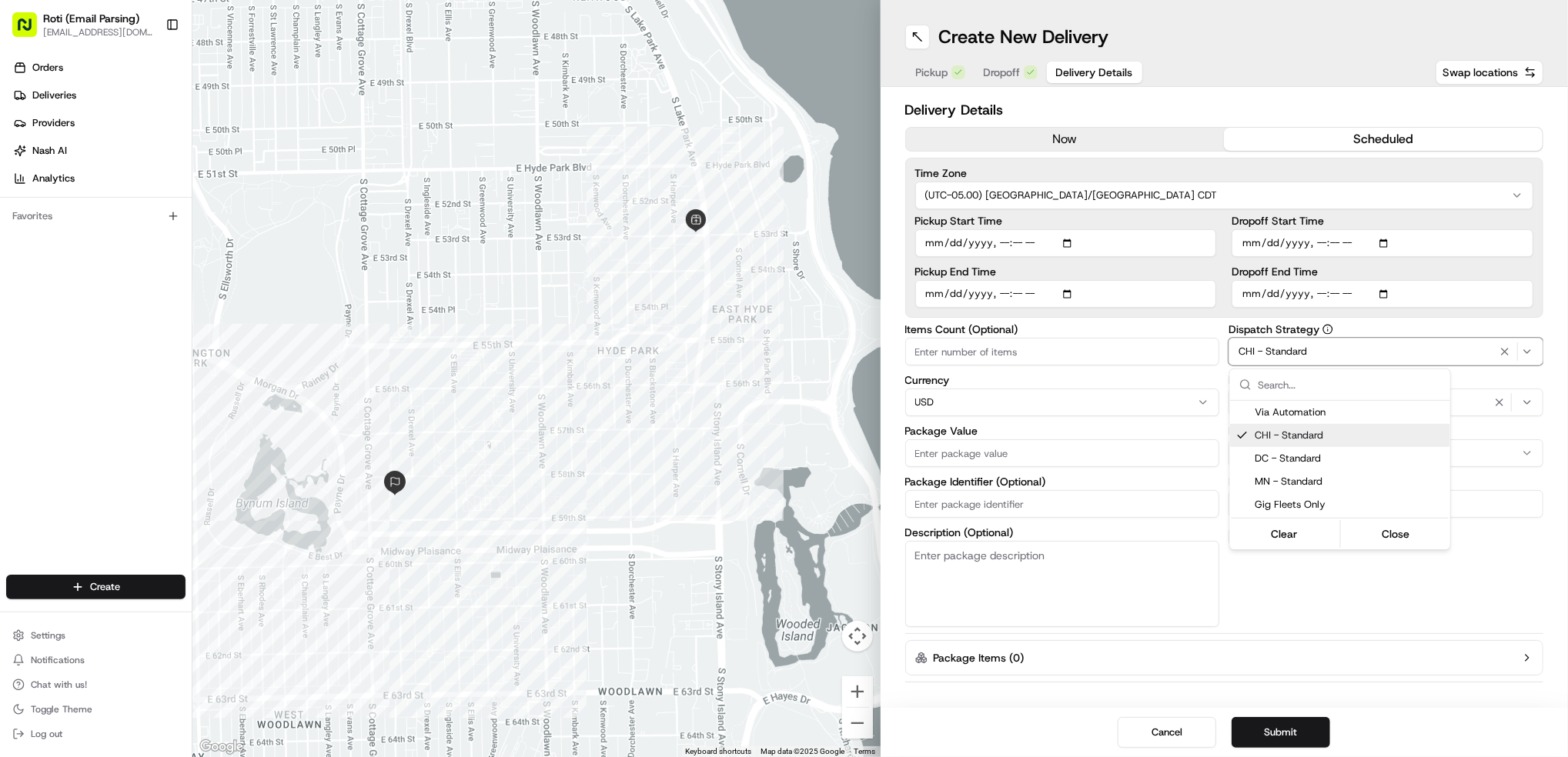
click at [1491, 454] on html "Roti (Email Parsing) [EMAIL_ADDRESS][DOMAIN_NAME] Toggle Sidebar Orders Deliver…" at bounding box center [784, 378] width 1568 height 757
click at [1487, 457] on html "Roti (Email Parsing) [EMAIL_ADDRESS][DOMAIN_NAME] Toggle Sidebar Orders Deliver…" at bounding box center [784, 378] width 1568 height 757
click at [1279, 509] on input "Driver Tip (Optional)" at bounding box center [1385, 504] width 314 height 28
type input "35"
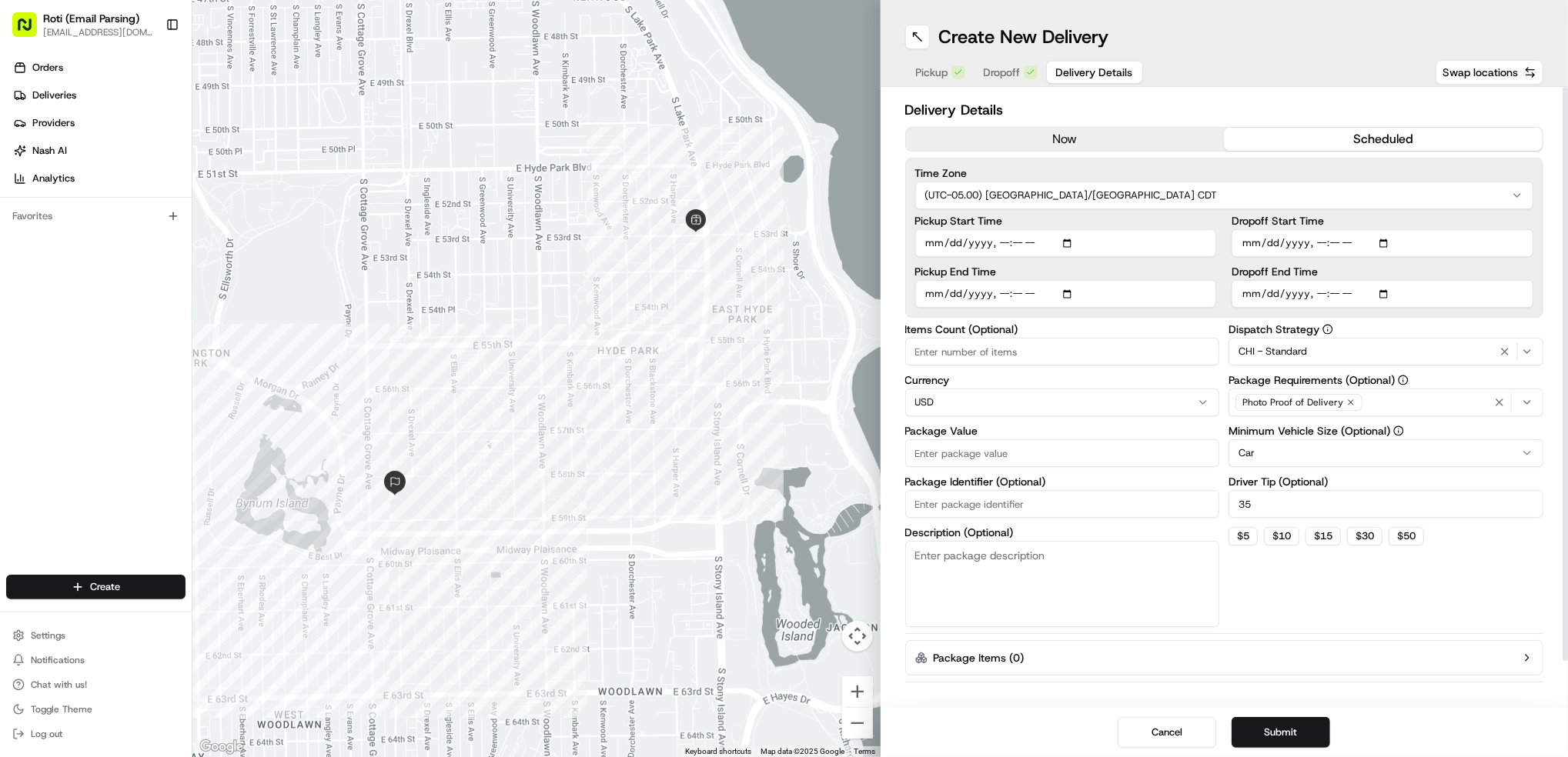
click at [951, 499] on input "Package Identifier (Optional)" at bounding box center [1062, 504] width 314 height 28
paste input "[GEOGRAPHIC_DATA]"
type input "[GEOGRAPHIC_DATA] 8/21"
click at [968, 454] on input "Package Value" at bounding box center [1062, 453] width 314 height 28
type input "750"
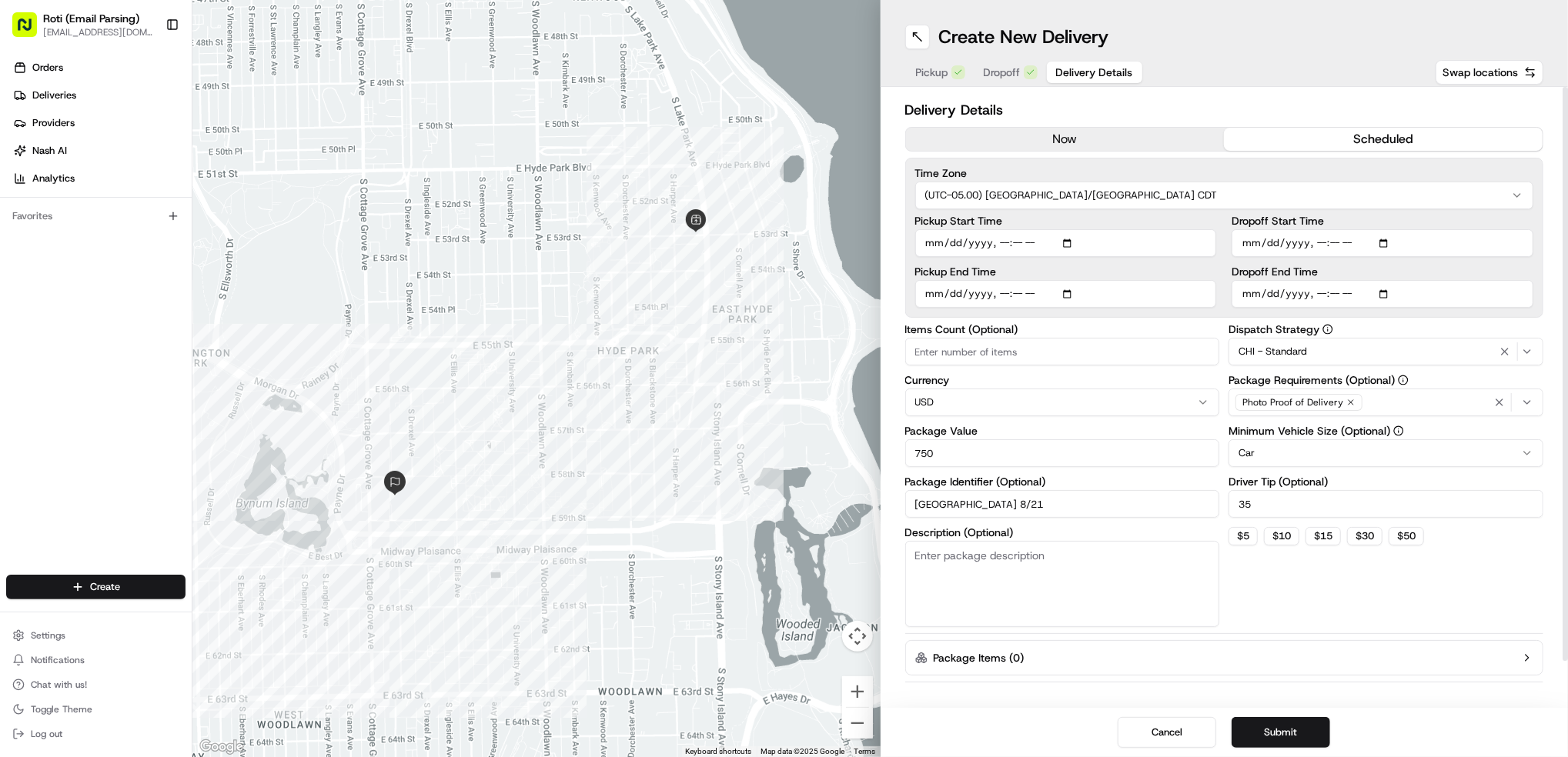
click at [983, 344] on input "Items Count (Optional)" at bounding box center [1062, 351] width 314 height 28
type input "5"
click at [1282, 729] on button "Submit" at bounding box center [1281, 732] width 98 height 31
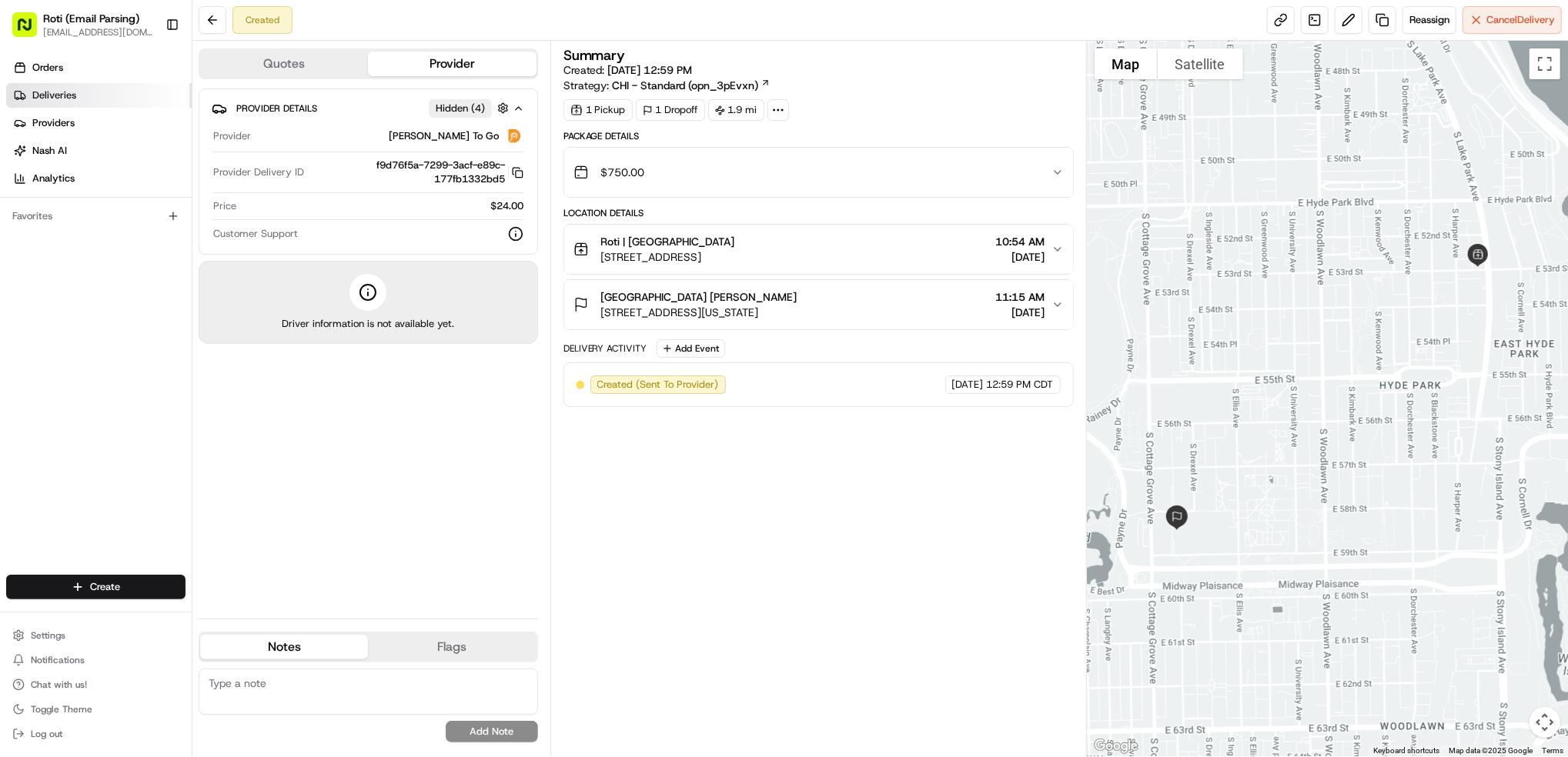
drag, startPoint x: 55, startPoint y: 83, endPoint x: 88, endPoint y: 99, distance: 36.7
click at [55, 83] on link "Deliveries" at bounding box center [98, 96] width 185 height 25
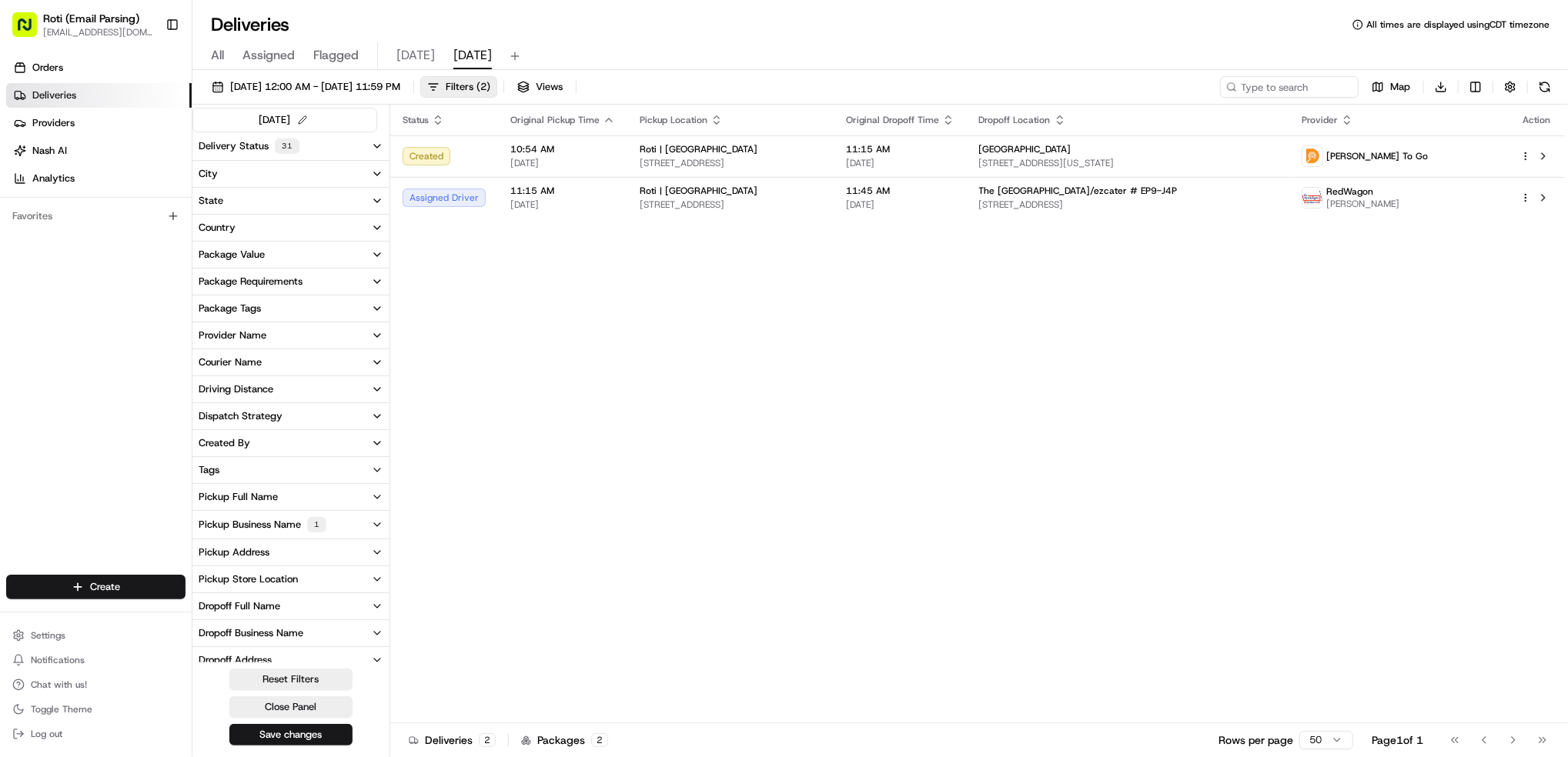
click at [287, 531] on div "Pickup Business Name 1" at bounding box center [262, 524] width 128 height 15
click at [255, 615] on label "Roti | [GEOGRAPHIC_DATA]" at bounding box center [273, 617] width 118 height 13
click at [208, 615] on Park "Roti | [GEOGRAPHIC_DATA]" at bounding box center [201, 617] width 13 height 13
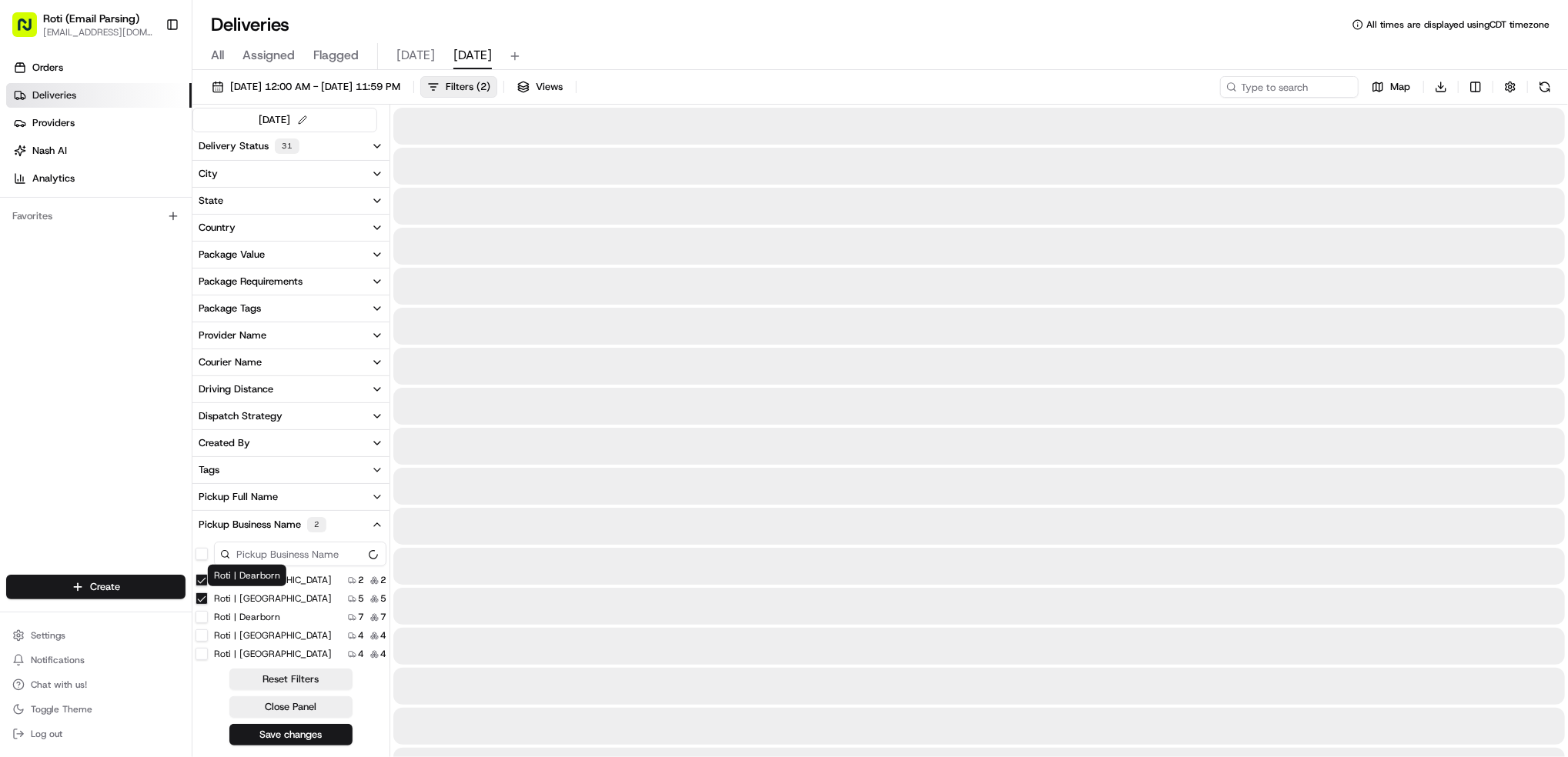
scroll to position [22, 0]
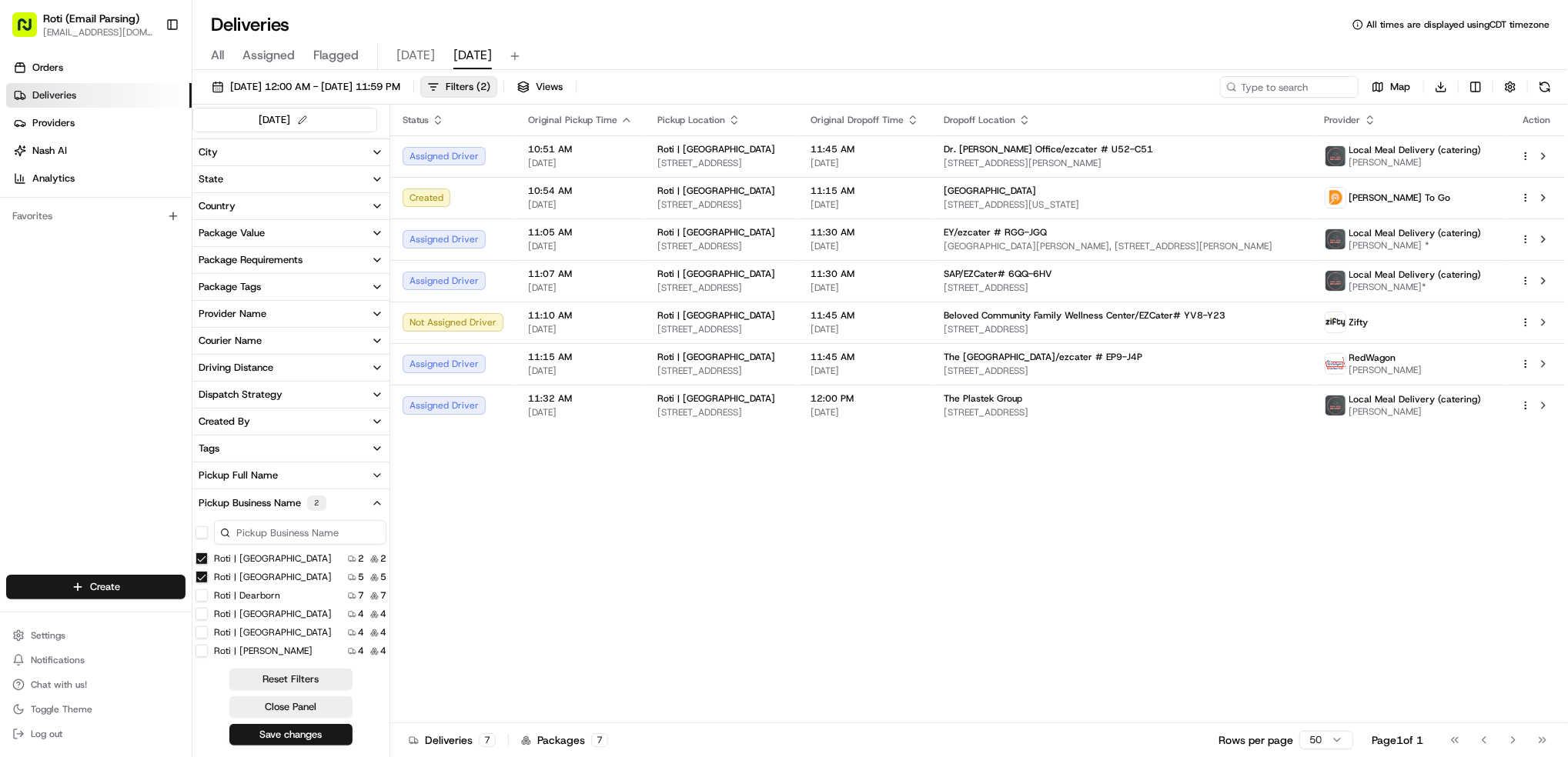
click at [201, 560] on Park "Roti | [GEOGRAPHIC_DATA]" at bounding box center [201, 559] width 13 height 13
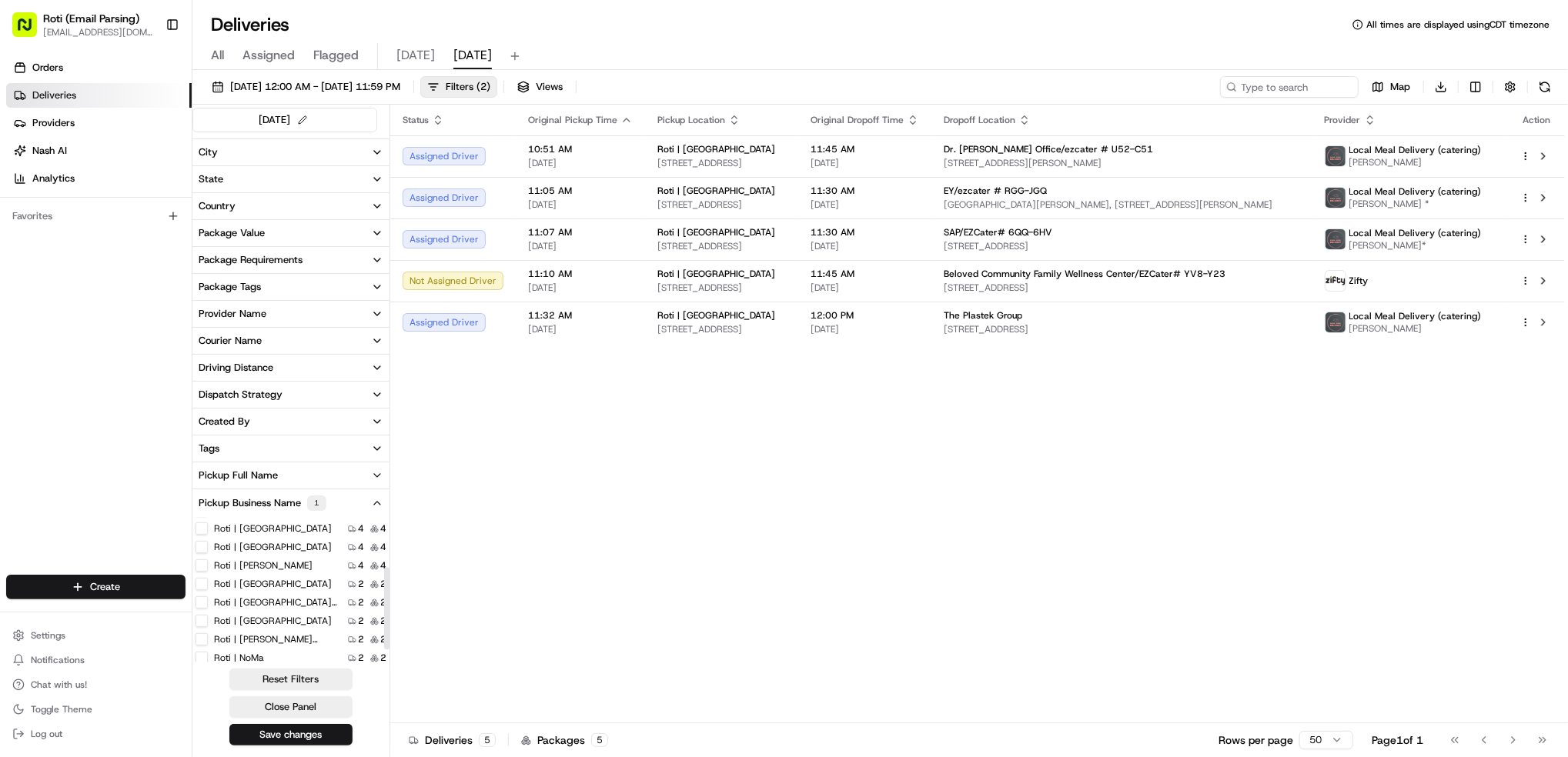
scroll to position [103, 0]
click at [197, 548] on Center "Roti | [GEOGRAPHIC_DATA]" at bounding box center [201, 549] width 13 height 13
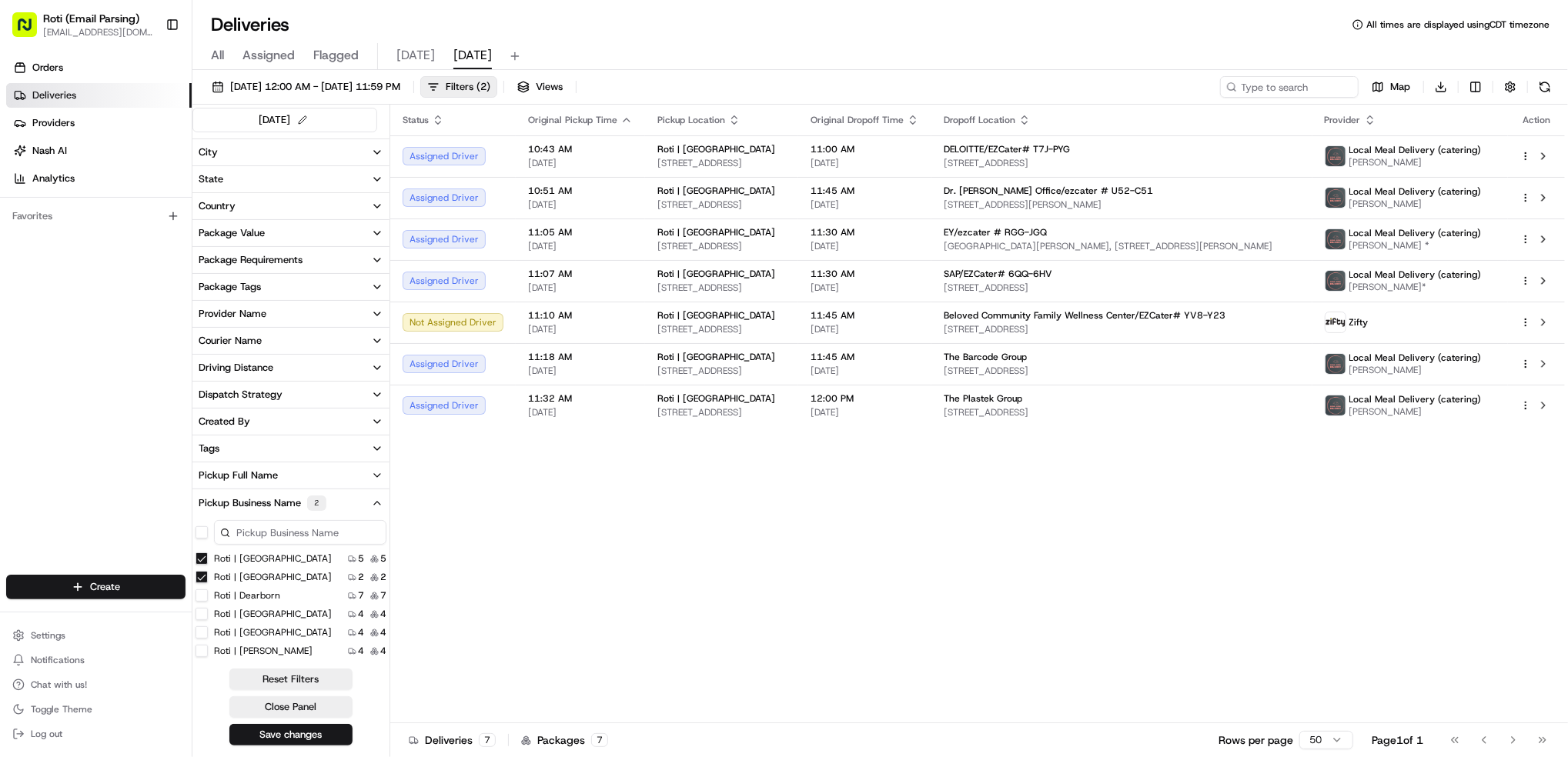
click at [204, 562] on Park "Roti | [GEOGRAPHIC_DATA]" at bounding box center [201, 559] width 13 height 13
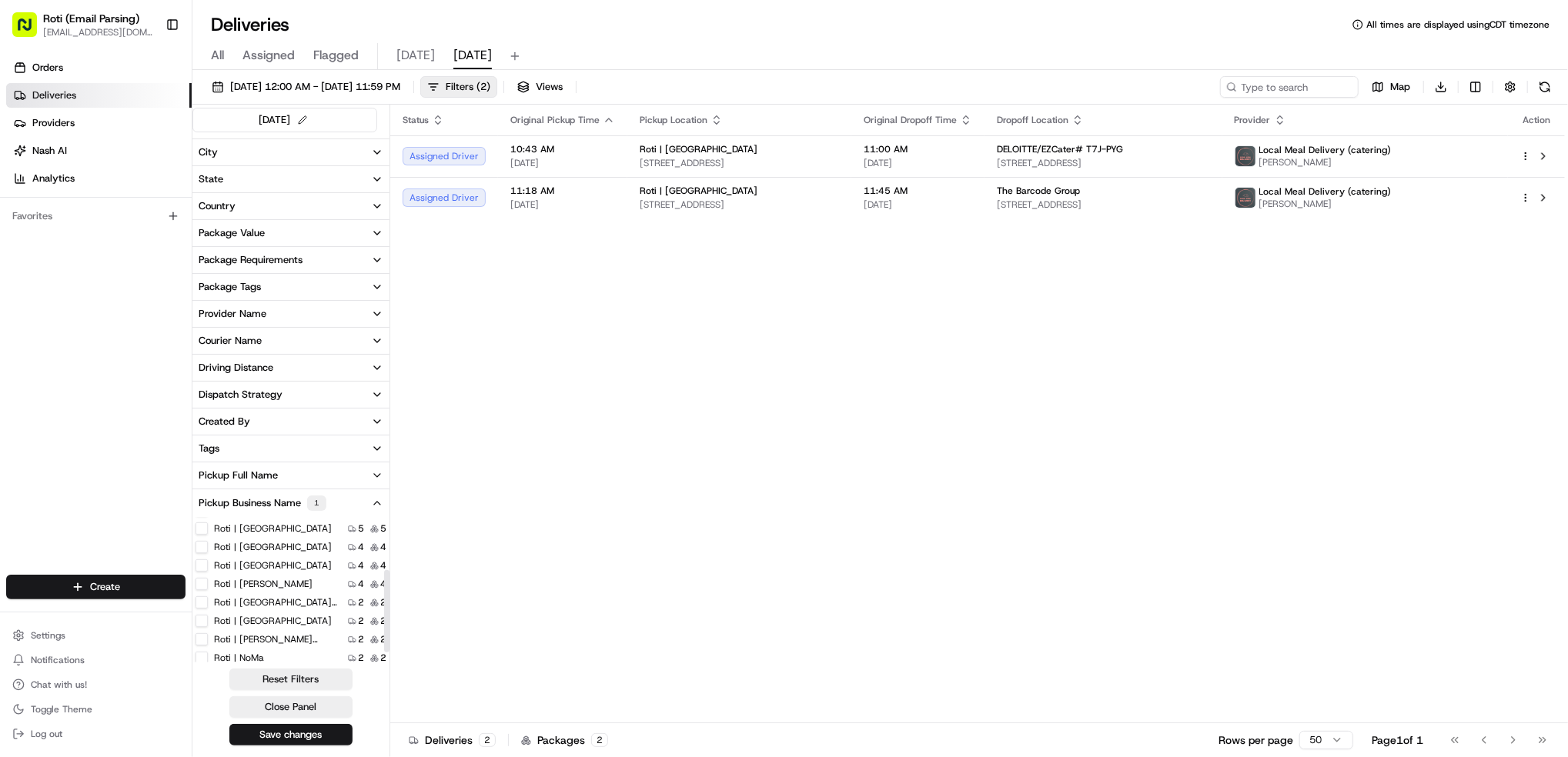
scroll to position [103, 0]
click at [280, 601] on label "Roti | [PERSON_NAME] Farms" at bounding box center [276, 604] width 123 height 13
click at [208, 601] on Farms "Roti | [PERSON_NAME] Farms" at bounding box center [201, 604] width 13 height 13
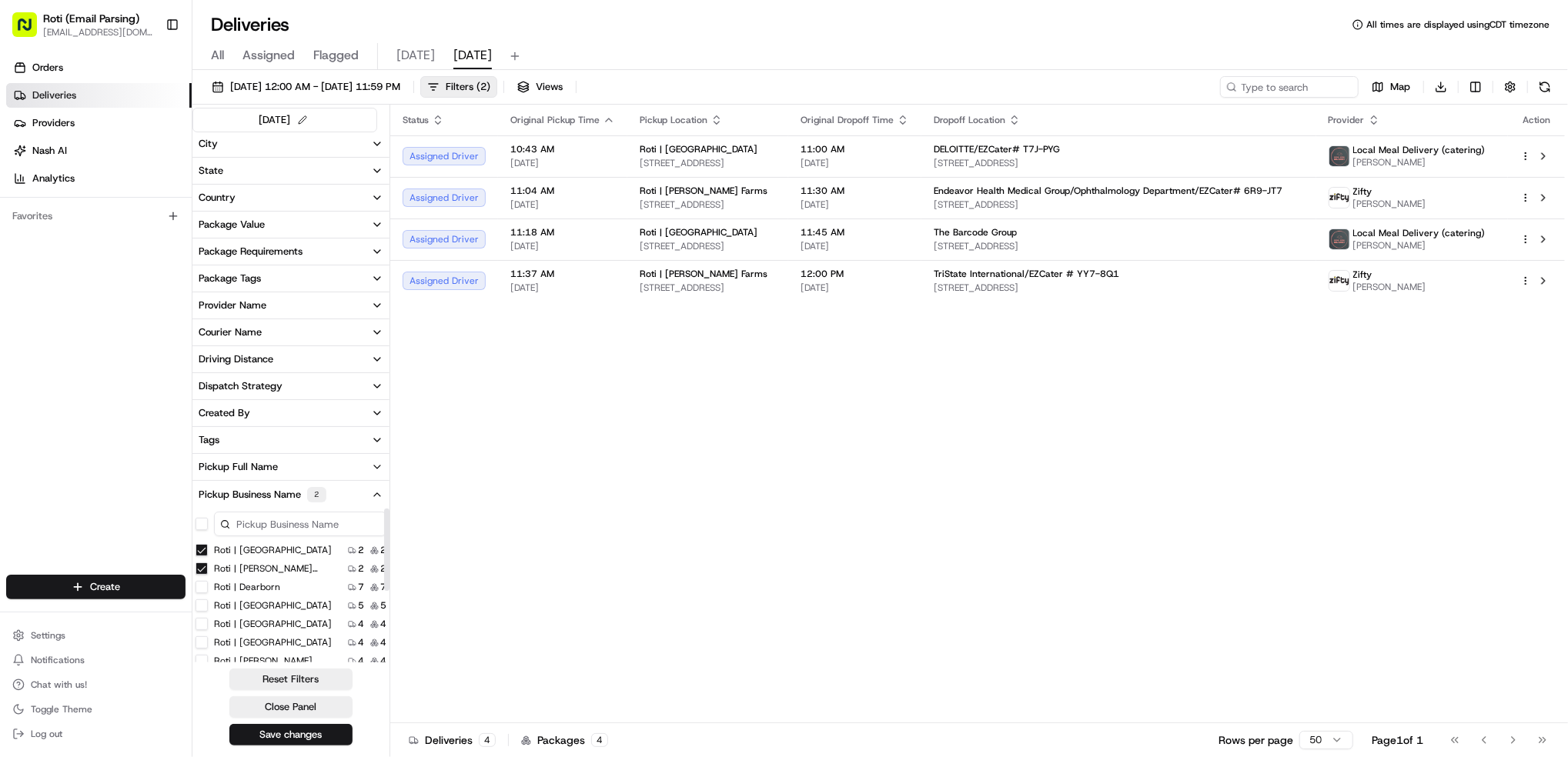
click at [202, 544] on Center "Roti | [GEOGRAPHIC_DATA]" at bounding box center [201, 549] width 13 height 13
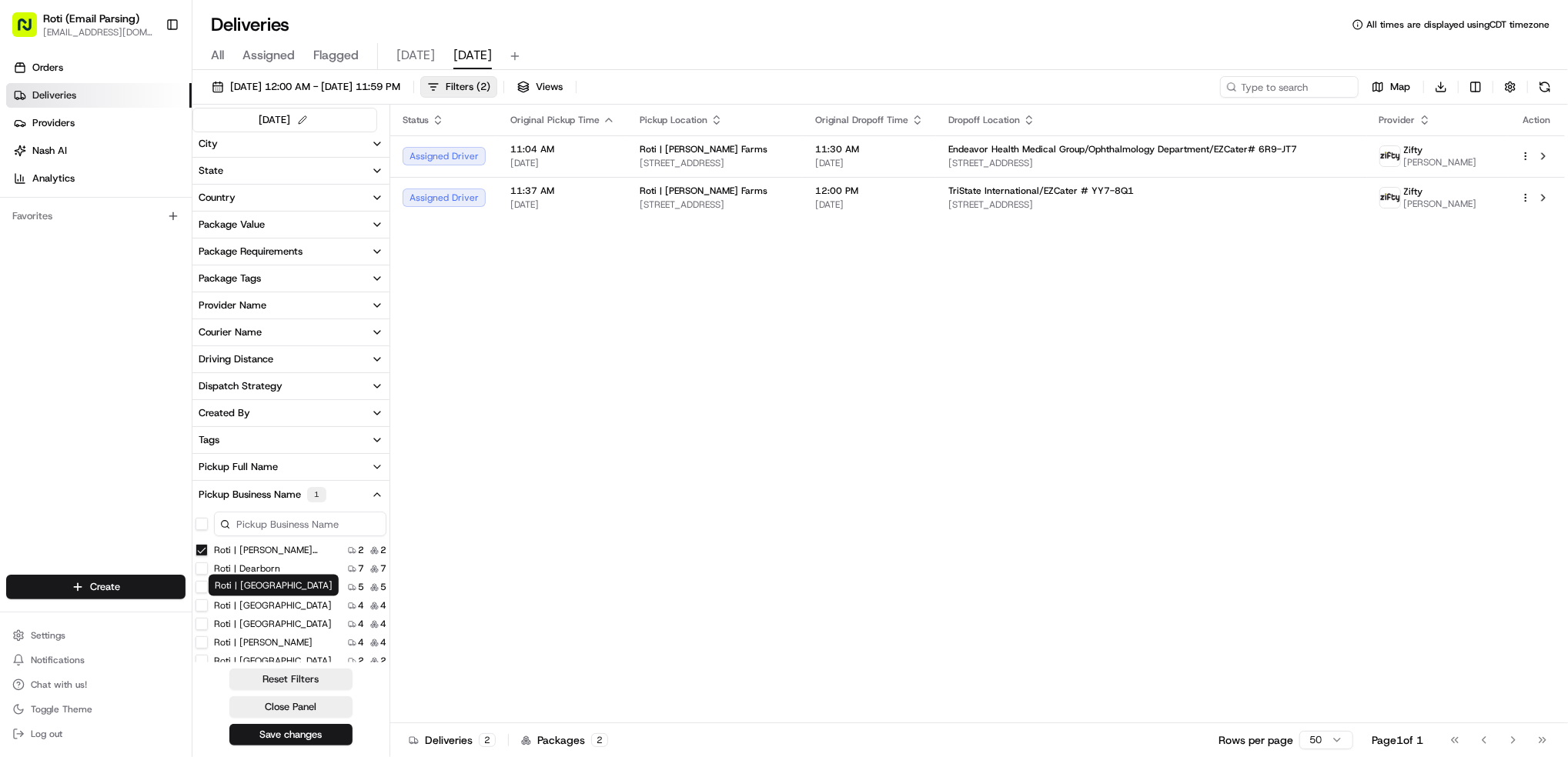
click at [292, 605] on label "Roti | [GEOGRAPHIC_DATA]" at bounding box center [273, 605] width 118 height 13
click at [208, 605] on MN "Roti | [GEOGRAPHIC_DATA]" at bounding box center [201, 605] width 13 height 13
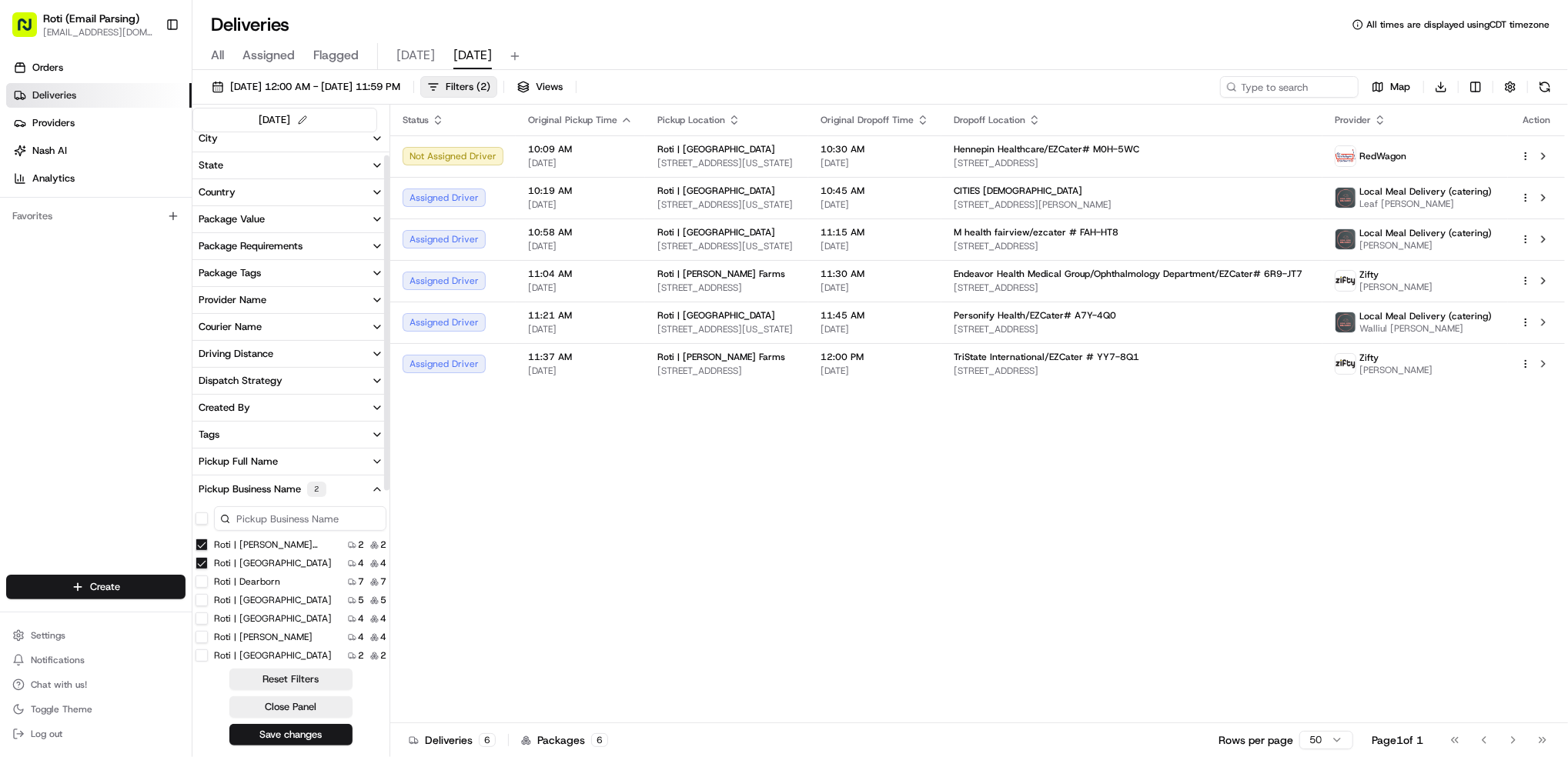
click at [199, 544] on Farms "Roti | [PERSON_NAME] Farms" at bounding box center [201, 544] width 13 height 13
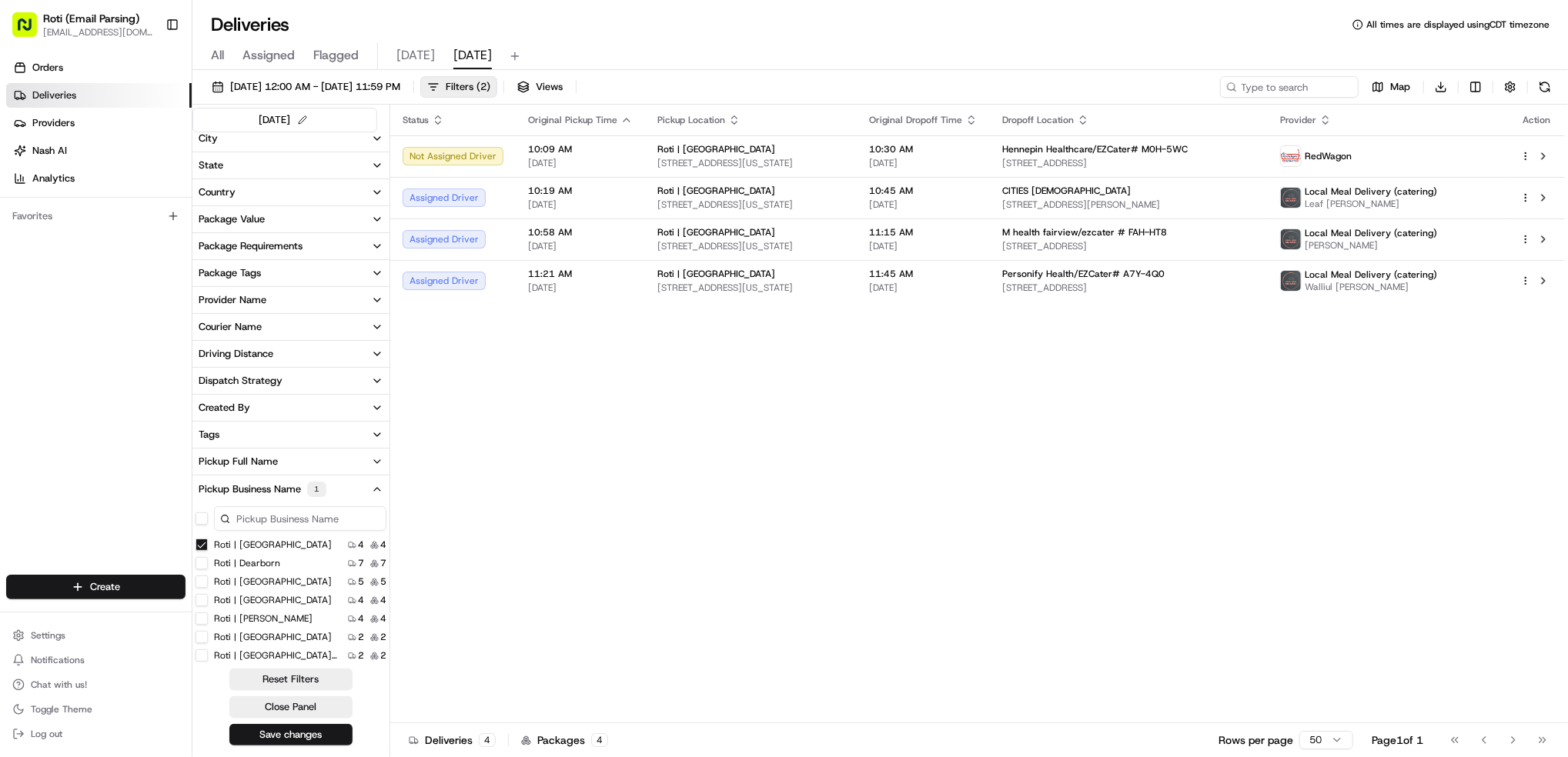
click at [200, 545] on MN "Roti | [GEOGRAPHIC_DATA]" at bounding box center [201, 544] width 13 height 13
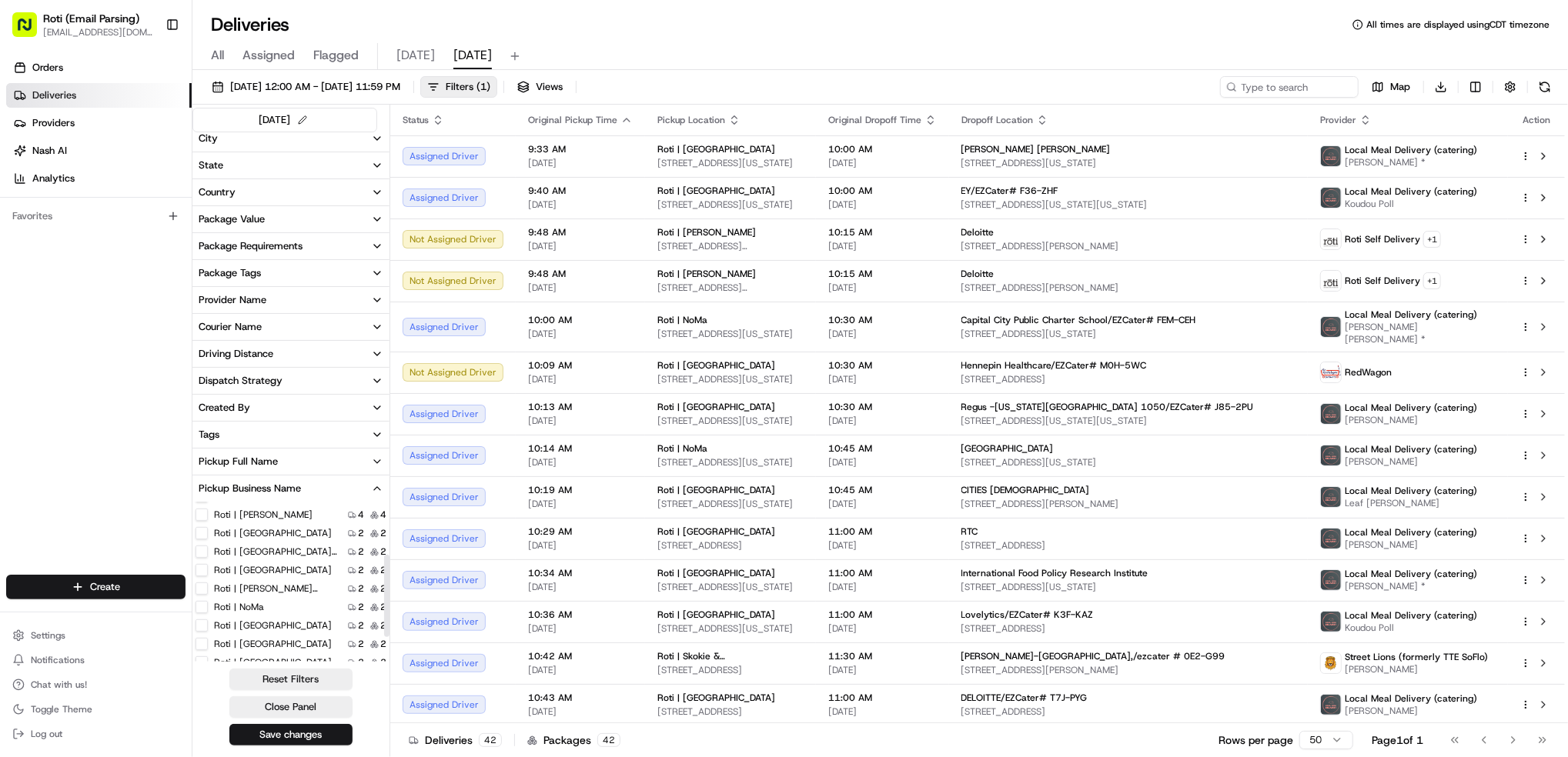
scroll to position [151, 0]
click at [262, 632] on label "Roti | [GEOGRAPHIC_DATA]" at bounding box center [273, 632] width 118 height 13
click at [208, 632] on Park "Roti | [GEOGRAPHIC_DATA]" at bounding box center [201, 632] width 13 height 13
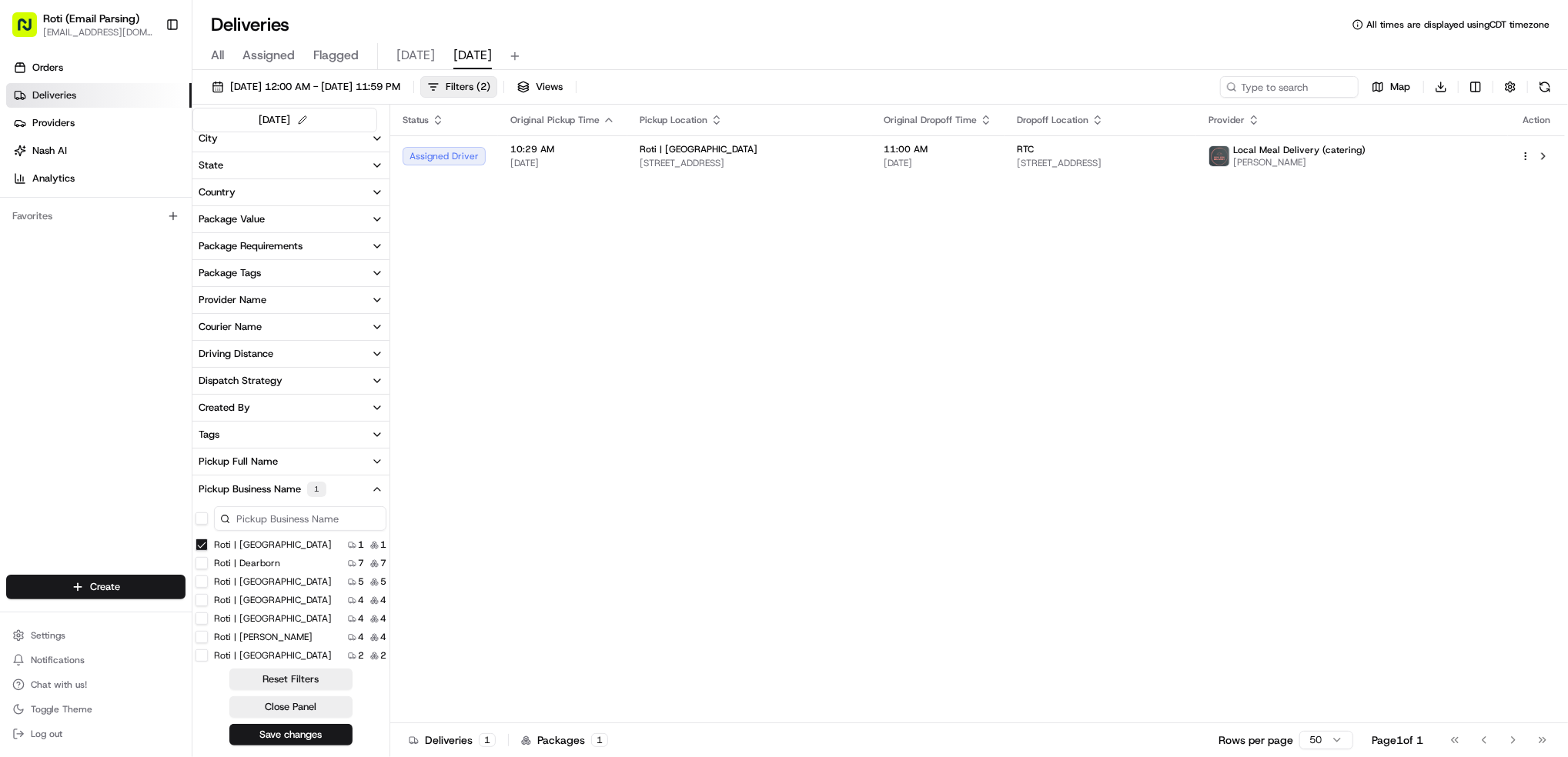
click at [203, 546] on Park "Roti | [GEOGRAPHIC_DATA]" at bounding box center [201, 544] width 13 height 13
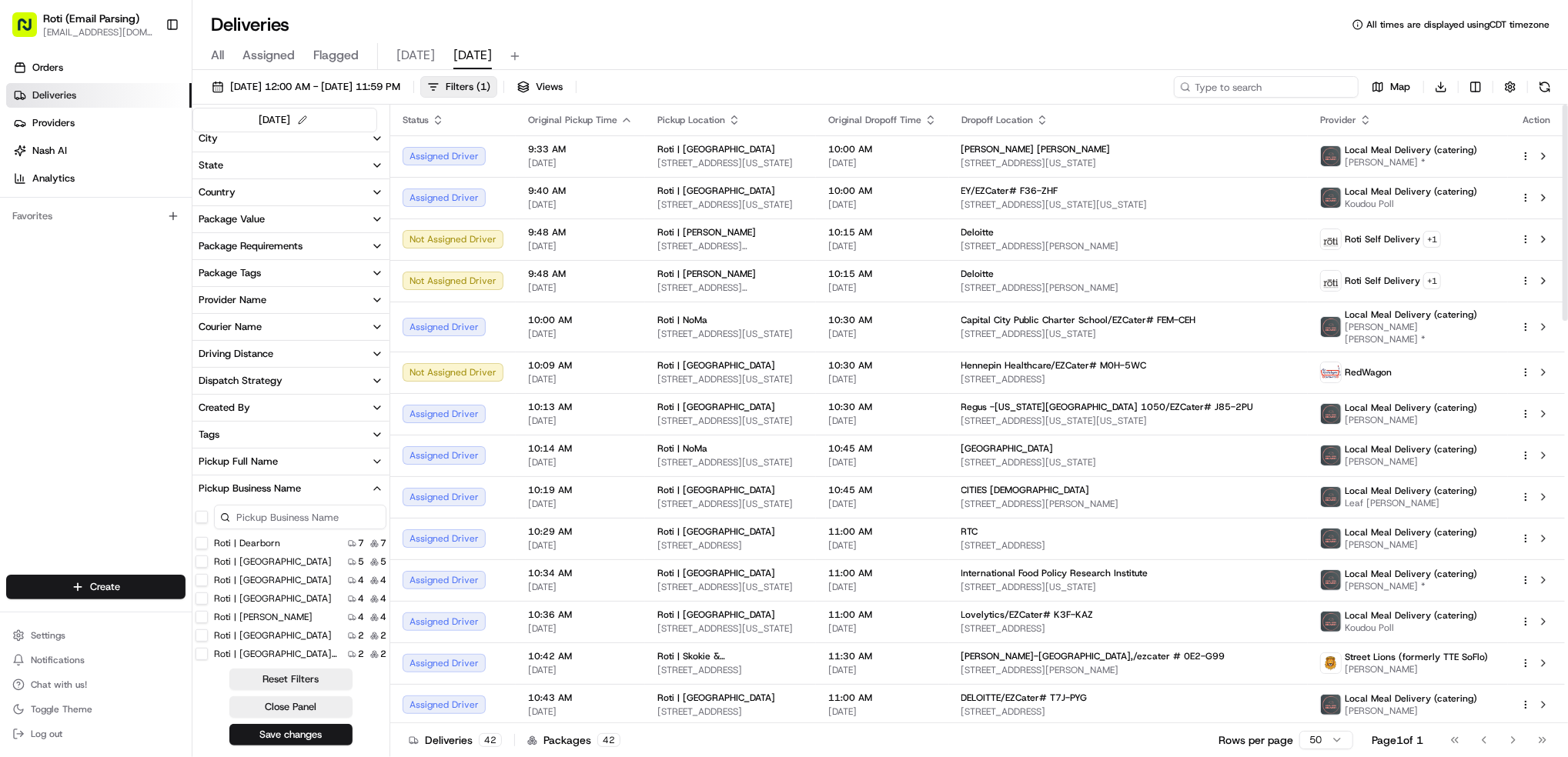
click at [1247, 89] on input at bounding box center [1265, 87] width 184 height 22
paste input "# YY7-8Q1"
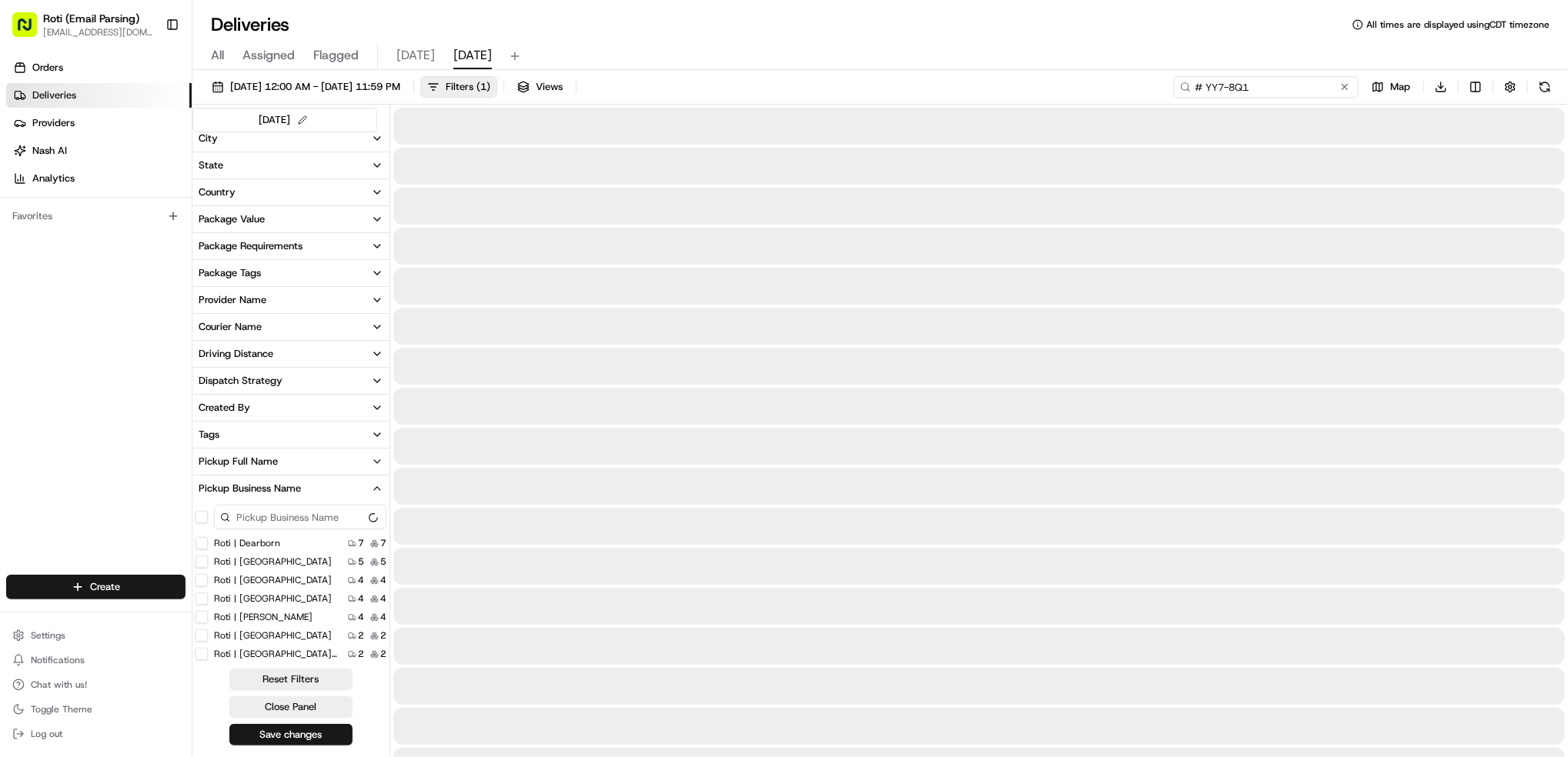
type input "# YY7-8Q1"
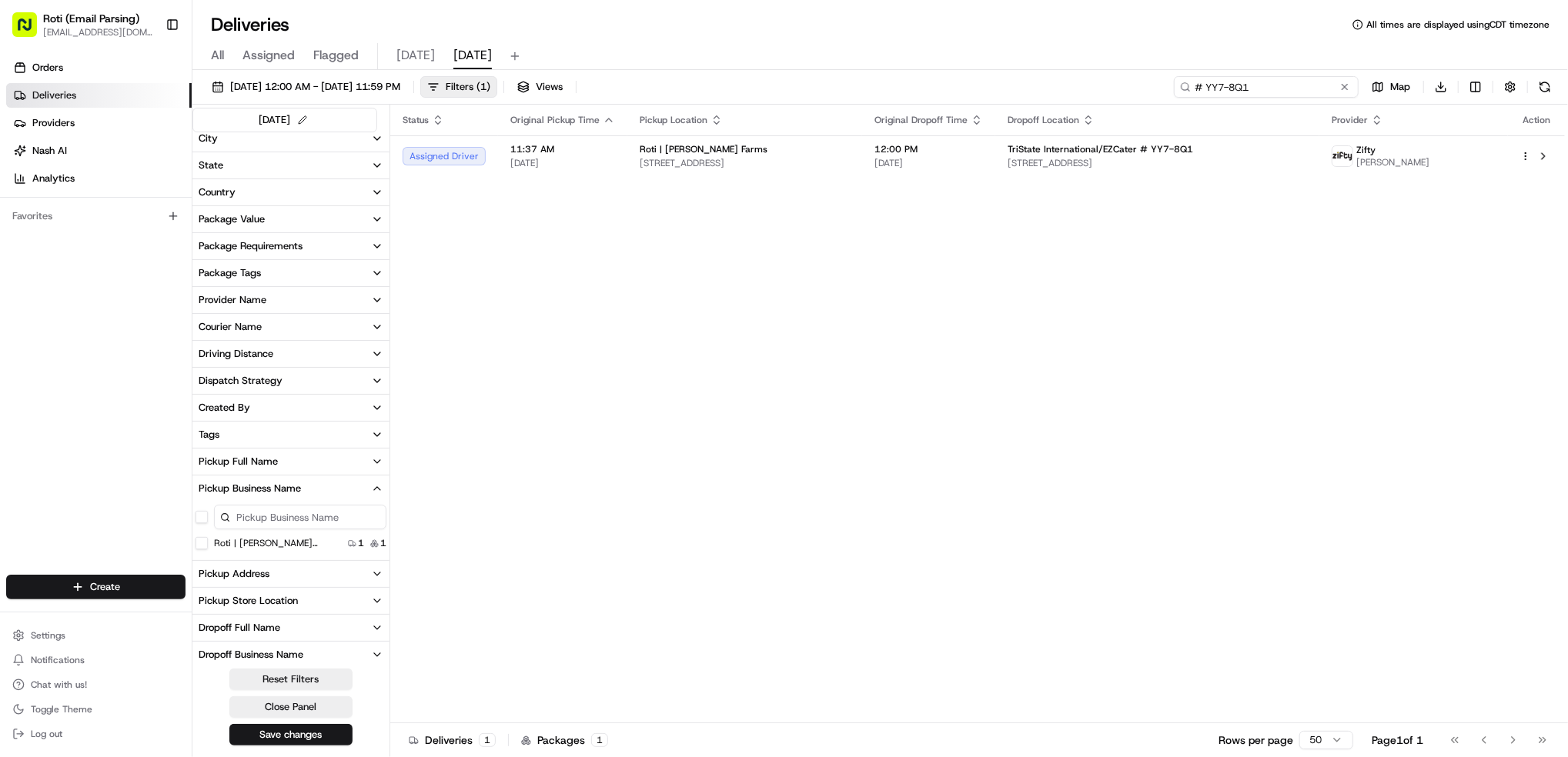
drag, startPoint x: 1263, startPoint y: 94, endPoint x: 807, endPoint y: 8, distance: 464.0
click at [913, 29] on div "Deliveries All times are displayed using CDT timezone All Assigned Flagged [DAT…" at bounding box center [880, 378] width 1375 height 757
paste input "# YV8-Y23"
type input "# YV8-Y23"
click at [1038, 31] on div "Deliveries All times are displayed using CDT timezone All Assigned Flagged [DAT…" at bounding box center [880, 378] width 1375 height 757
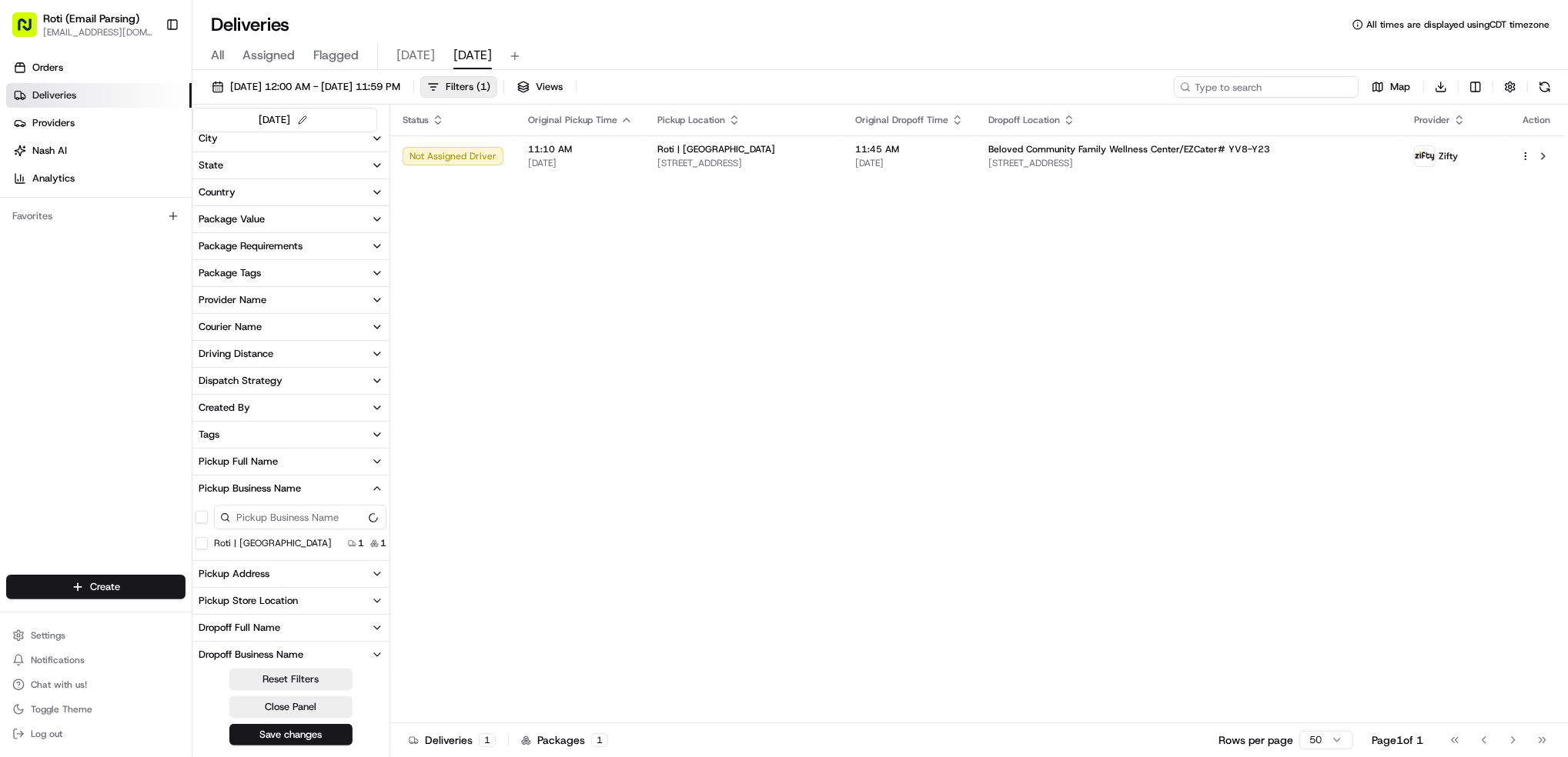
paste input "# 0TJ-GJC"
type input "# 0TJ-GJC"
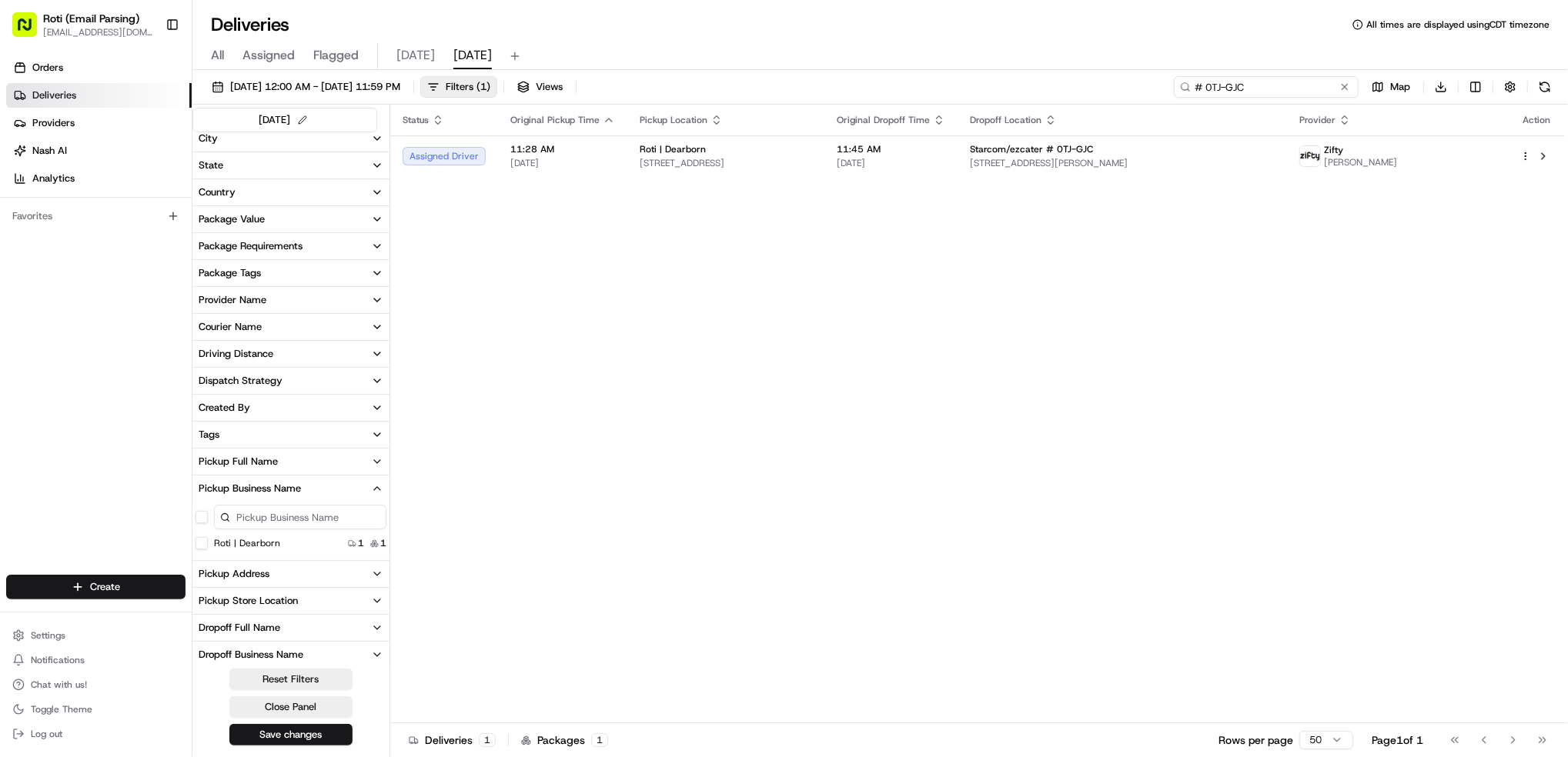
click at [781, 38] on div "Deliveries All times are displayed using CDT timezone All Assigned Flagged [DAT…" at bounding box center [880, 378] width 1375 height 757
paste input "# AHE-F80"
type input "# AHE-F80"
drag, startPoint x: 1264, startPoint y: 81, endPoint x: 851, endPoint y: 40, distance: 415.0
click at [1083, 71] on div "[DATE] 12:00 AM - [DATE] 11:59 PM Filters ( 1 ) Views # AHE-F80 Map Download [D…" at bounding box center [880, 415] width 1375 height 690
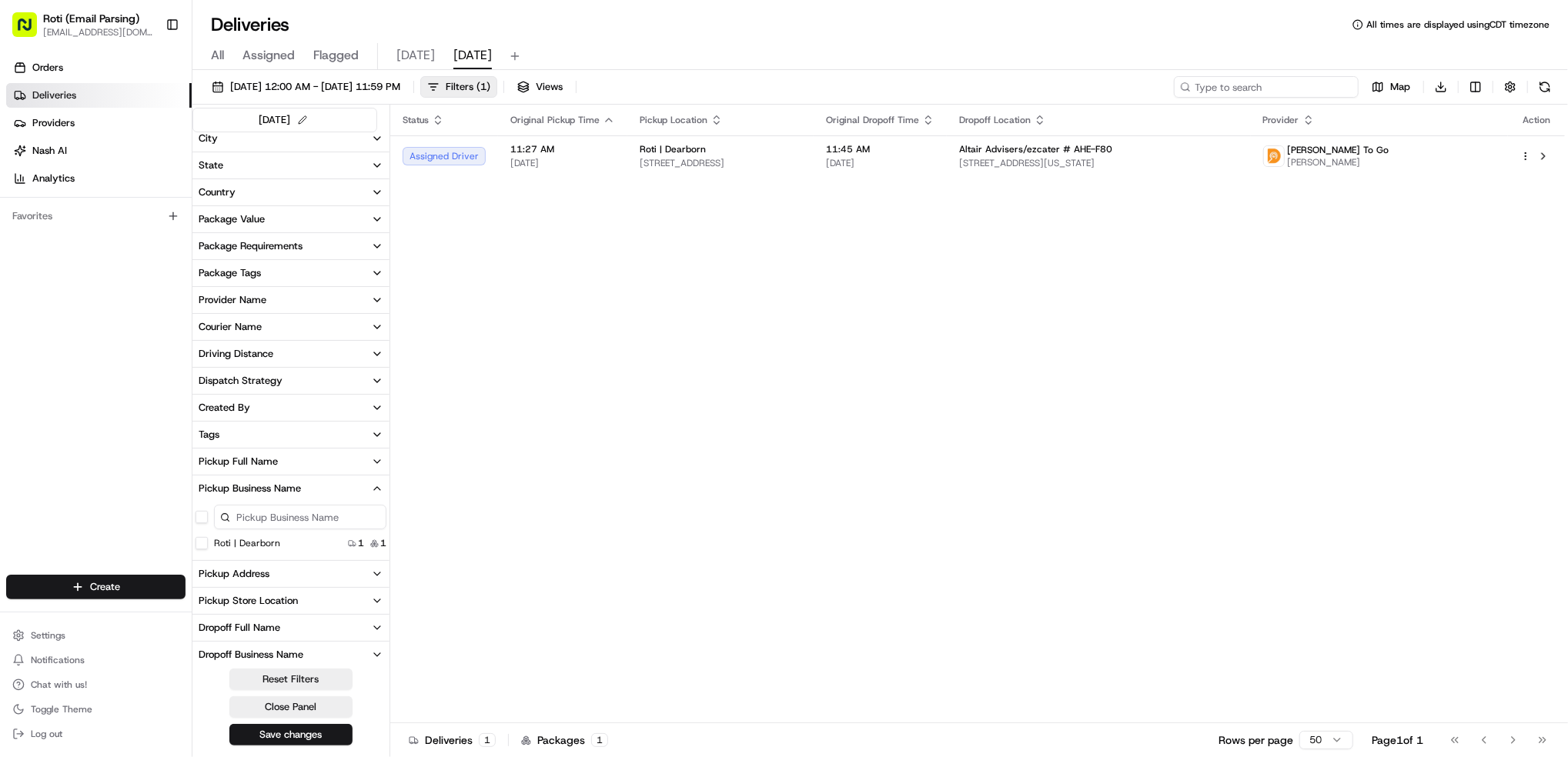
paste input "# U52-C51"
type input "# U52-C51"
drag, startPoint x: 1271, startPoint y: 90, endPoint x: 982, endPoint y: 5, distance: 301.2
click at [982, 5] on div "Deliveries All times are displayed using CDT timezone All Assigned Flagged [DAT…" at bounding box center [880, 378] width 1375 height 757
paste input "# A7Y-4Q0"
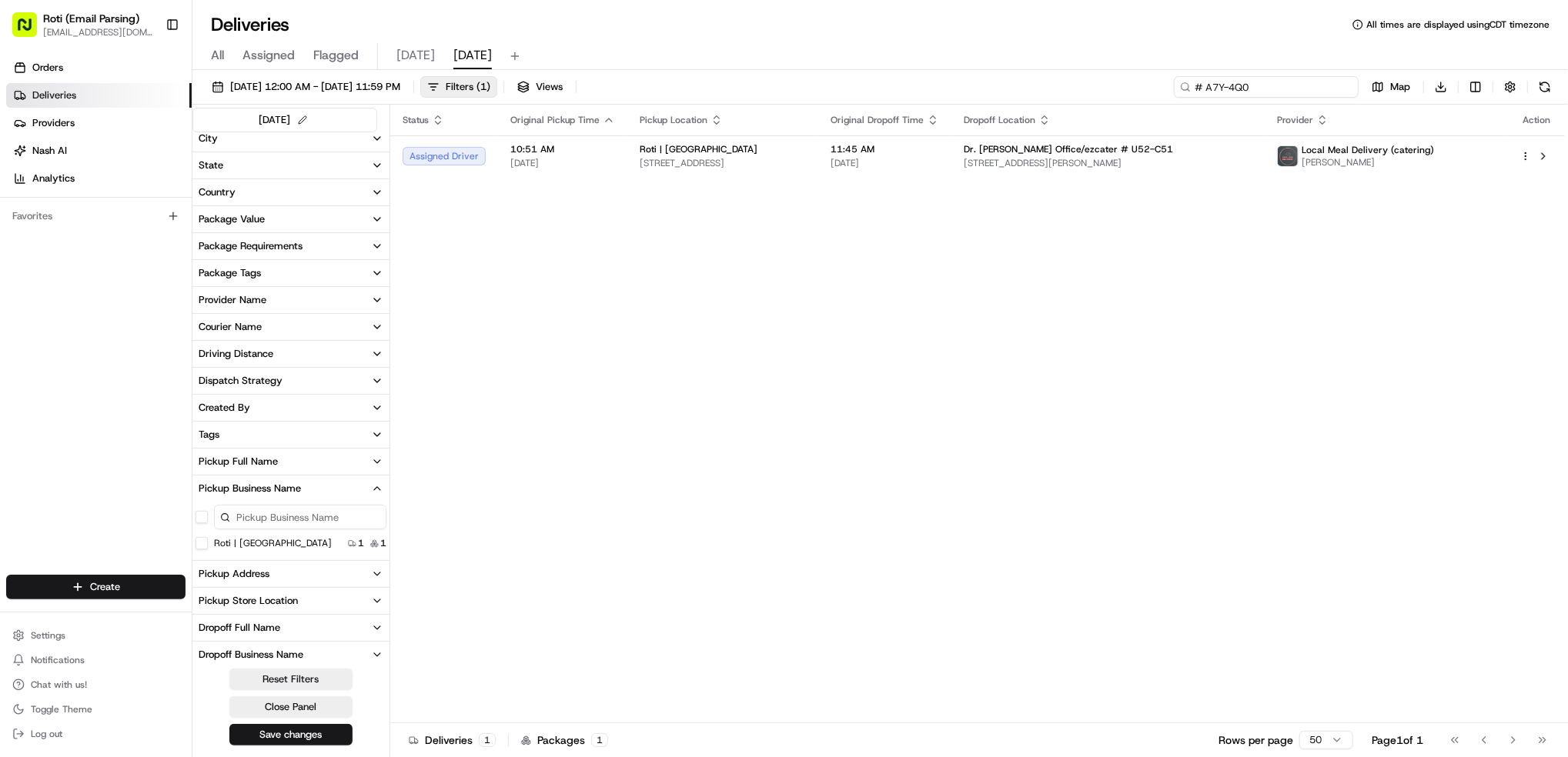
type input "# A7Y-4Q0"
click at [969, 34] on div "Deliveries All times are displayed using CDT timezone All Assigned Flagged [DAT…" at bounding box center [880, 378] width 1375 height 757
paste input "# 7PR-3X0"
type input "# 7PR-3X0"
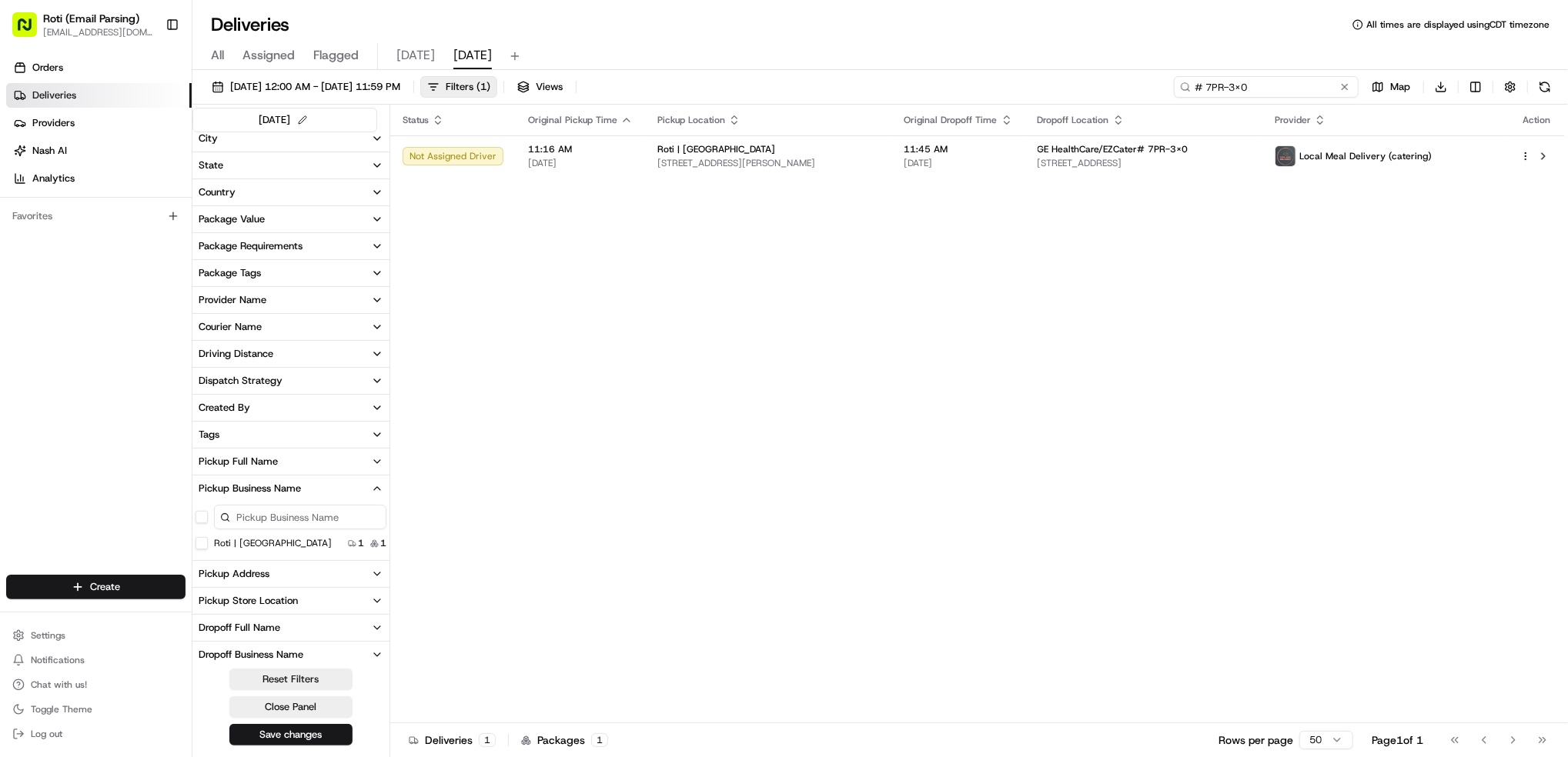
drag, startPoint x: 1279, startPoint y: 93, endPoint x: 900, endPoint y: 0, distance: 390.2
click at [900, 0] on div "Deliveries All times are displayed using CDT timezone All Assigned Flagged [DAT…" at bounding box center [880, 378] width 1375 height 757
paste input "# 6R9-JT7"
type input "# 6R9-JT7"
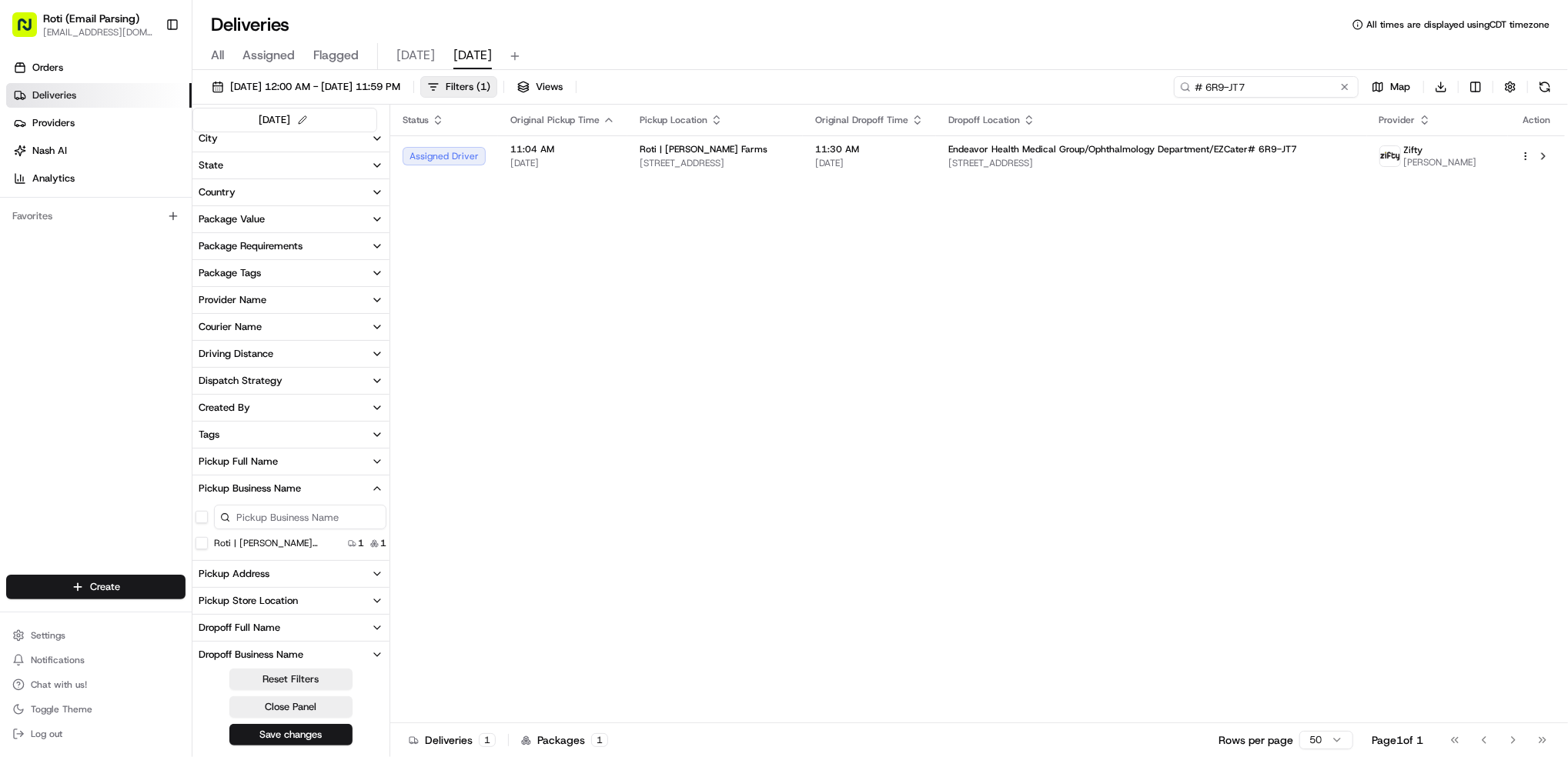
drag, startPoint x: 1310, startPoint y: 94, endPoint x: 761, endPoint y: 33, distance: 552.4
click at [873, 42] on div "Deliveries All times are displayed using CDT timezone All Assigned Flagged [DAT…" at bounding box center [880, 378] width 1375 height 757
paste input "# VR2-JPQ"
type input "# VR2-JPQ"
drag, startPoint x: 1266, startPoint y: 85, endPoint x: 822, endPoint y: -12, distance: 454.5
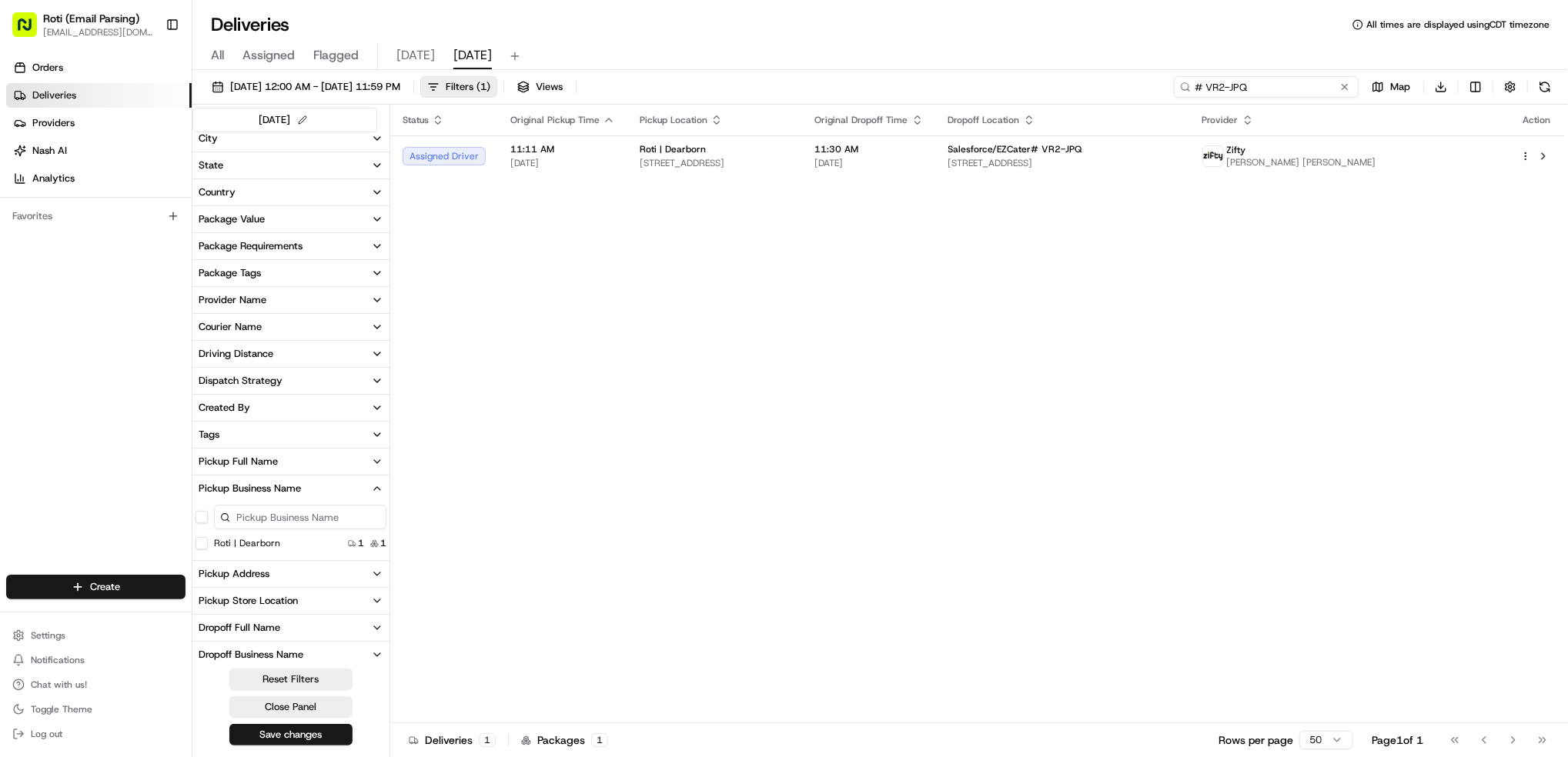
click at [822, 0] on html "Roti (Email Parsing) [EMAIL_ADDRESS][DOMAIN_NAME] Toggle Sidebar Orders Deliver…" at bounding box center [784, 378] width 1568 height 757
paste input "# RGG-JGQ"
type input "# RGG-JGQ"
drag, startPoint x: 1283, startPoint y: 95, endPoint x: 958, endPoint y: 7, distance: 336.7
click at [958, 7] on div "Deliveries All times are displayed using CDT timezone All Assigned Flagged [DAT…" at bounding box center [880, 378] width 1375 height 757
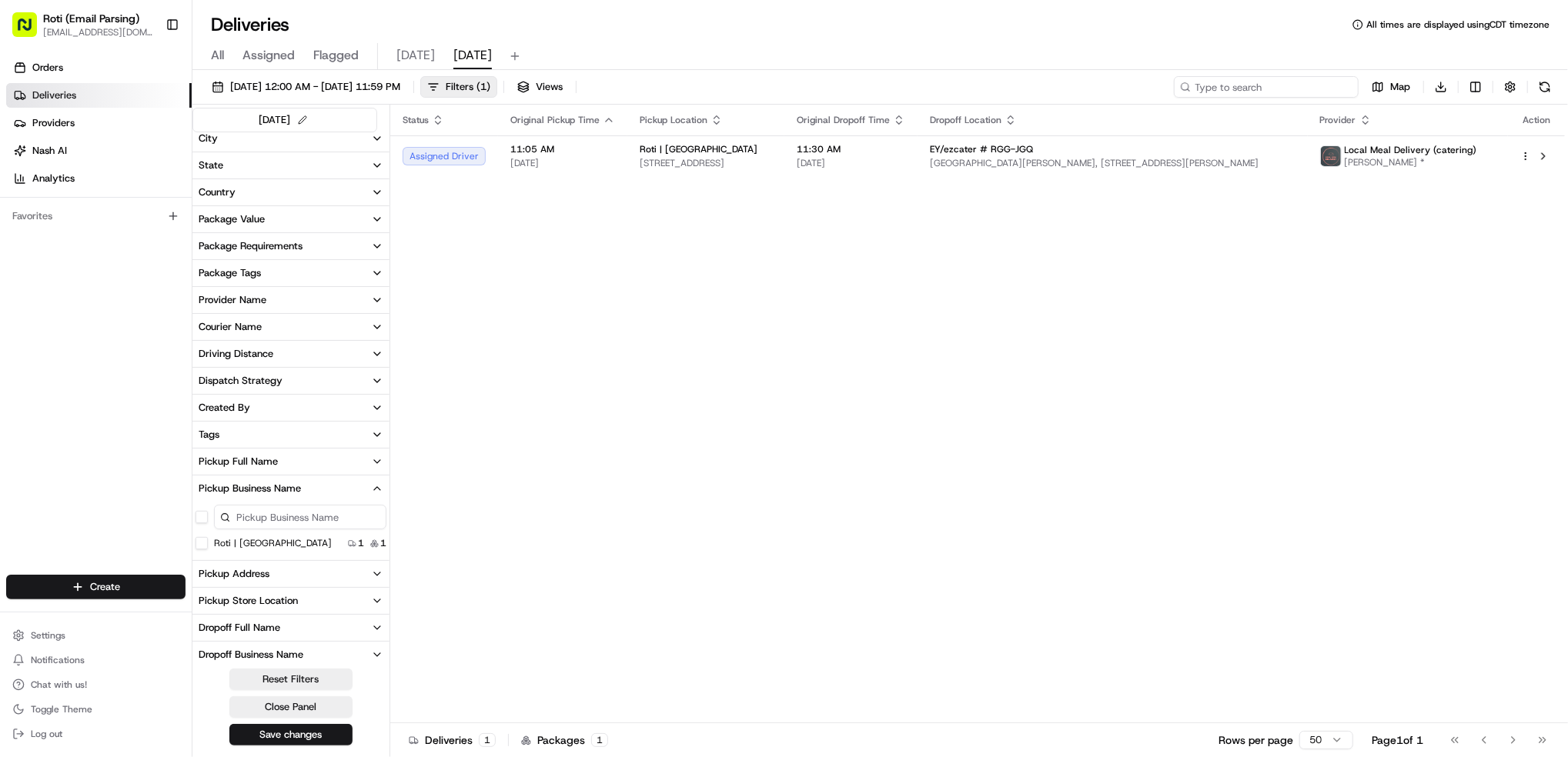
paste input "# 6QQ-6HV"
type input "# 6QQ-6HV"
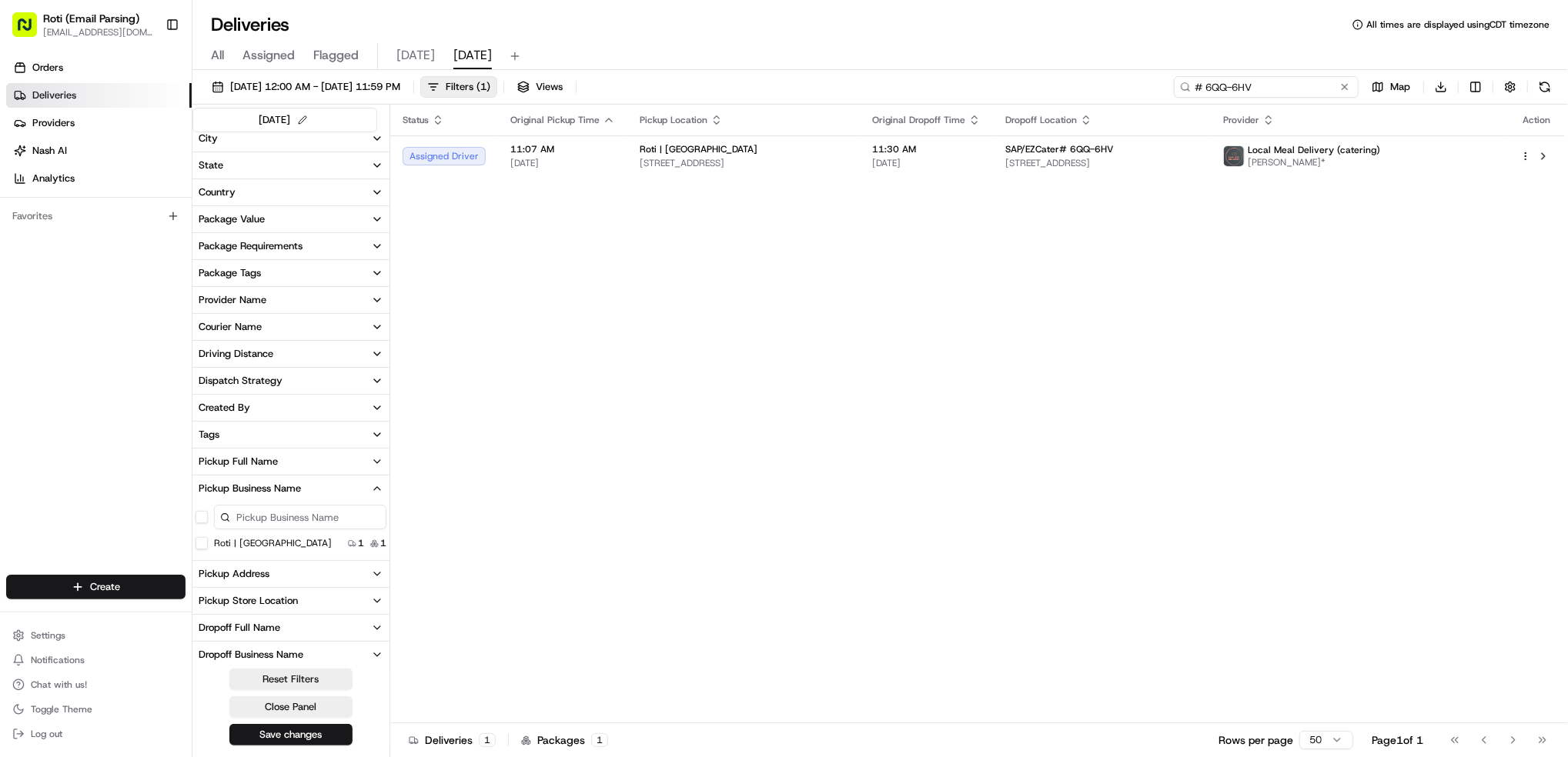
drag, startPoint x: 1269, startPoint y: 88, endPoint x: 743, endPoint y: 25, distance: 529.8
click at [880, 38] on div "Deliveries All times are displayed using CDT timezone All Assigned Flagged [DAT…" at bounding box center [880, 378] width 1375 height 757
paste input "# 0E2-G99"
type input "# 0E2-G99"
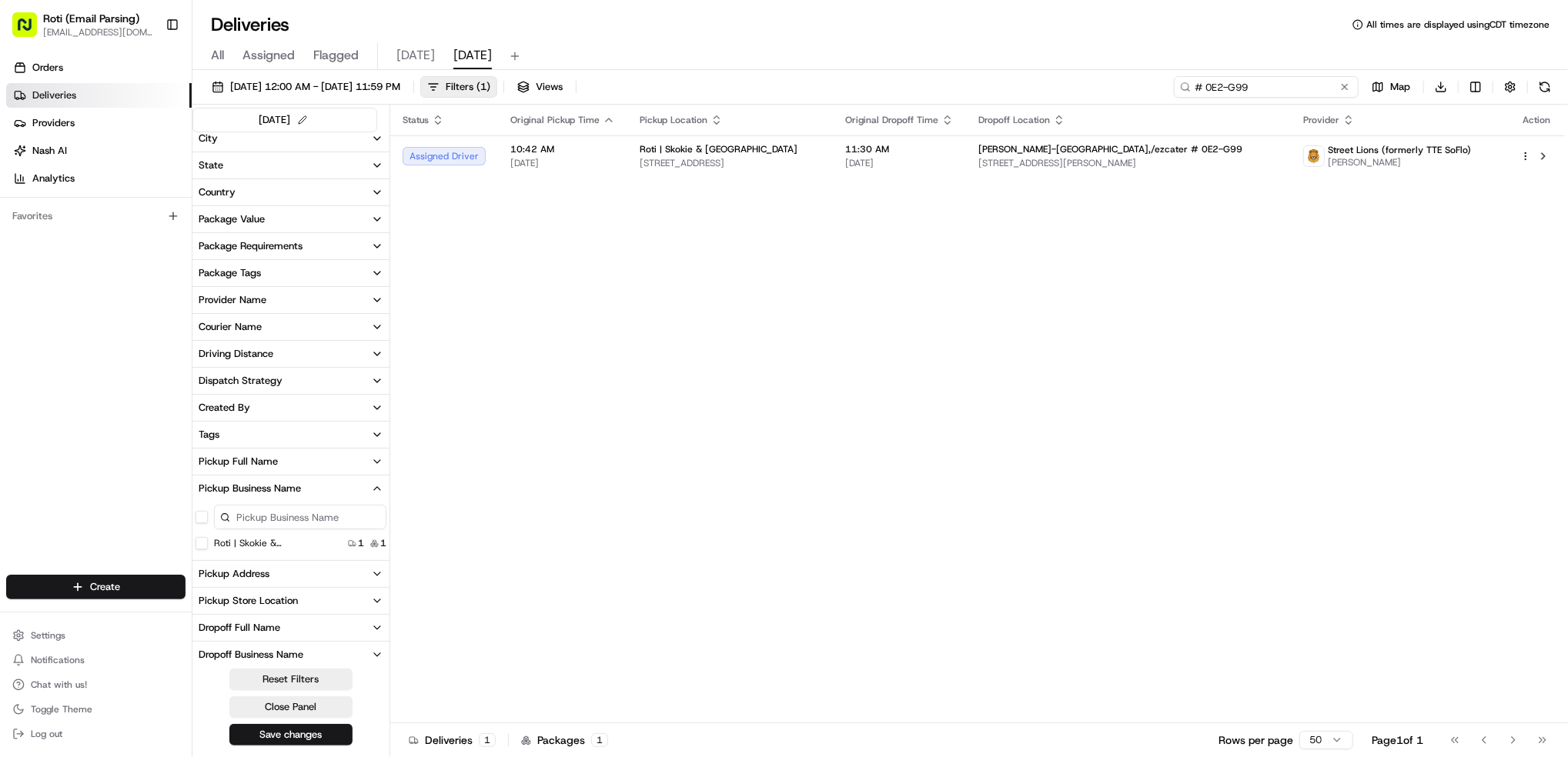
drag, startPoint x: 1265, startPoint y: 89, endPoint x: 875, endPoint y: 35, distance: 393.7
click at [910, 43] on div "Deliveries All times are displayed using CDT timezone All Assigned Flagged [DAT…" at bounding box center [880, 378] width 1375 height 757
paste input "# HA5-W49"
type input "# HA5-W49"
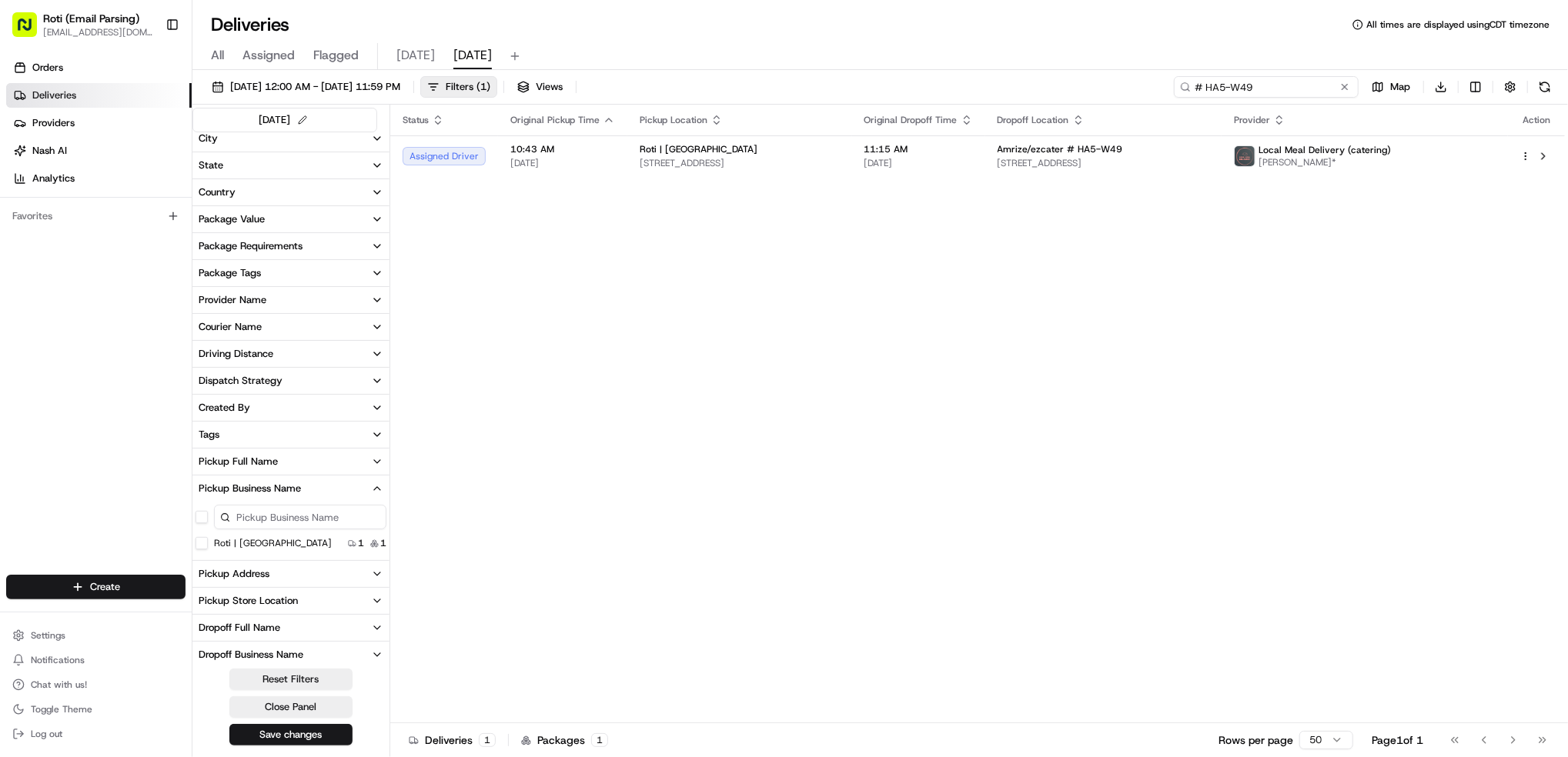
drag, startPoint x: 1274, startPoint y: 93, endPoint x: 913, endPoint y: 53, distance: 363.2
click at [1060, 69] on div "Deliveries All times are displayed using CDT timezone All Assigned Flagged [DAT…" at bounding box center [880, 378] width 1375 height 757
paste input "# FAH-HT8"
type input "# FAH-HT8"
drag, startPoint x: 1263, startPoint y: 88, endPoint x: 906, endPoint y: 53, distance: 358.7
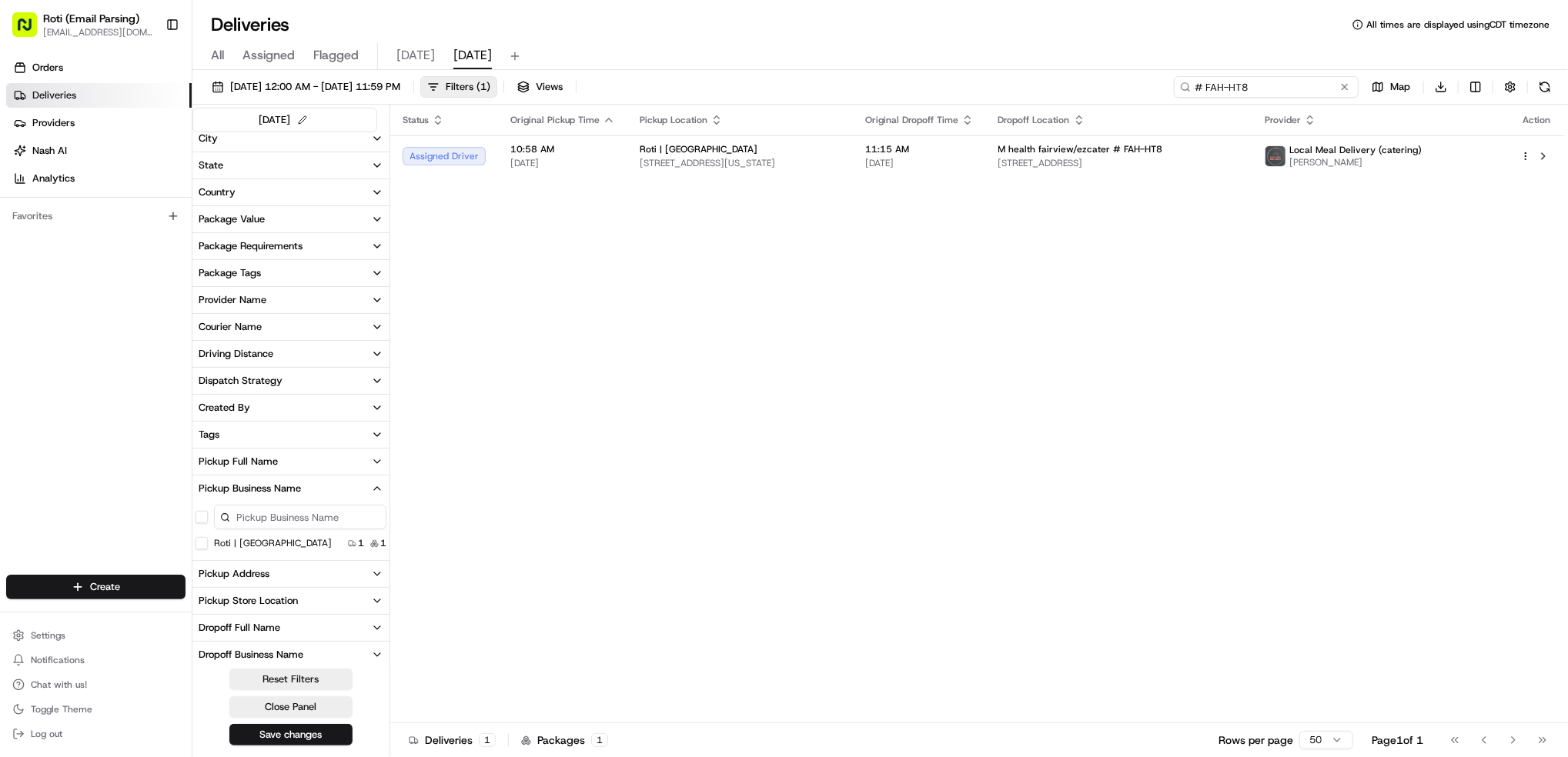
click at [1106, 68] on div "Deliveries All times are displayed using CDT timezone All Assigned Flagged [DAT…" at bounding box center [880, 378] width 1375 height 757
paste input "# 5ZJ-9GA"
type input "# 5ZJ-9GA"
click at [1100, 53] on div "Deliveries All times are displayed using CDT timezone All Assigned Flagged [DAT…" at bounding box center [880, 378] width 1375 height 757
paste input "# K3F-KAZ"
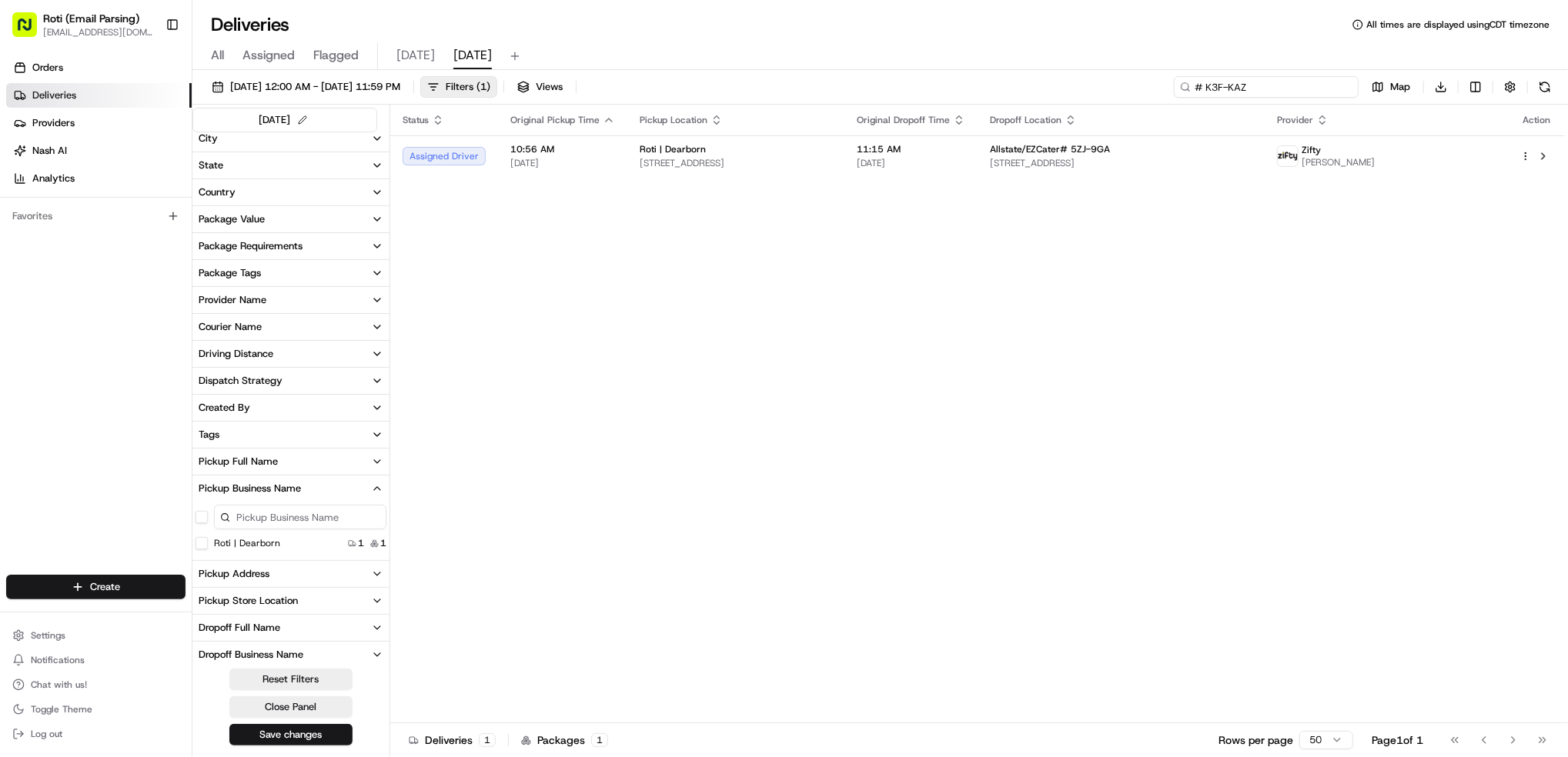
type input "# K3F-KAZ"
drag, startPoint x: 1303, startPoint y: 83, endPoint x: 728, endPoint y: 3, distance: 580.5
click at [871, 29] on div "Deliveries All times are displayed using CDT timezone All Assigned Flagged [DAT…" at bounding box center [880, 378] width 1375 height 757
paste input "# T7J-PYG"
type input "# T7J-PYG"
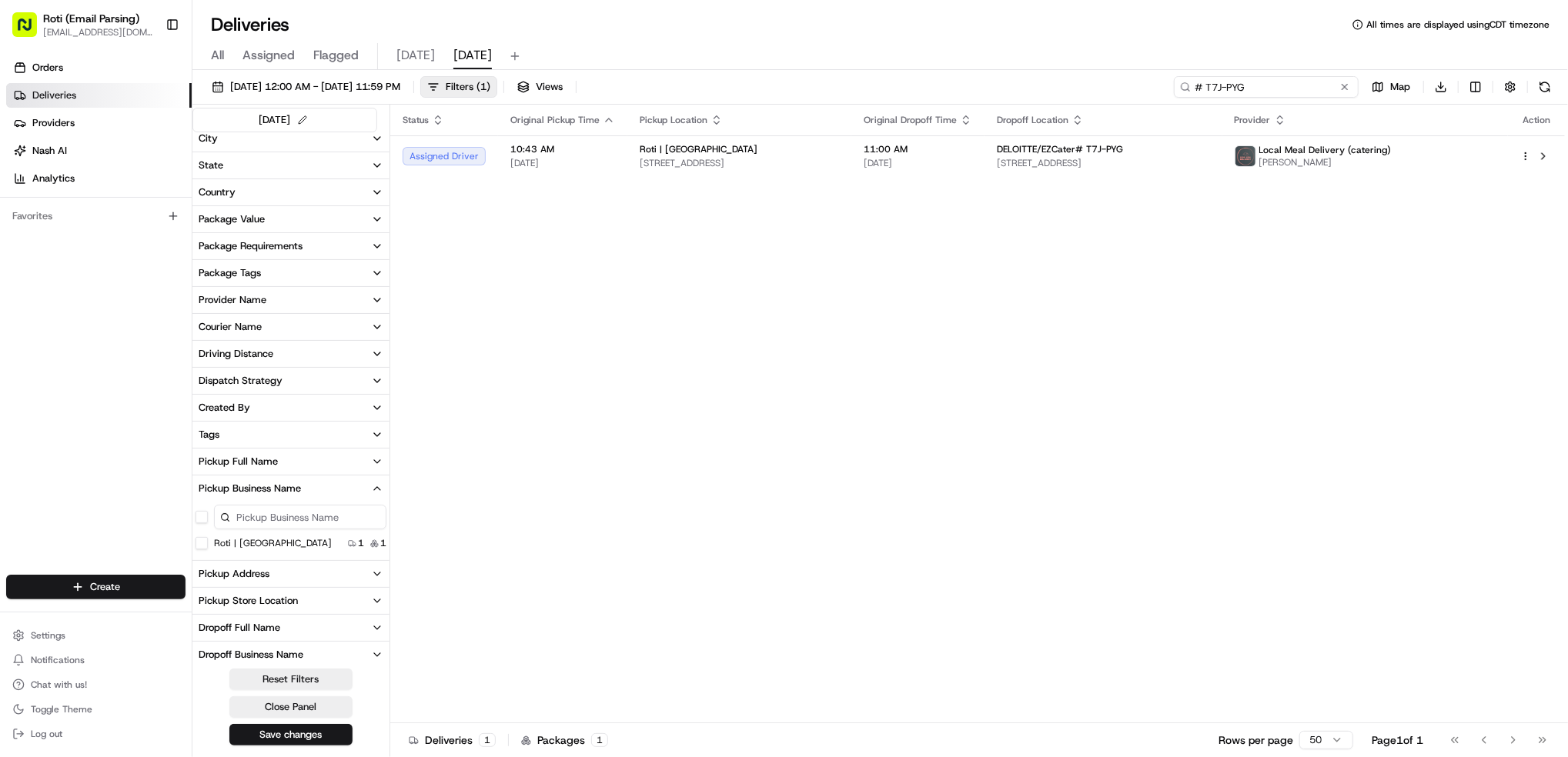
drag, startPoint x: 1253, startPoint y: 86, endPoint x: 1070, endPoint y: 45, distance: 187.5
click at [1143, 64] on div "Deliveries All times are displayed using CDT timezone All Assigned Flagged [DAT…" at bounding box center [880, 378] width 1375 height 757
paste input "# FEM-CEH"
type input "# FEM-CEH"
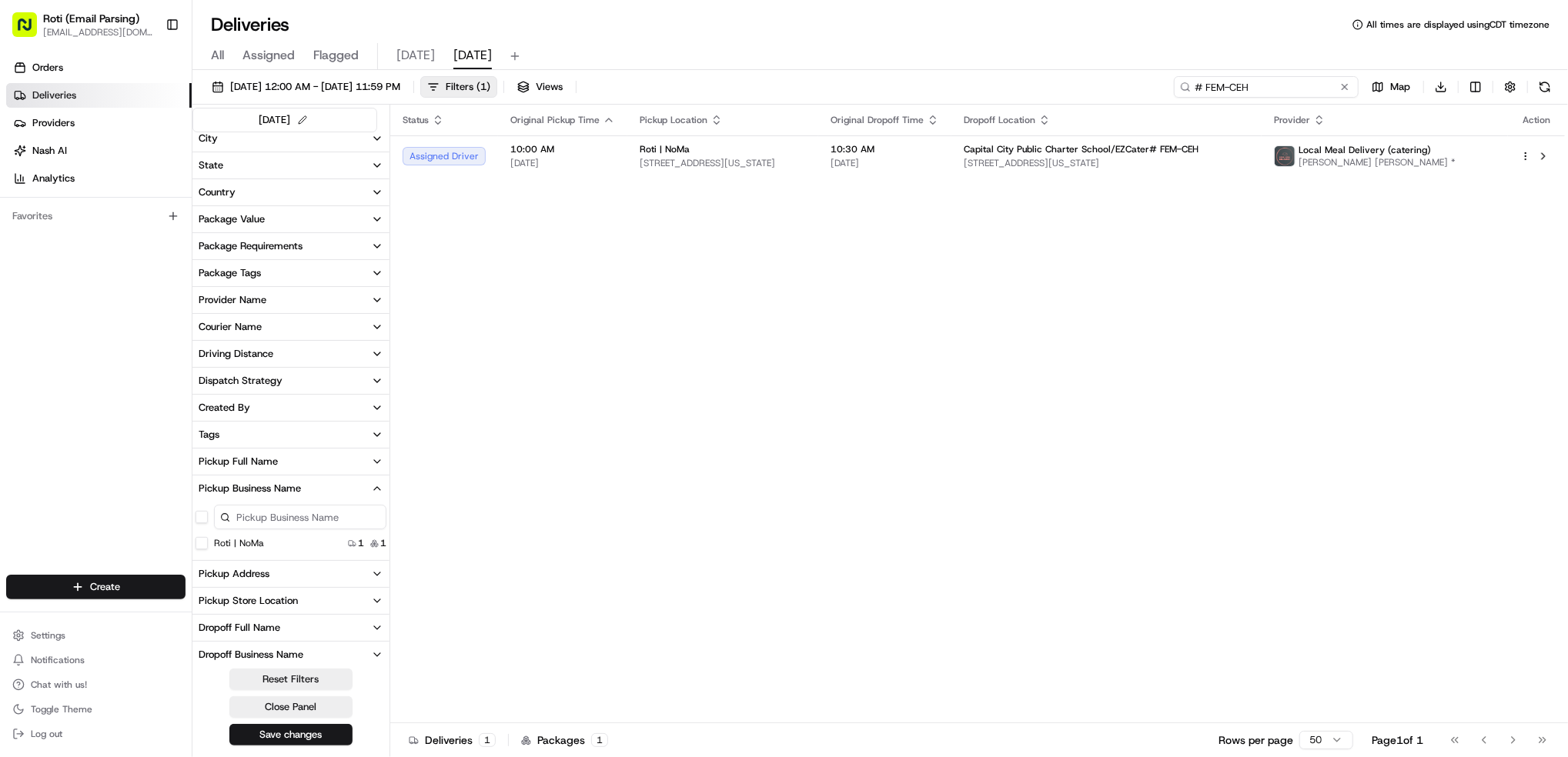
drag, startPoint x: 1269, startPoint y: 88, endPoint x: 915, endPoint y: 10, distance: 362.5
click at [924, 13] on div "Deliveries All times are displayed using CDT timezone All Assigned Flagged [DAT…" at bounding box center [880, 378] width 1375 height 757
paste input "# M0H-5WC"
type input "# M0H-5WC"
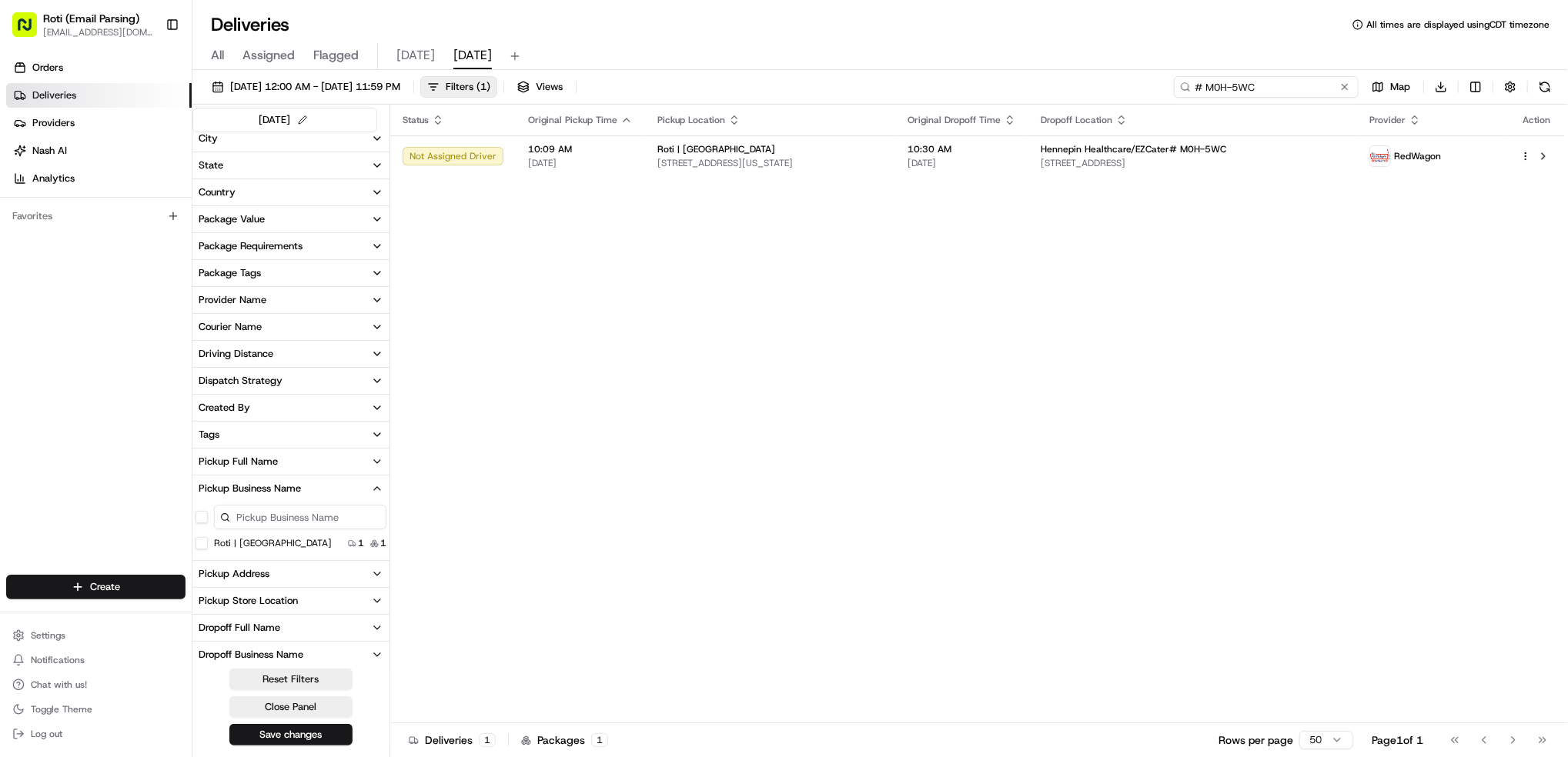
drag, startPoint x: 1299, startPoint y: 90, endPoint x: 914, endPoint y: 8, distance: 393.6
click at [914, 8] on div "Deliveries All times are displayed using CDT timezone All Assigned Flagged [DAT…" at bounding box center [880, 378] width 1375 height 757
paste input "# J85-2PU"
type input "# J85-2PU"
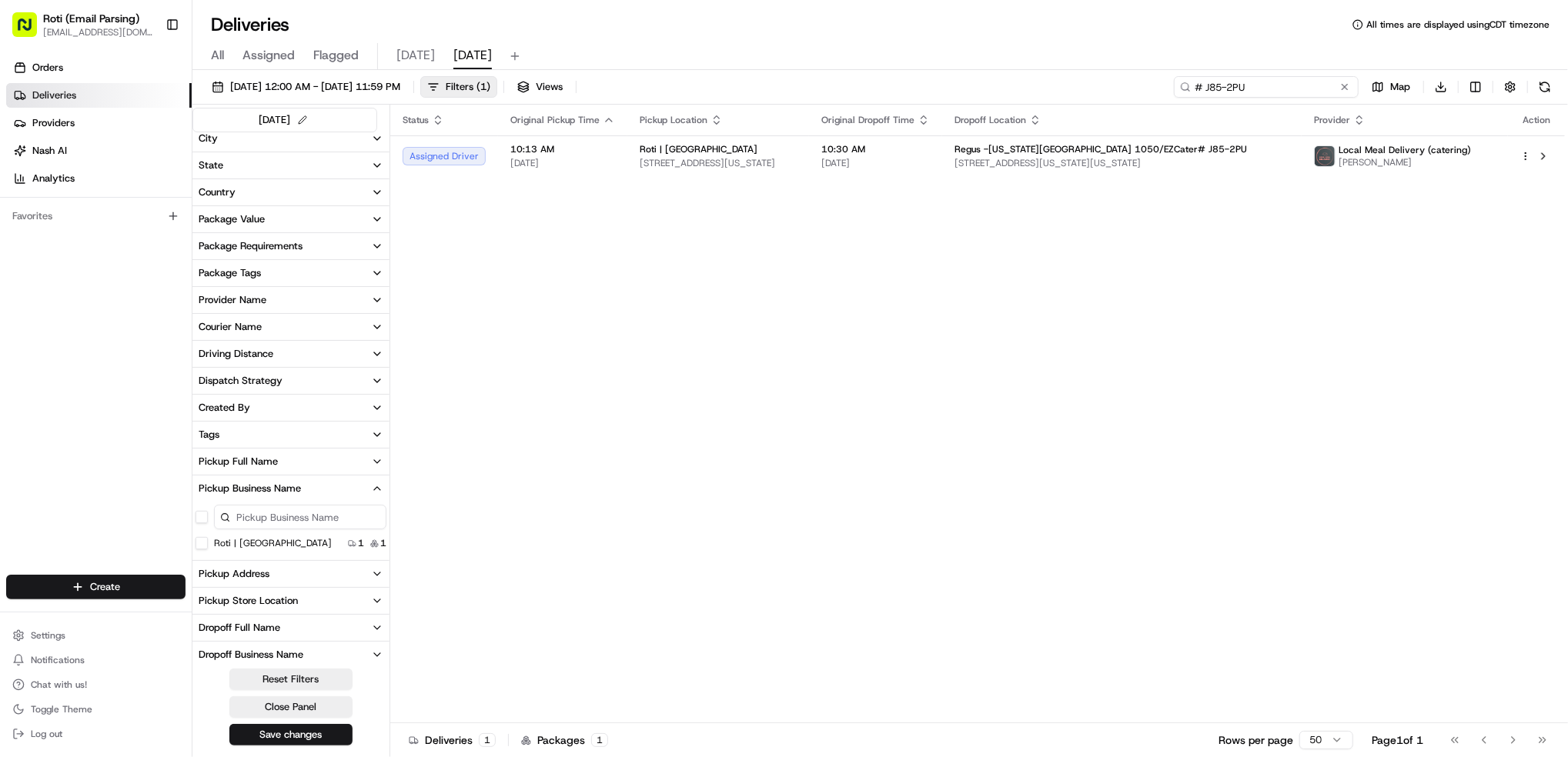
drag, startPoint x: 1016, startPoint y: 28, endPoint x: 642, endPoint y: 13, distance: 374.3
click at [871, 18] on div "Deliveries All times are displayed using CDT timezone All Assigned Flagged [DAT…" at bounding box center [880, 378] width 1375 height 757
paste input "# F36-ZHF"
type input "# F36-ZHF"
drag, startPoint x: 1275, startPoint y: 84, endPoint x: 912, endPoint y: 29, distance: 367.1
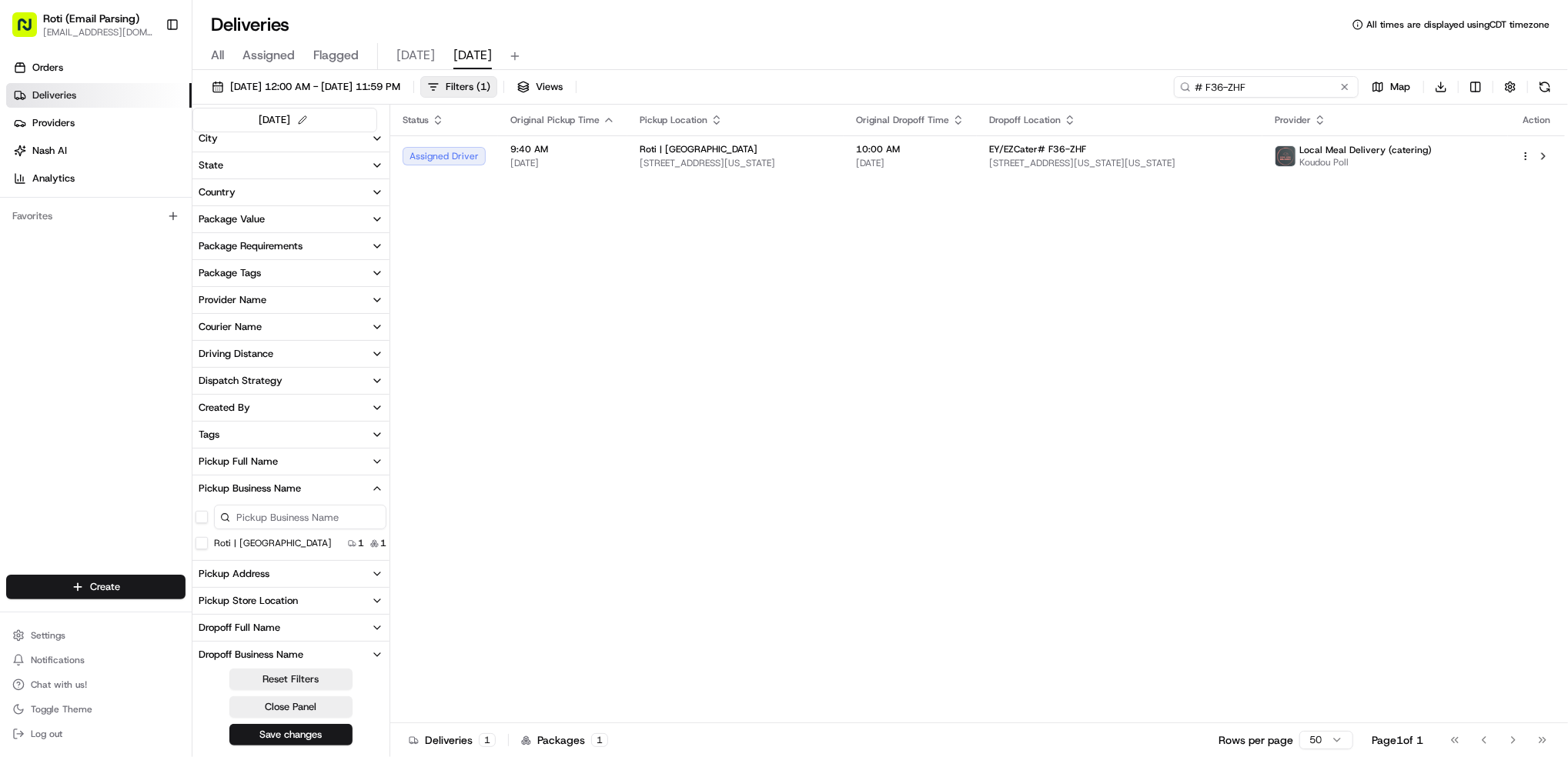
click at [1041, 48] on div "Deliveries All times are displayed using CDT timezone All Assigned Flagged [DAT…" at bounding box center [880, 378] width 1375 height 757
paste input "# UJ6-VJJ"
type input "# UJ6-VJJ"
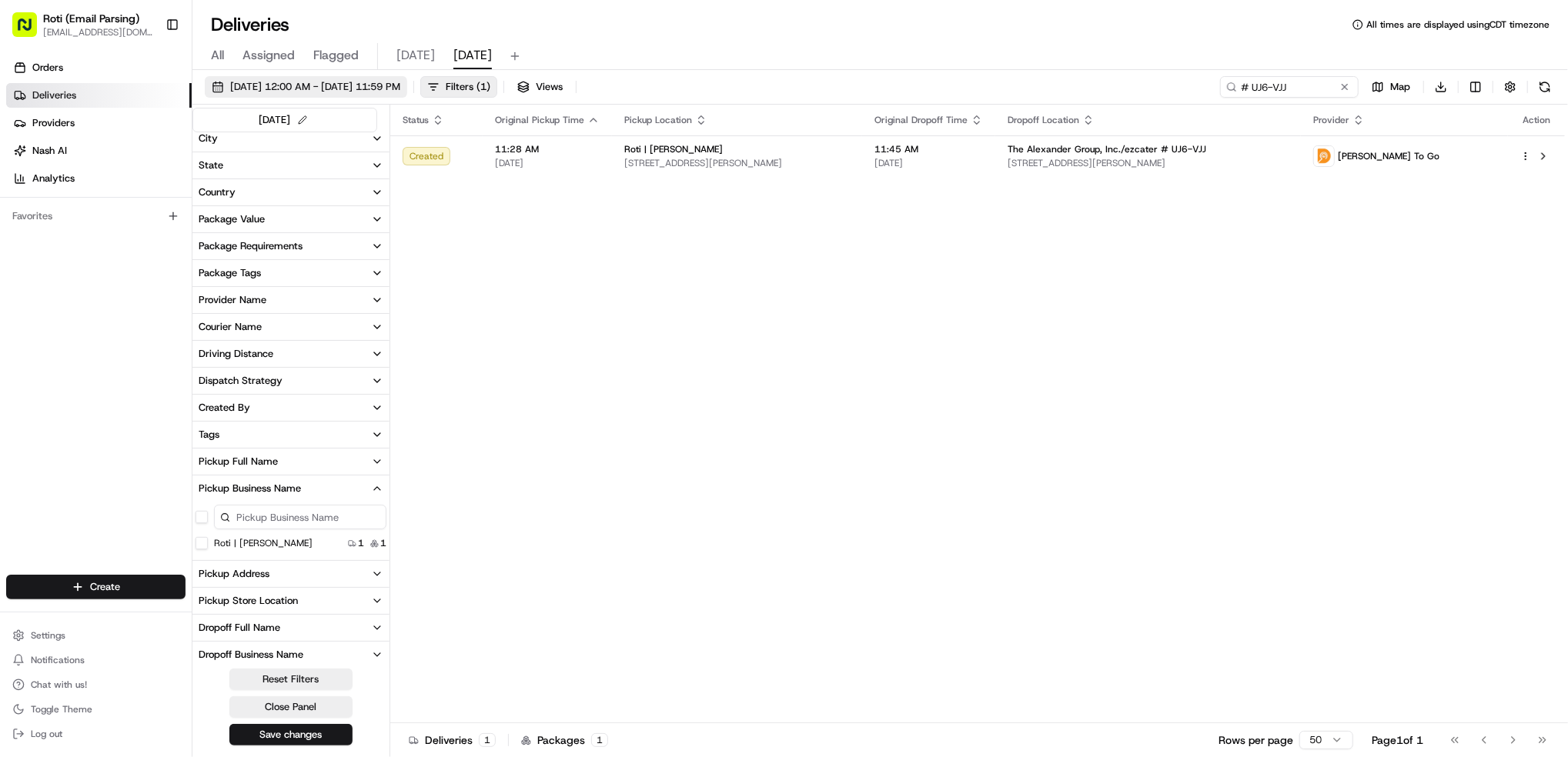
click at [400, 93] on span "[DATE] 12:00 AM - [DATE] 11:59 PM" at bounding box center [315, 87] width 170 height 14
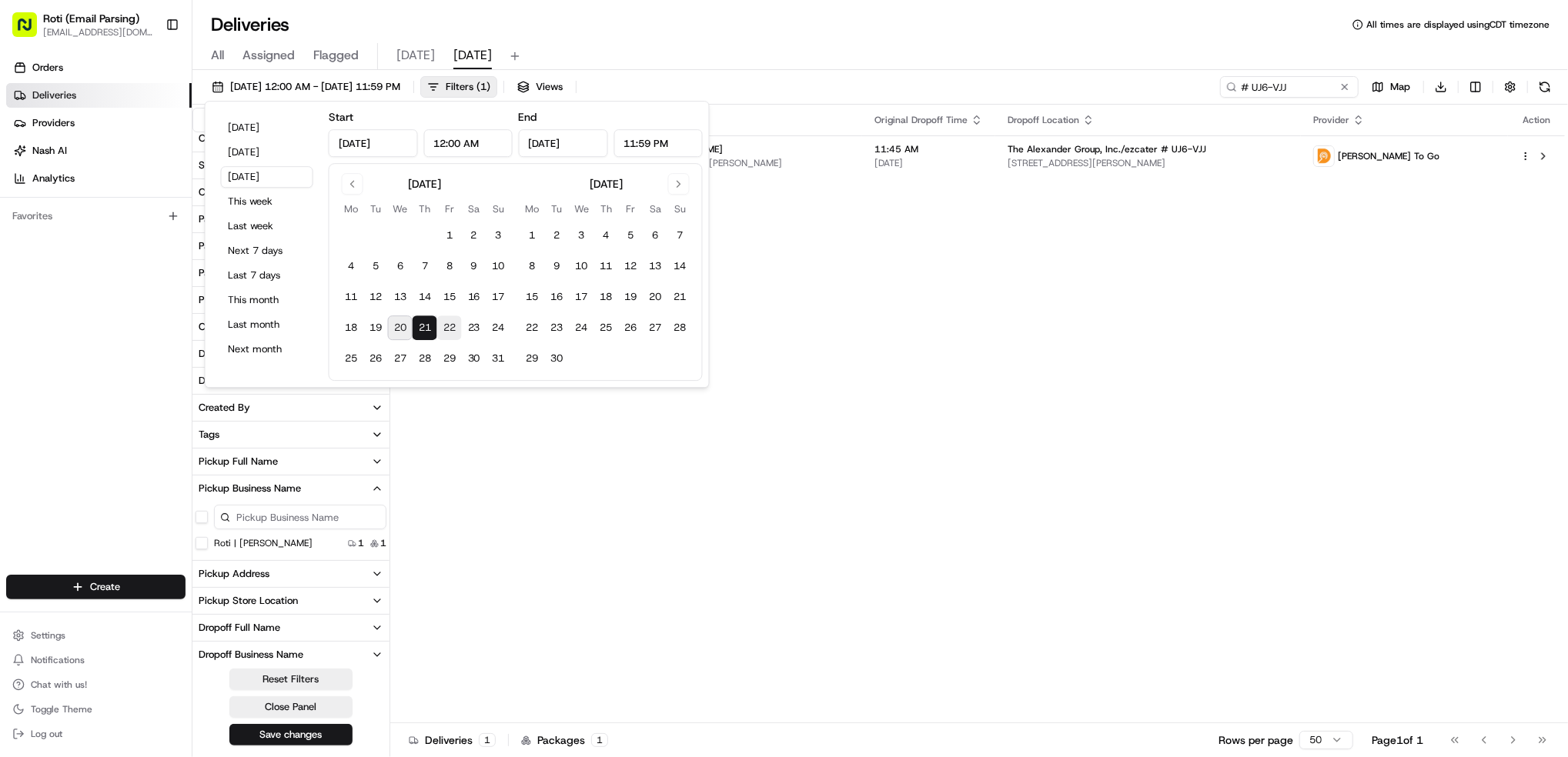
click at [454, 328] on button "22" at bounding box center [450, 328] width 25 height 25
type input "[DATE]"
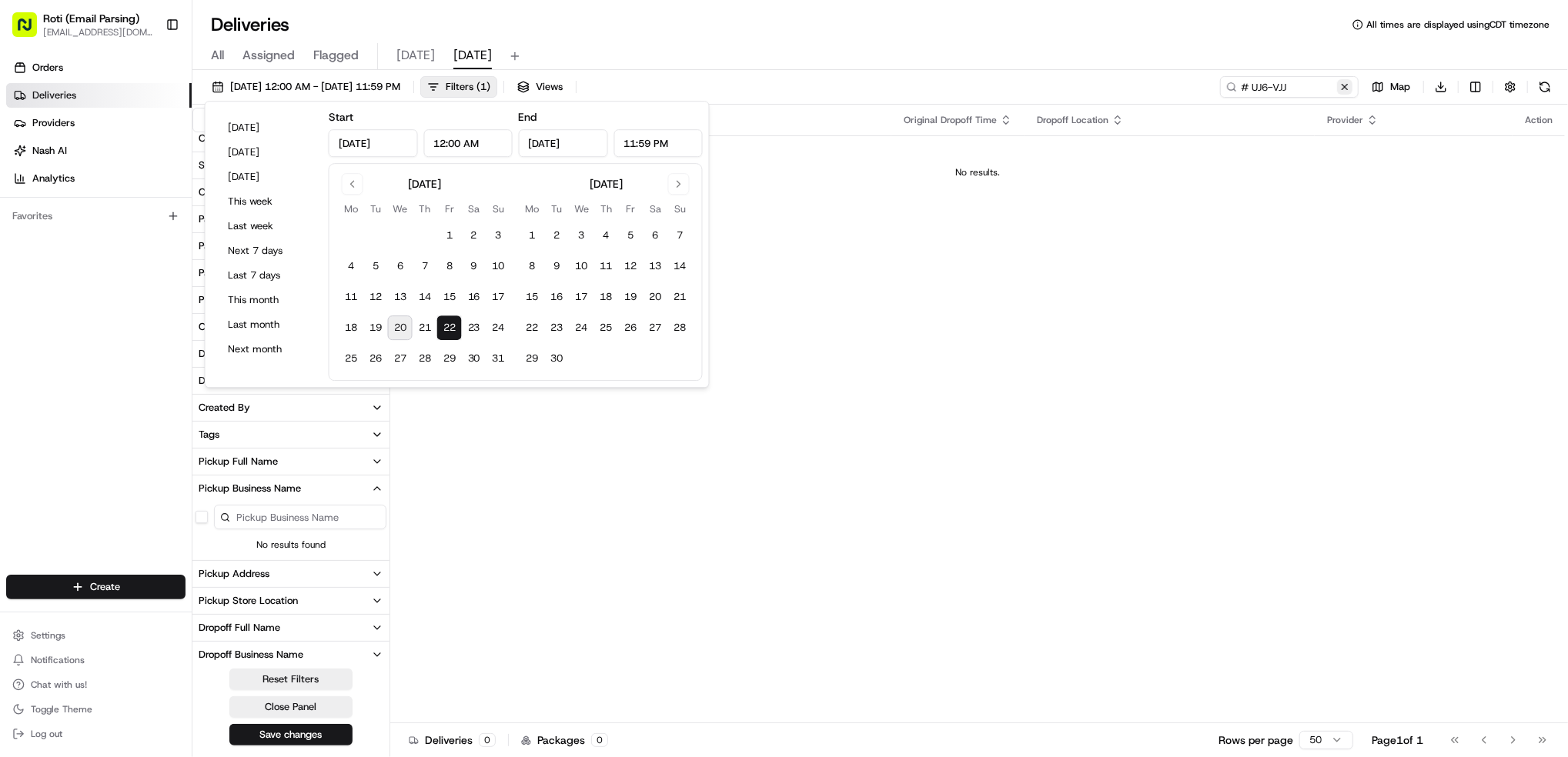
click at [1343, 93] on button at bounding box center [1344, 87] width 15 height 15
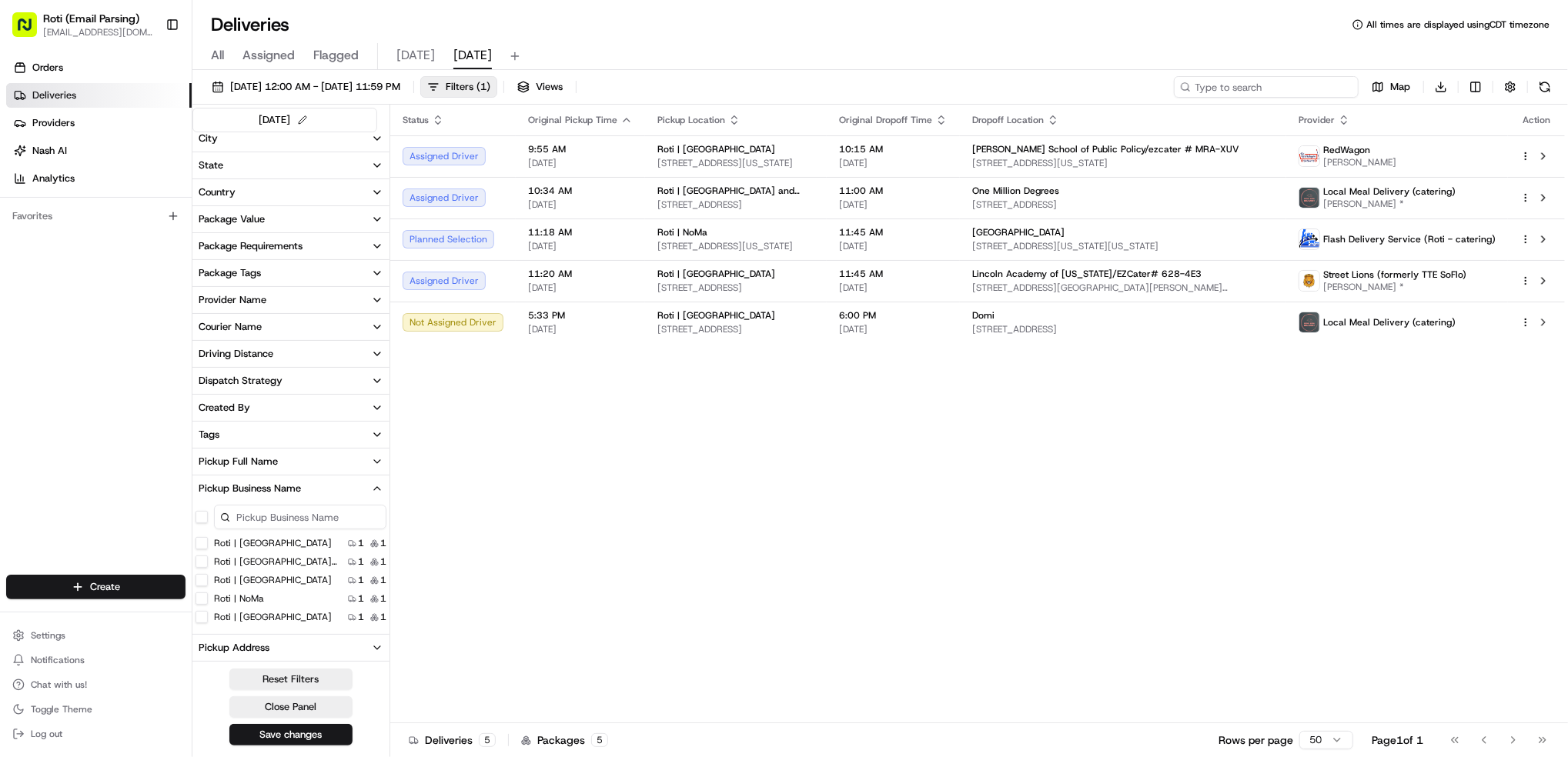
click at [1260, 88] on input at bounding box center [1265, 87] width 184 height 22
paste input "# E2R-3FM"
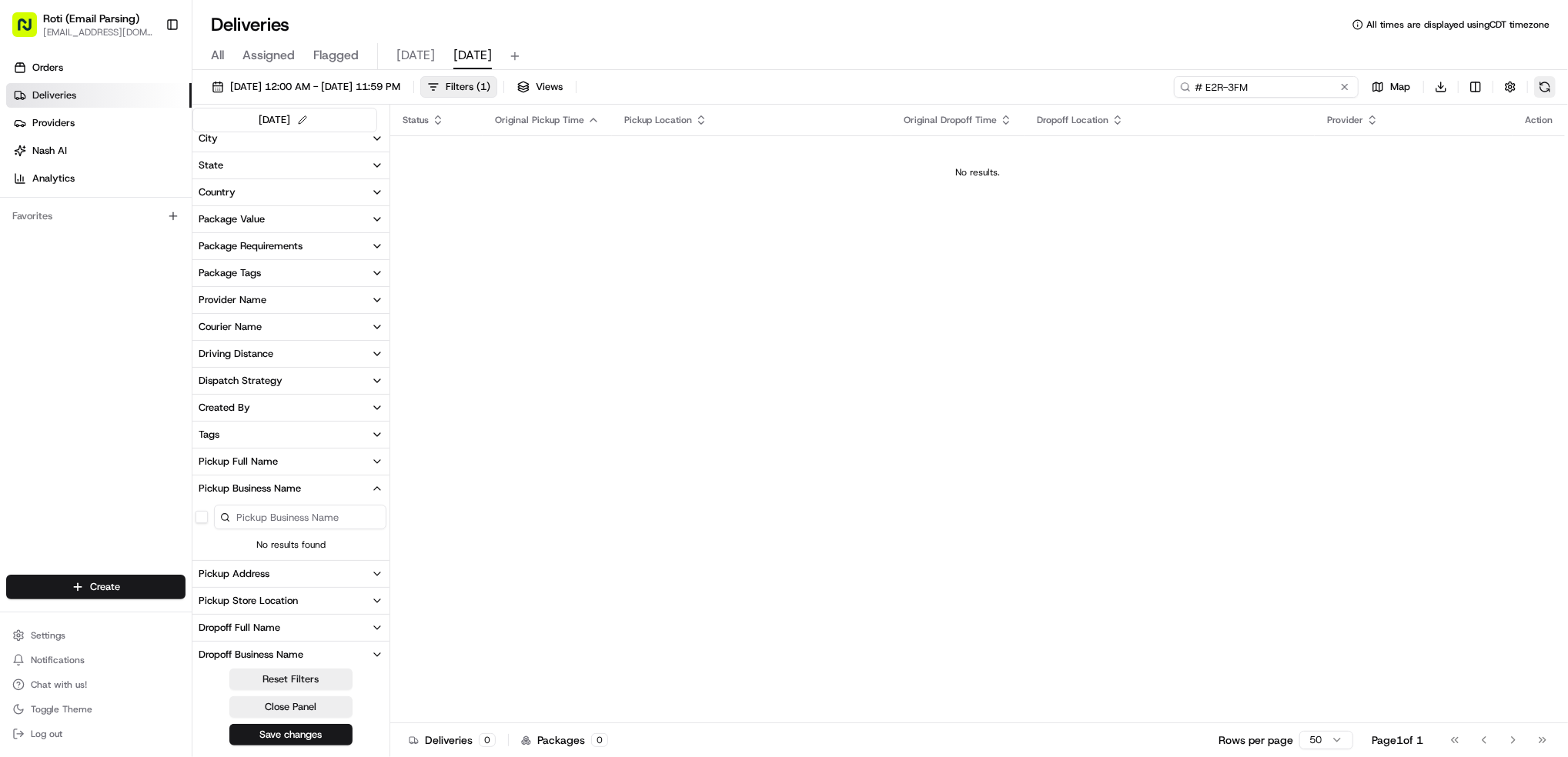
type input "# E2R-3FM"
click at [1536, 90] on button at bounding box center [1545, 87] width 22 height 22
click at [1346, 91] on button at bounding box center [1344, 87] width 15 height 15
